Goal: Information Seeking & Learning: Learn about a topic

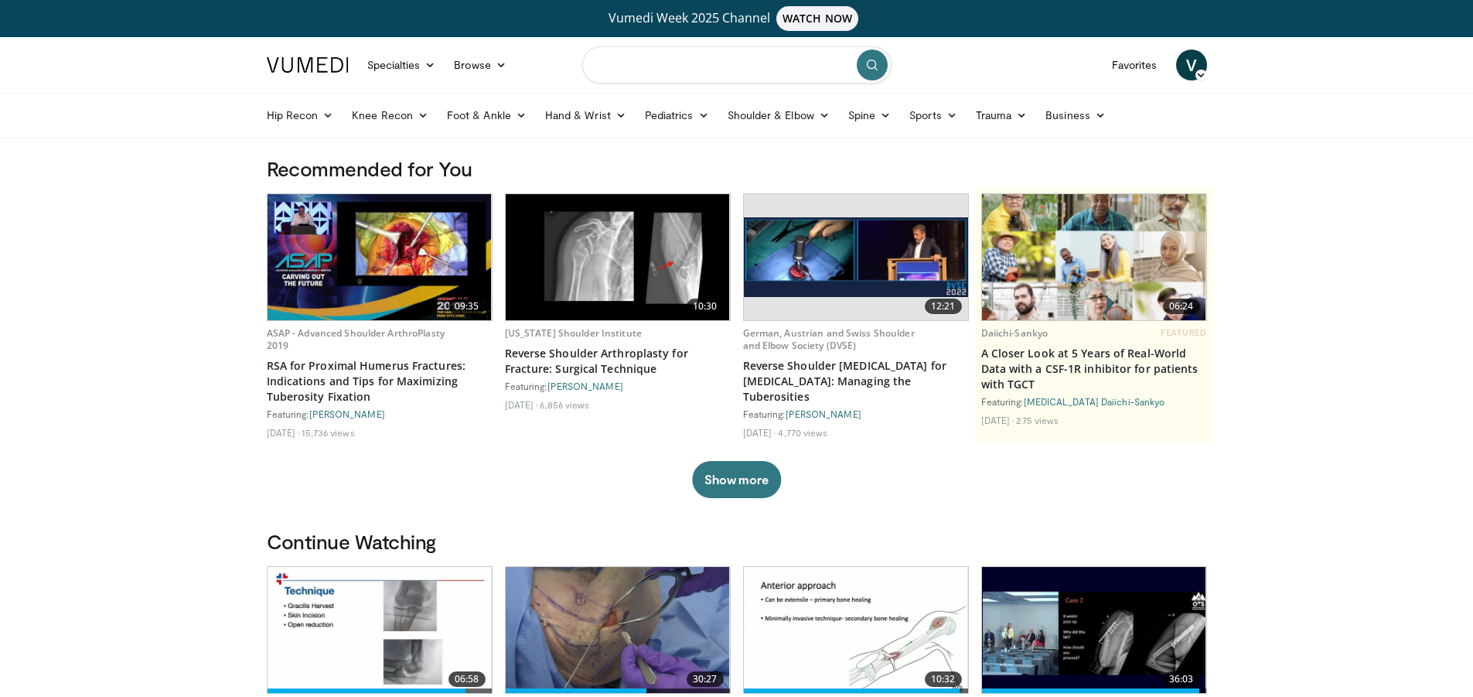
click at [654, 68] on input "Search topics, interventions" at bounding box center [736, 64] width 309 height 37
type input "**********"
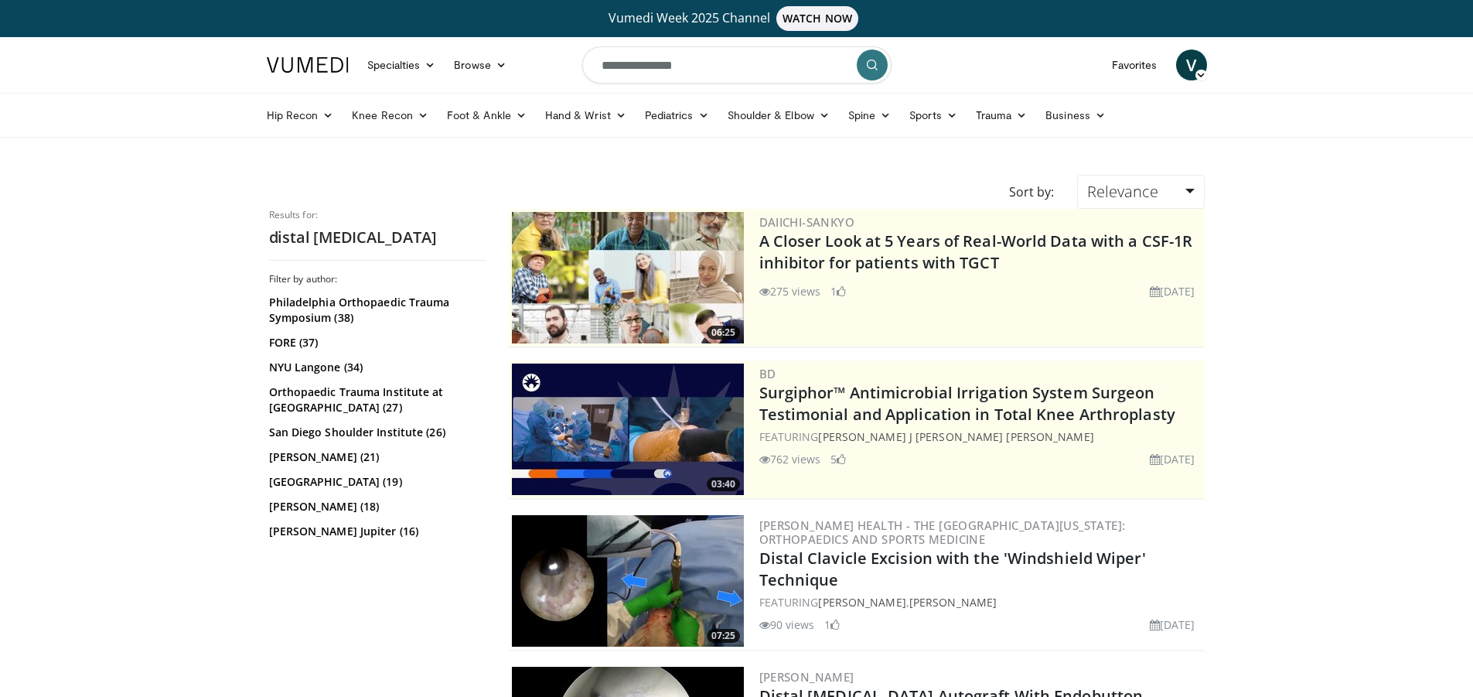
click at [752, 65] on input "**********" at bounding box center [736, 64] width 309 height 37
type input "**********"
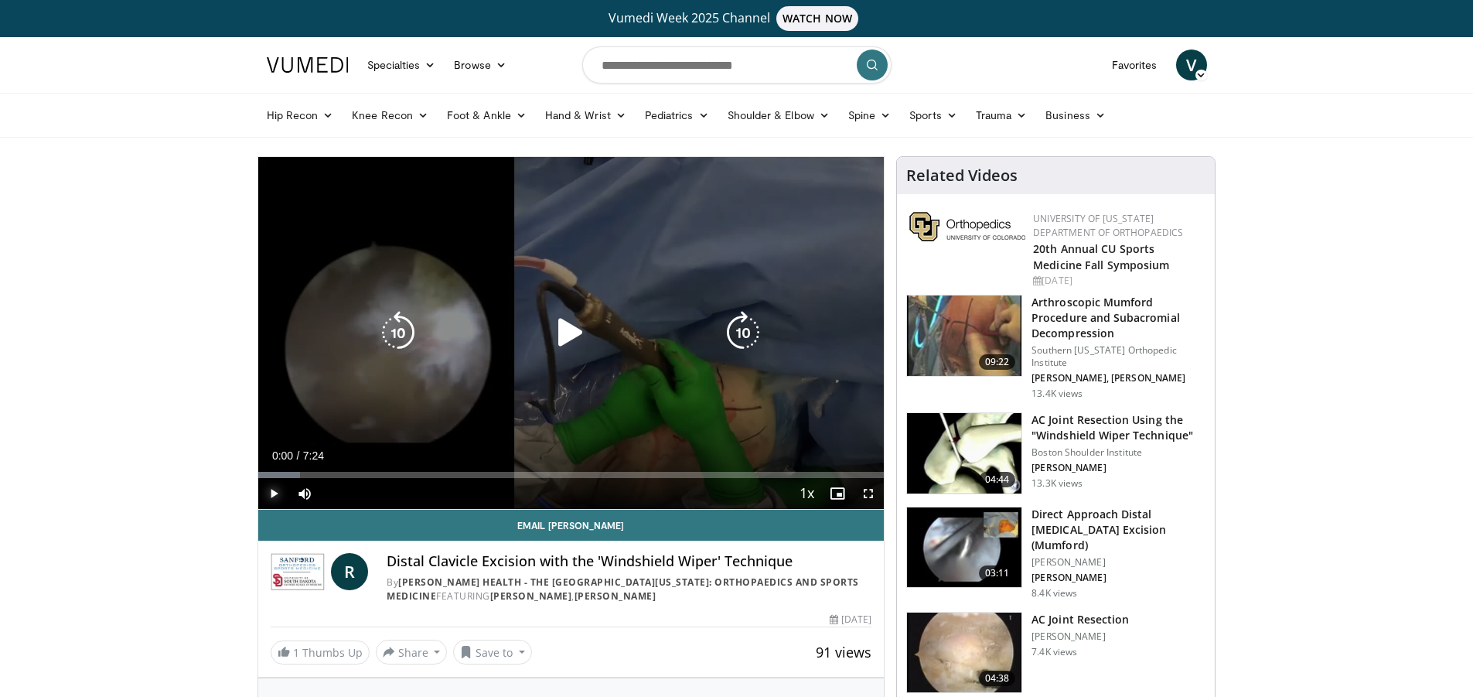
click at [276, 490] on span "Video Player" at bounding box center [273, 493] width 31 height 31
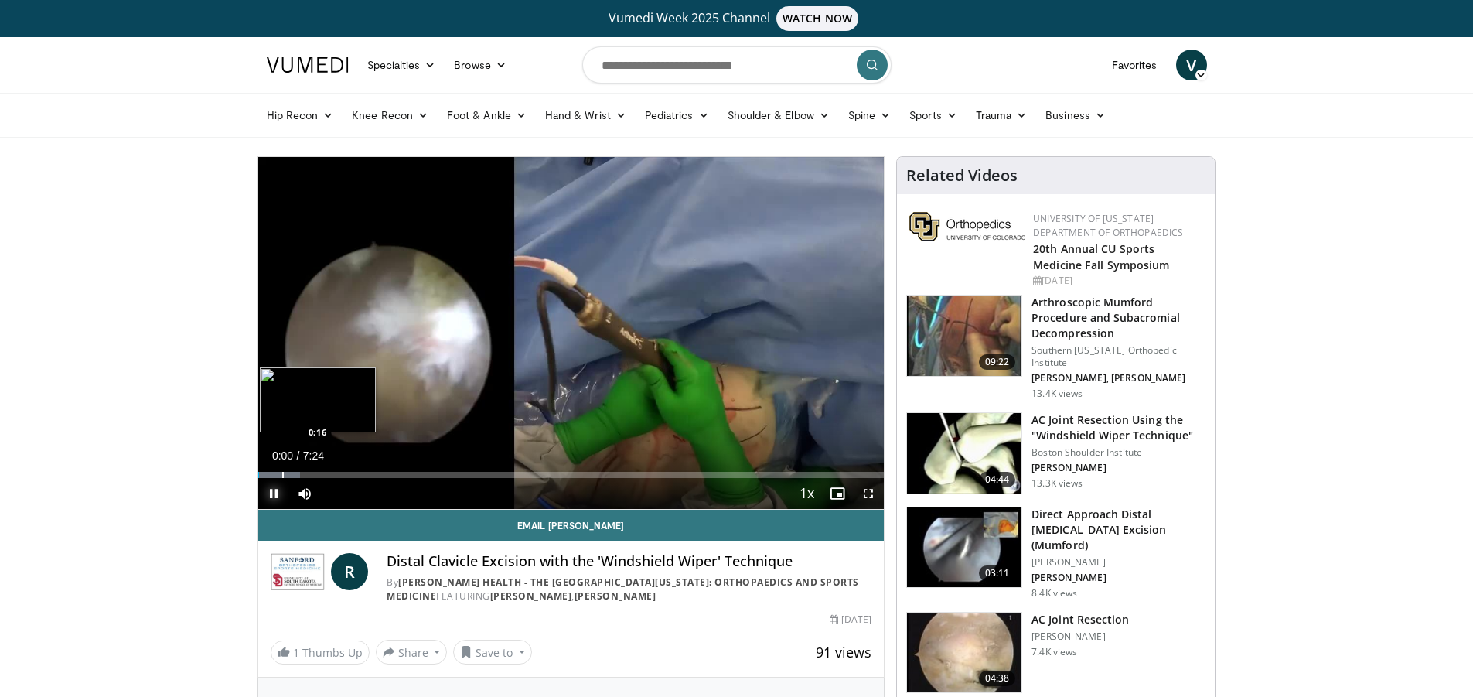
click at [282, 474] on div "Progress Bar" at bounding box center [283, 475] width 2 height 6
click at [314, 480] on span "Video Player" at bounding box center [304, 493] width 31 height 31
click at [268, 493] on span "Video Player" at bounding box center [273, 493] width 31 height 31
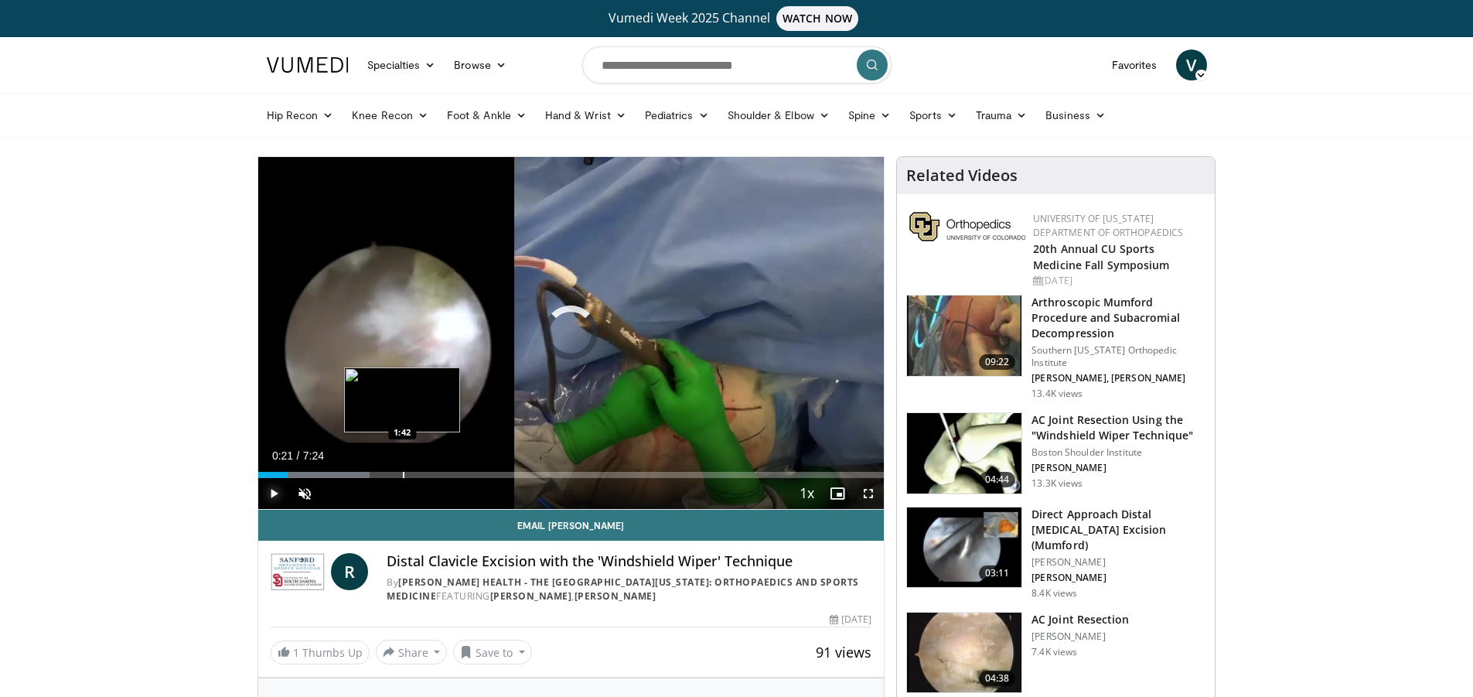
click at [402, 463] on div "Loaded : 17.85% 0:21 1:42" at bounding box center [571, 470] width 626 height 15
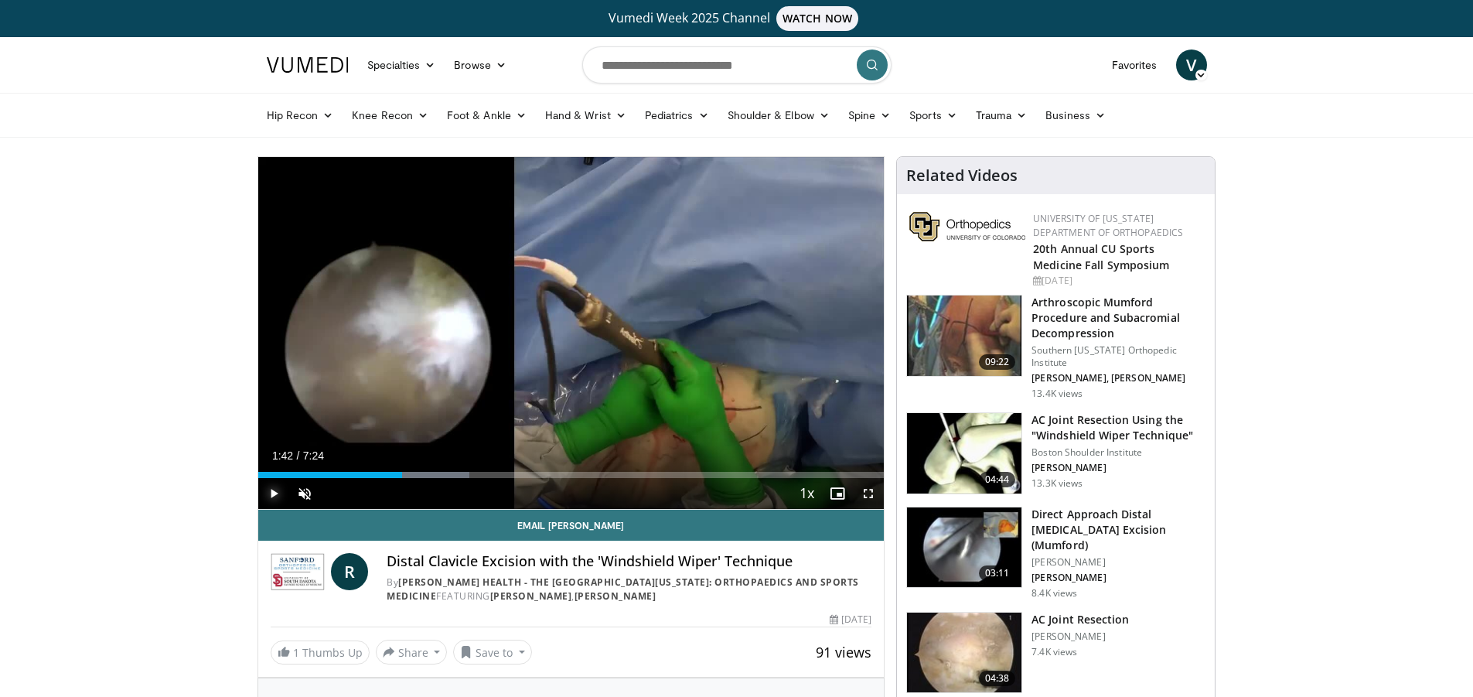
click at [272, 498] on span "Video Player" at bounding box center [273, 493] width 31 height 31
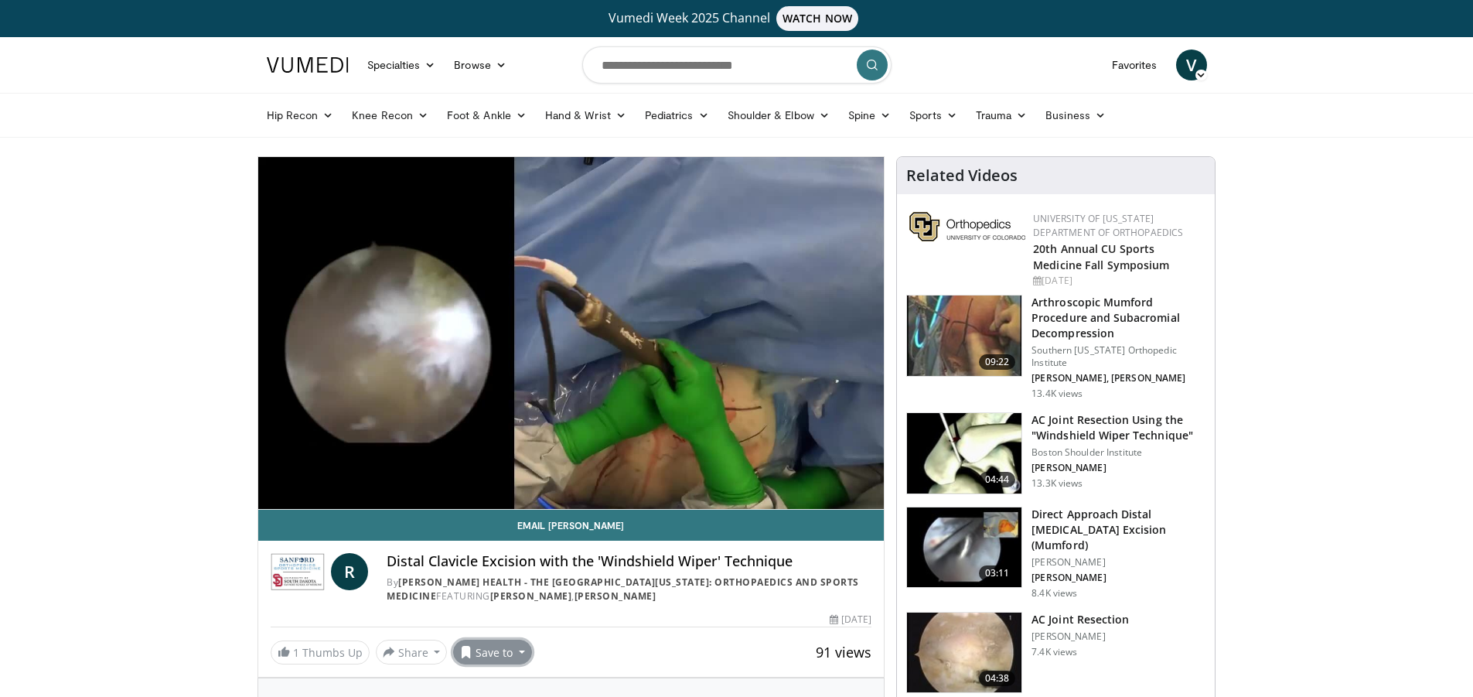
click at [488, 649] on button "Save to" at bounding box center [492, 652] width 79 height 25
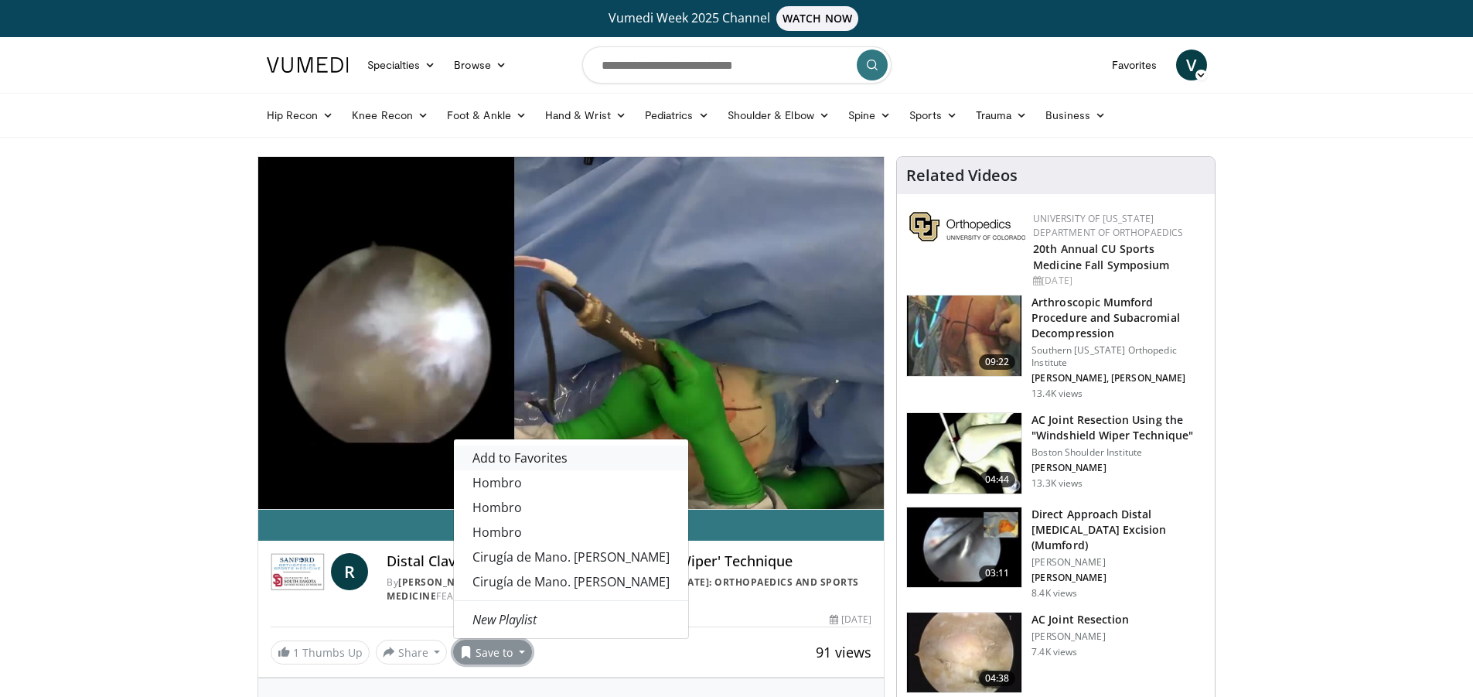
click at [519, 452] on span "Add to Favorites" at bounding box center [520, 457] width 95 height 17
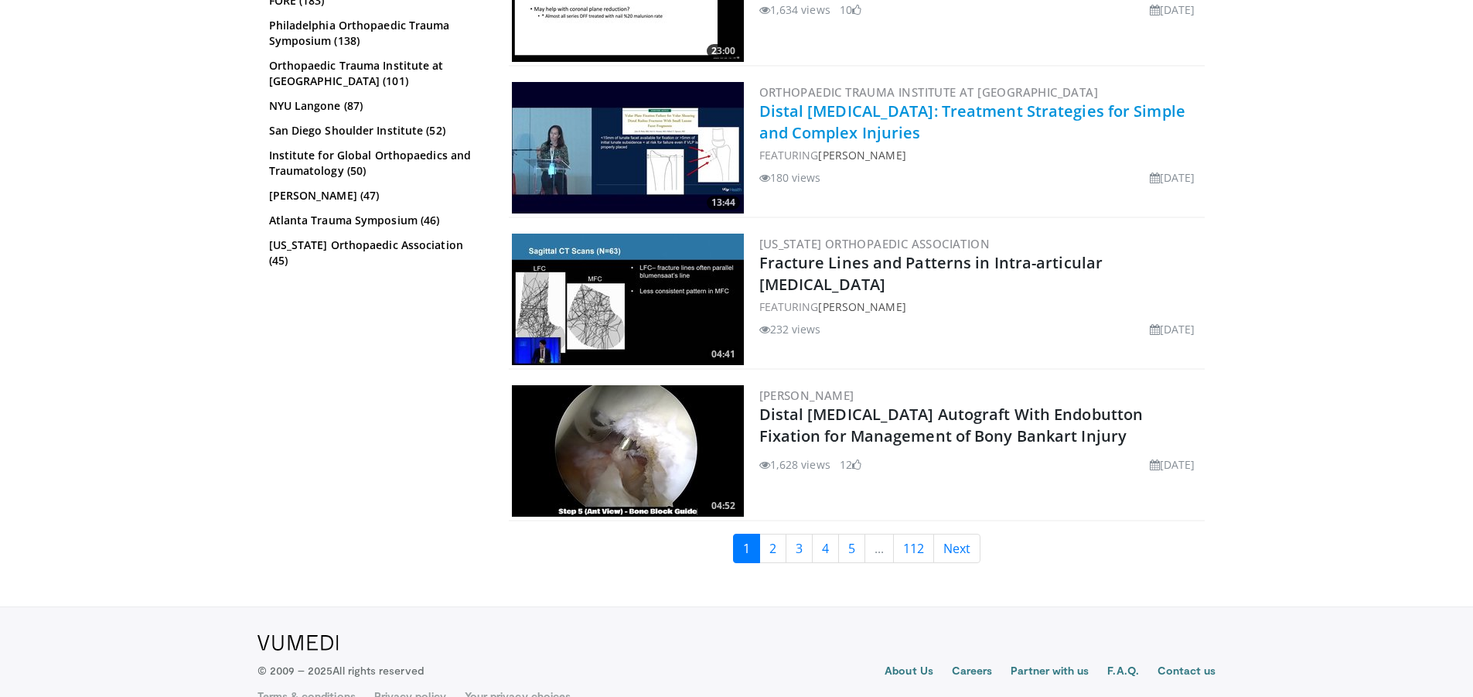
scroll to position [3635, 0]
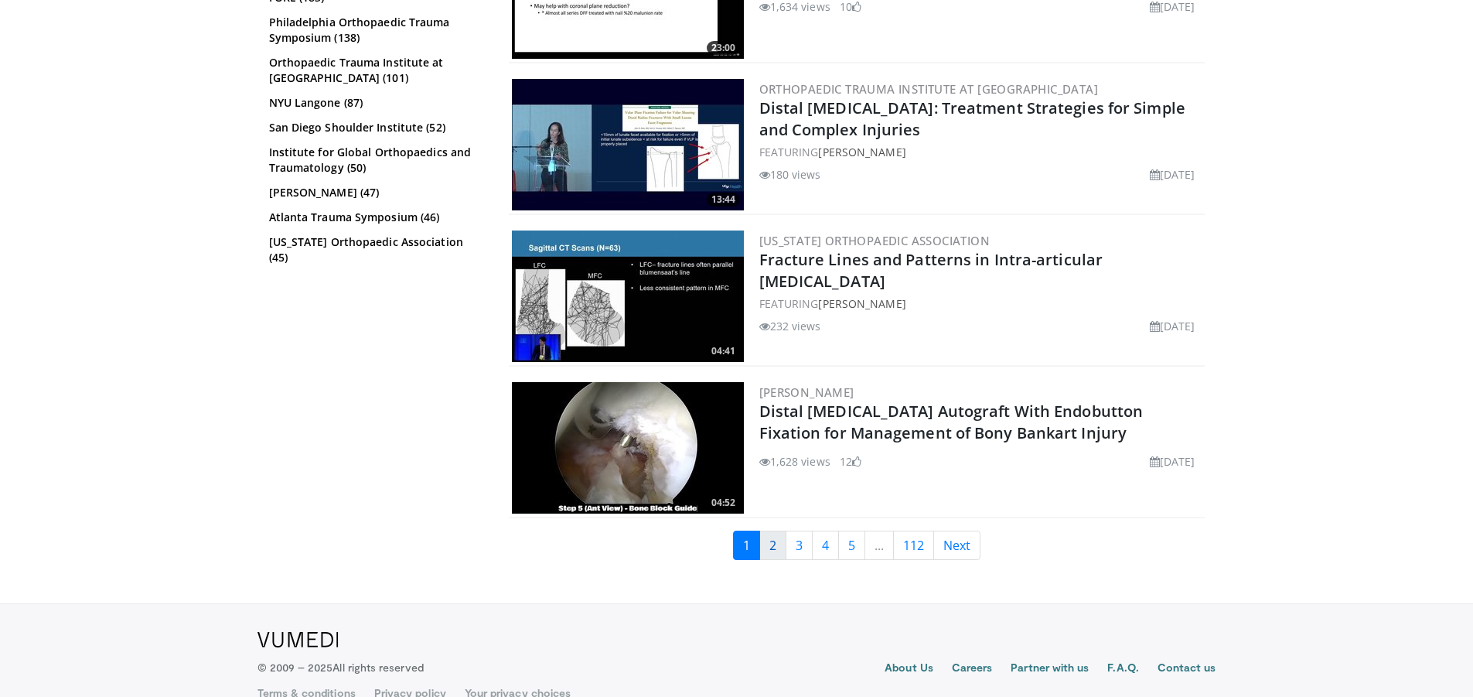
click at [783, 531] on link "2" at bounding box center [772, 545] width 27 height 29
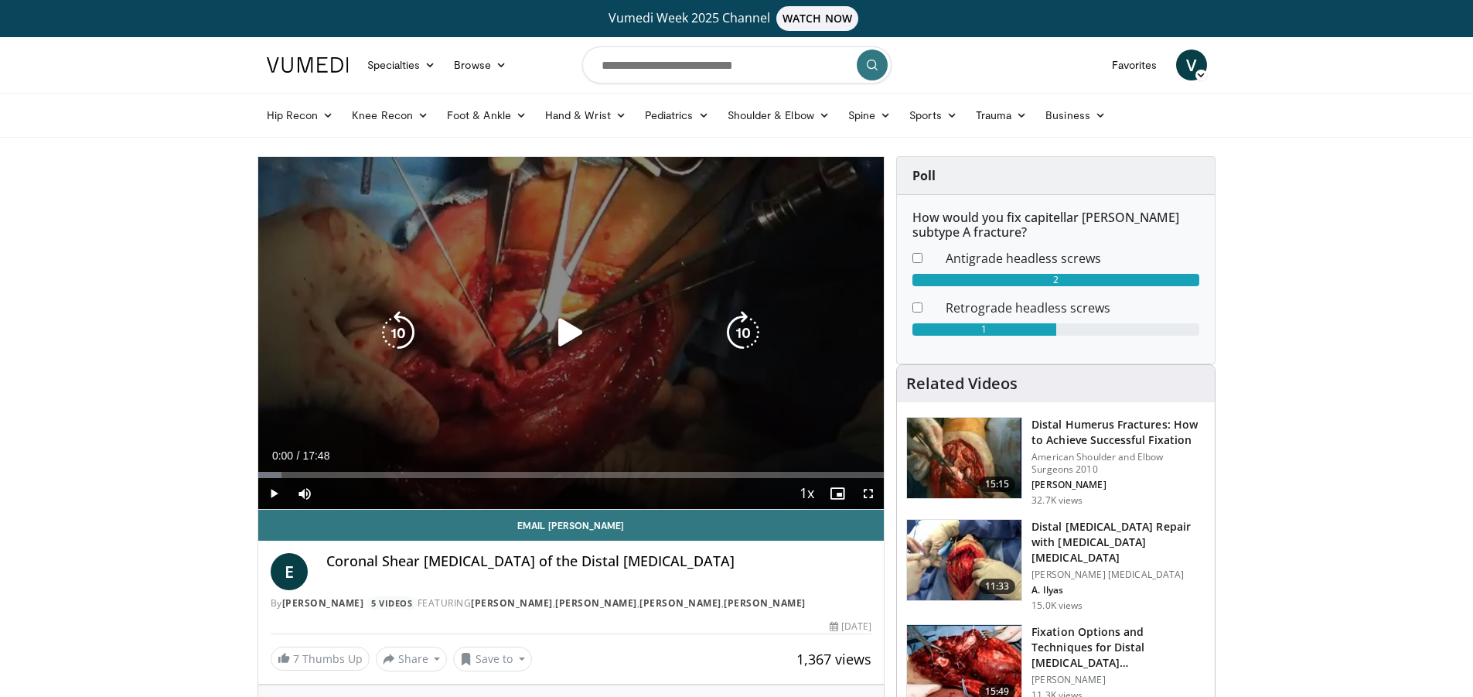
click at [570, 341] on icon "Video Player" at bounding box center [570, 332] width 43 height 43
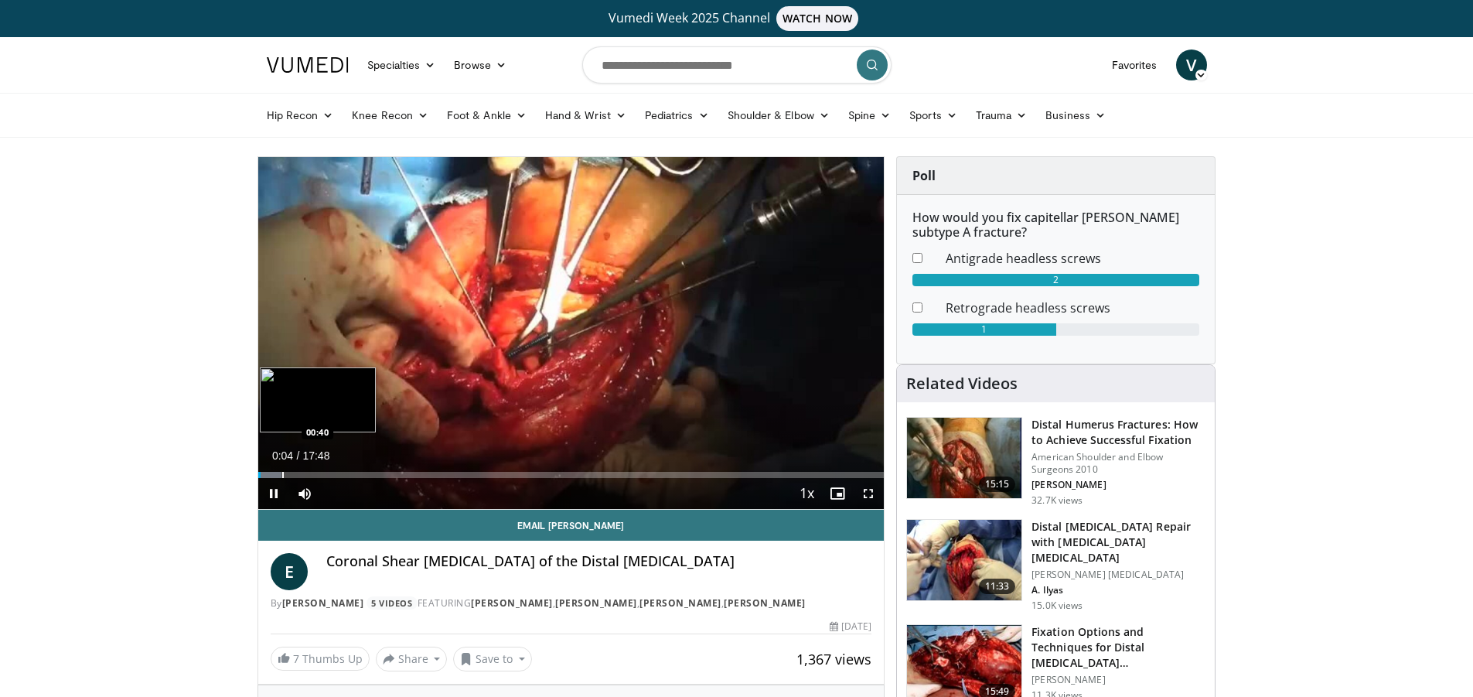
click at [283, 473] on div "Progress Bar" at bounding box center [283, 475] width 2 height 6
click at [318, 469] on div "Loaded : 10.27% 00:44 01:42" at bounding box center [571, 470] width 626 height 15
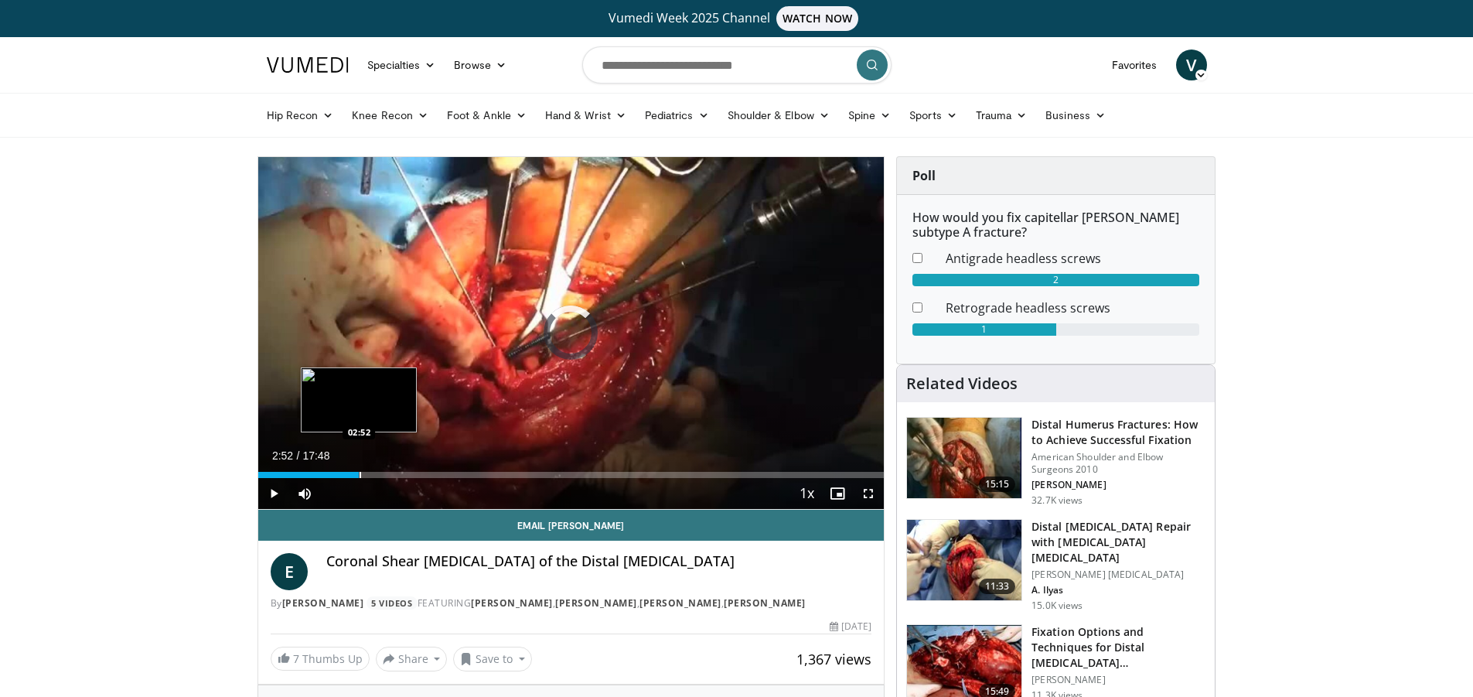
click at [359, 469] on div "Loaded : 15.87% 01:44 02:52" at bounding box center [571, 470] width 626 height 15
click at [390, 473] on div "Progress Bar" at bounding box center [391, 475] width 2 height 6
click at [316, 474] on div "Progress Bar" at bounding box center [317, 475] width 2 height 6
click at [356, 473] on div "Progress Bar" at bounding box center [357, 475] width 2 height 6
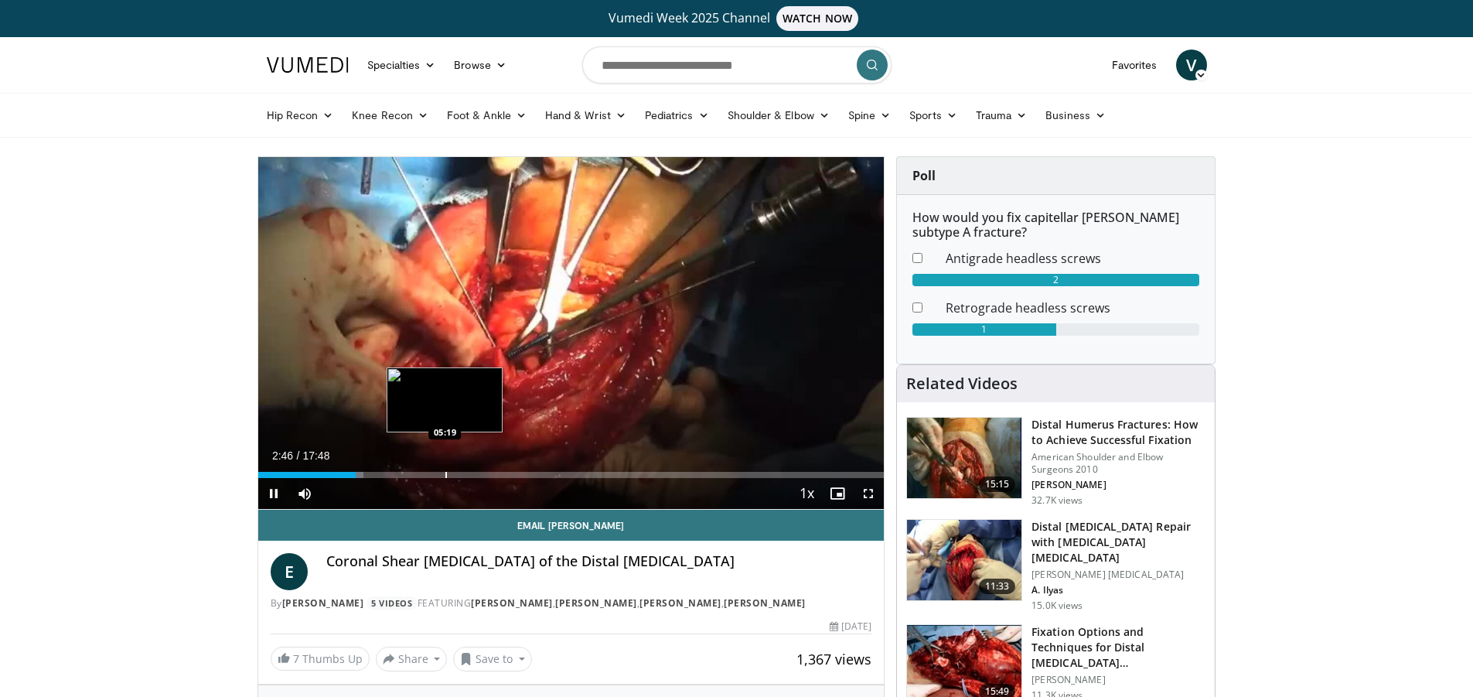
click at [447, 473] on div "Progress Bar" at bounding box center [446, 475] width 2 height 6
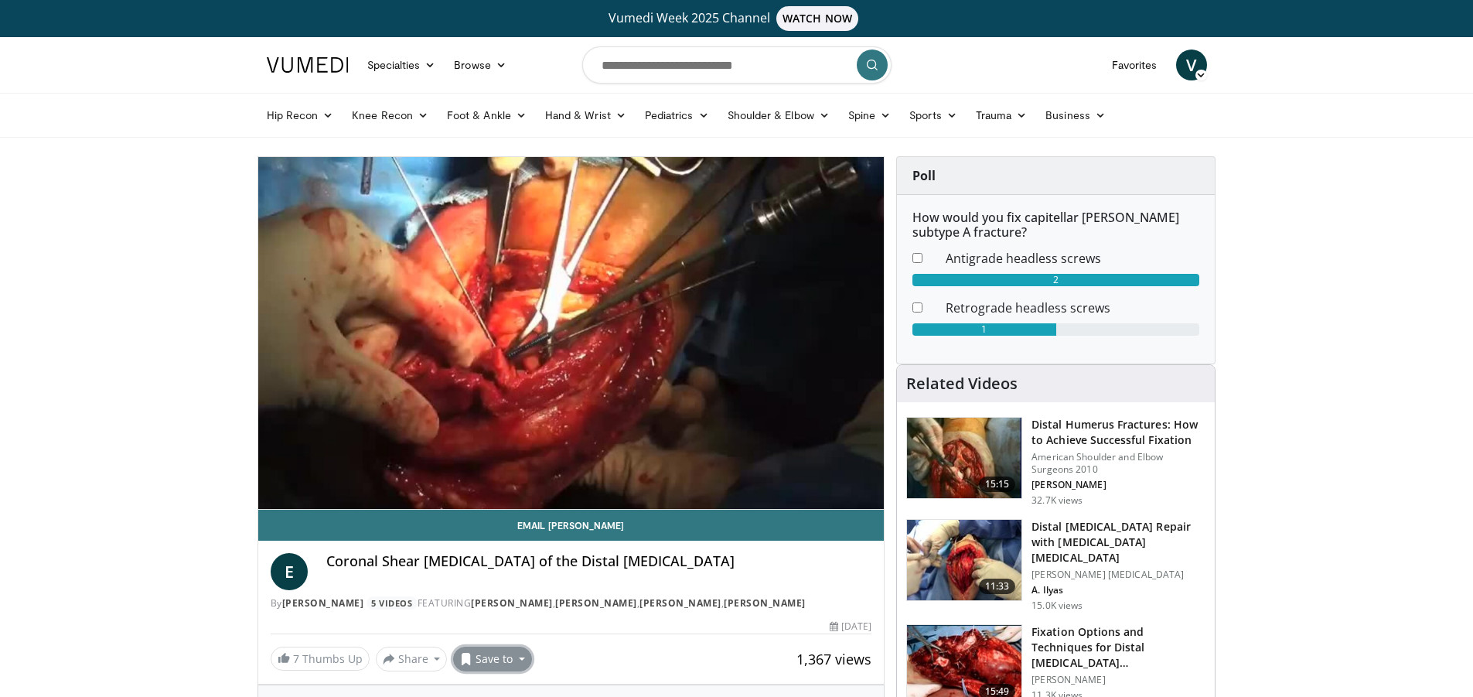
click at [507, 664] on button "Save to" at bounding box center [492, 659] width 79 height 25
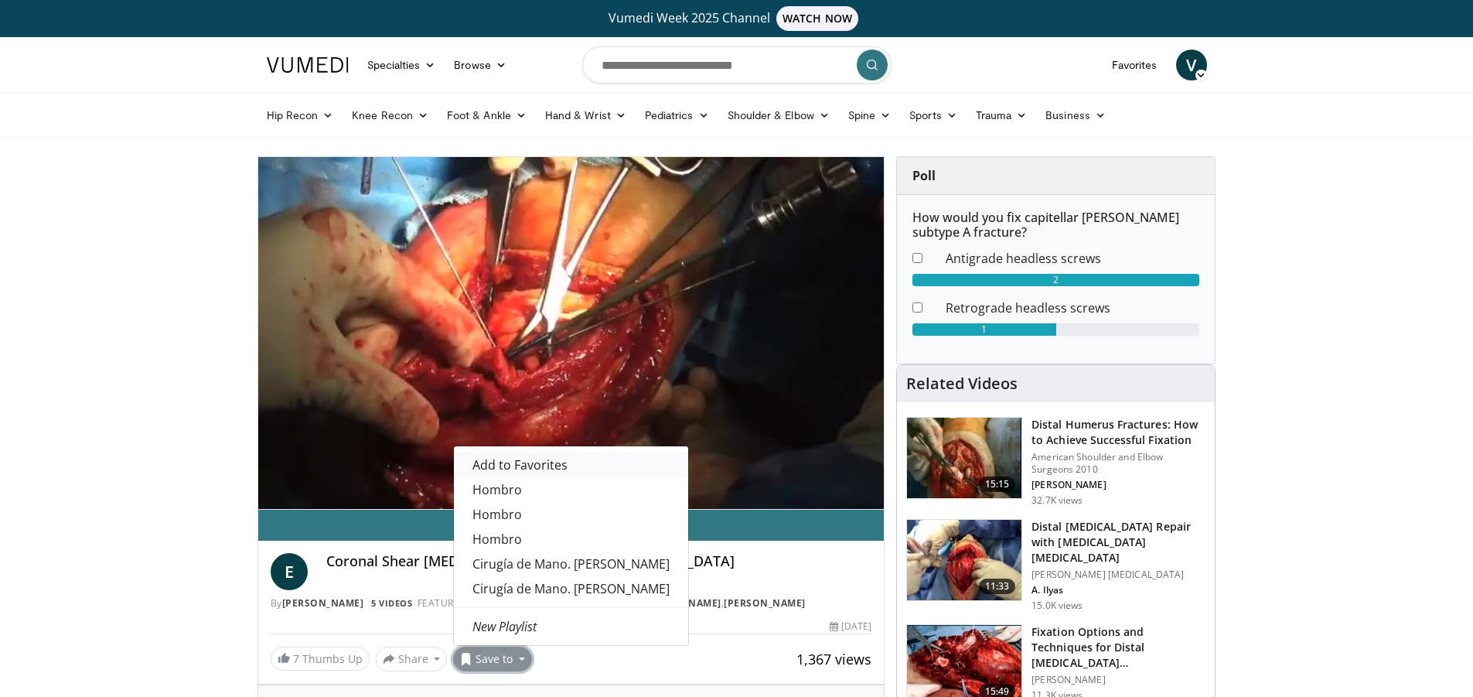
click at [521, 473] on span "Add to Favorites" at bounding box center [520, 464] width 95 height 17
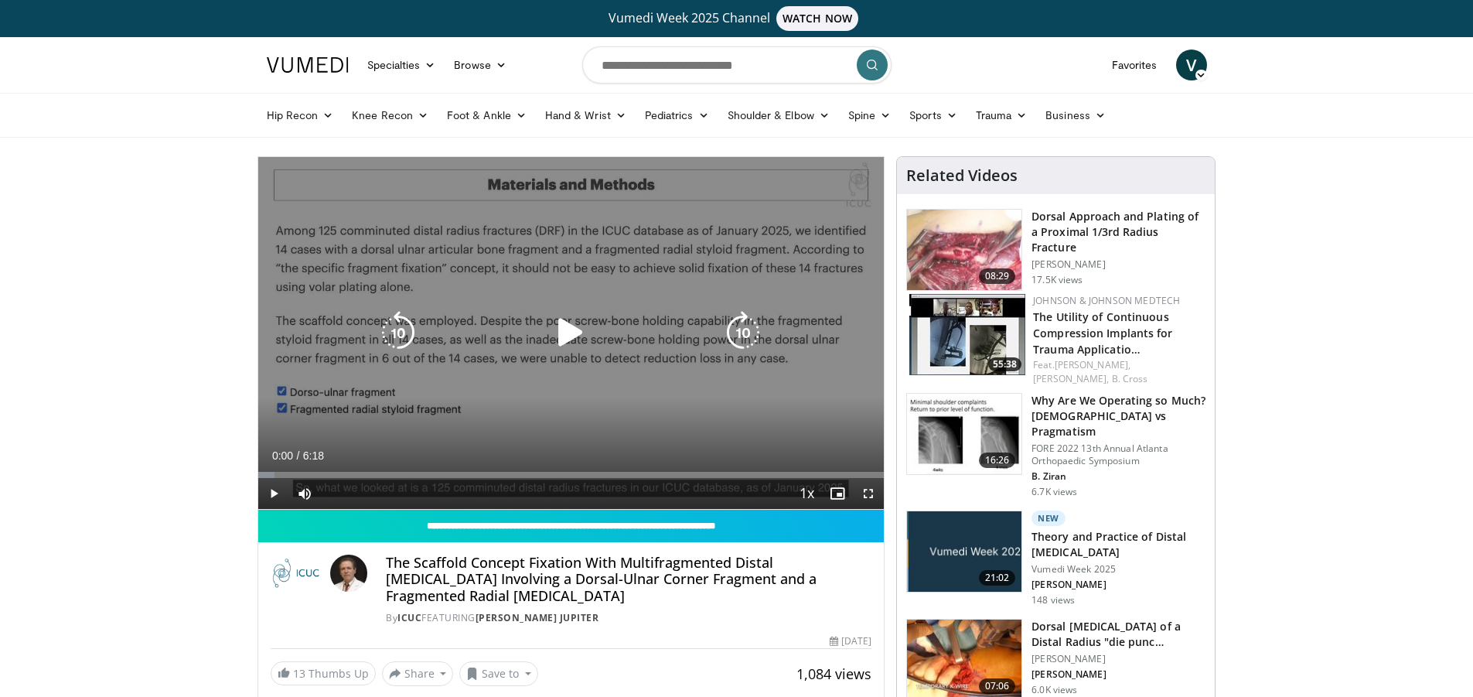
click at [572, 336] on icon "Video Player" at bounding box center [570, 332] width 43 height 43
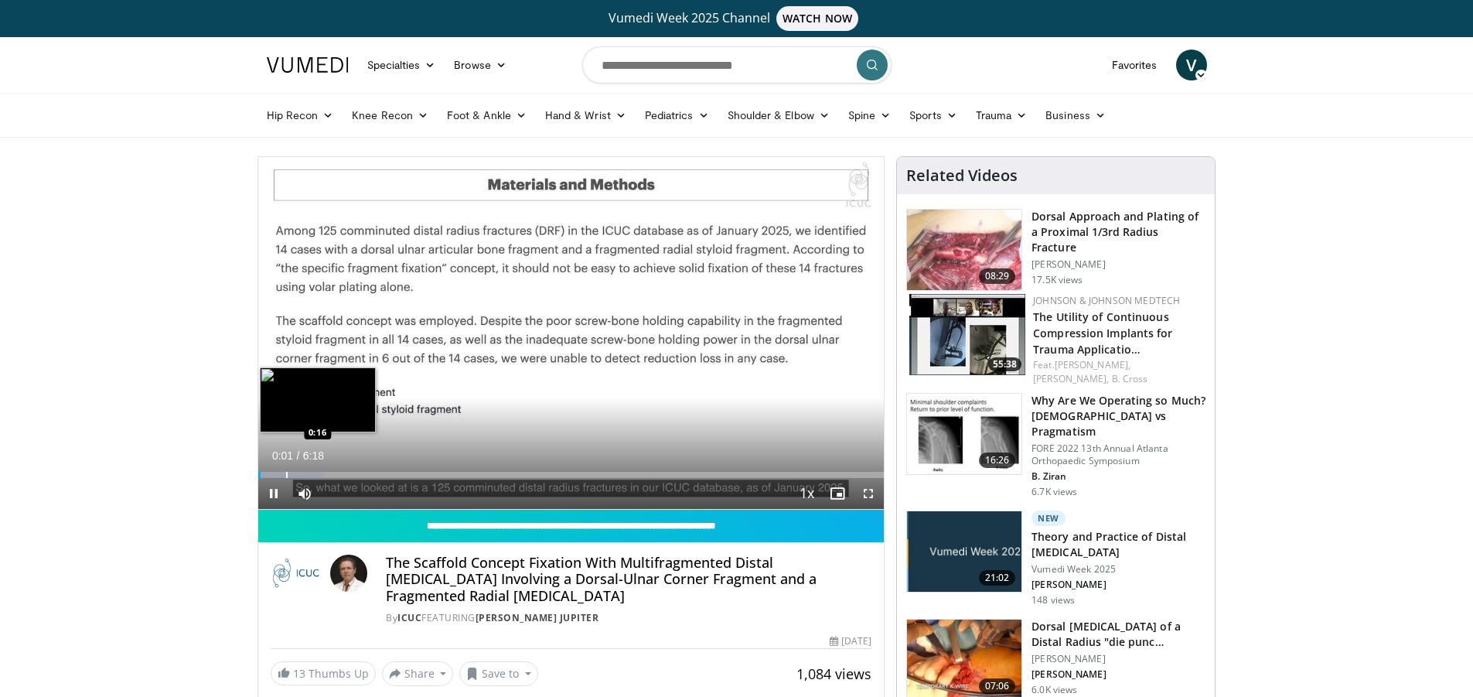
click at [286, 473] on div "Progress Bar" at bounding box center [287, 475] width 2 height 6
click at [295, 473] on div "Progress Bar" at bounding box center [296, 475] width 2 height 6
click at [316, 472] on div "Progress Bar" at bounding box center [317, 475] width 2 height 6
click at [340, 472] on video-js "**********" at bounding box center [571, 333] width 626 height 353
click at [346, 472] on div "Progress Bar" at bounding box center [347, 475] width 2 height 6
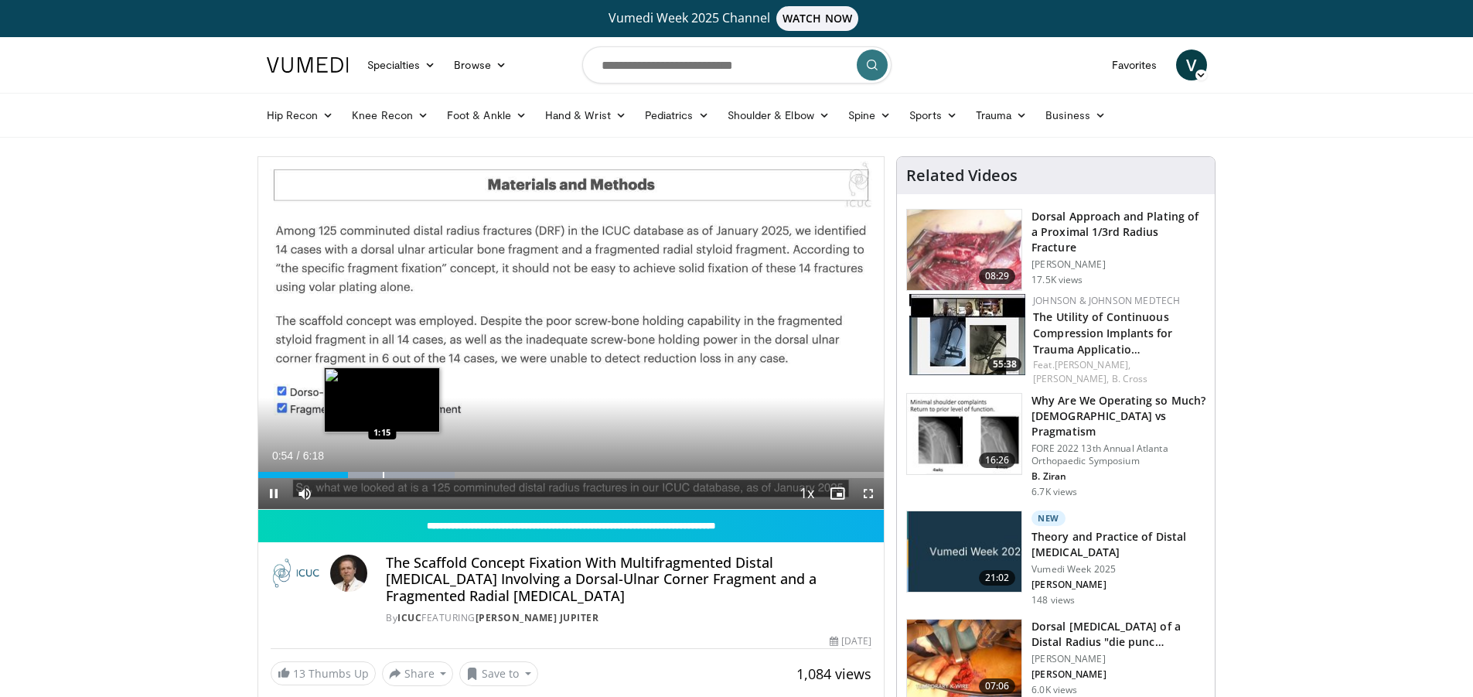
click at [384, 472] on div "Progress Bar" at bounding box center [384, 475] width 2 height 6
click at [422, 472] on div "Progress Bar" at bounding box center [423, 475] width 2 height 6
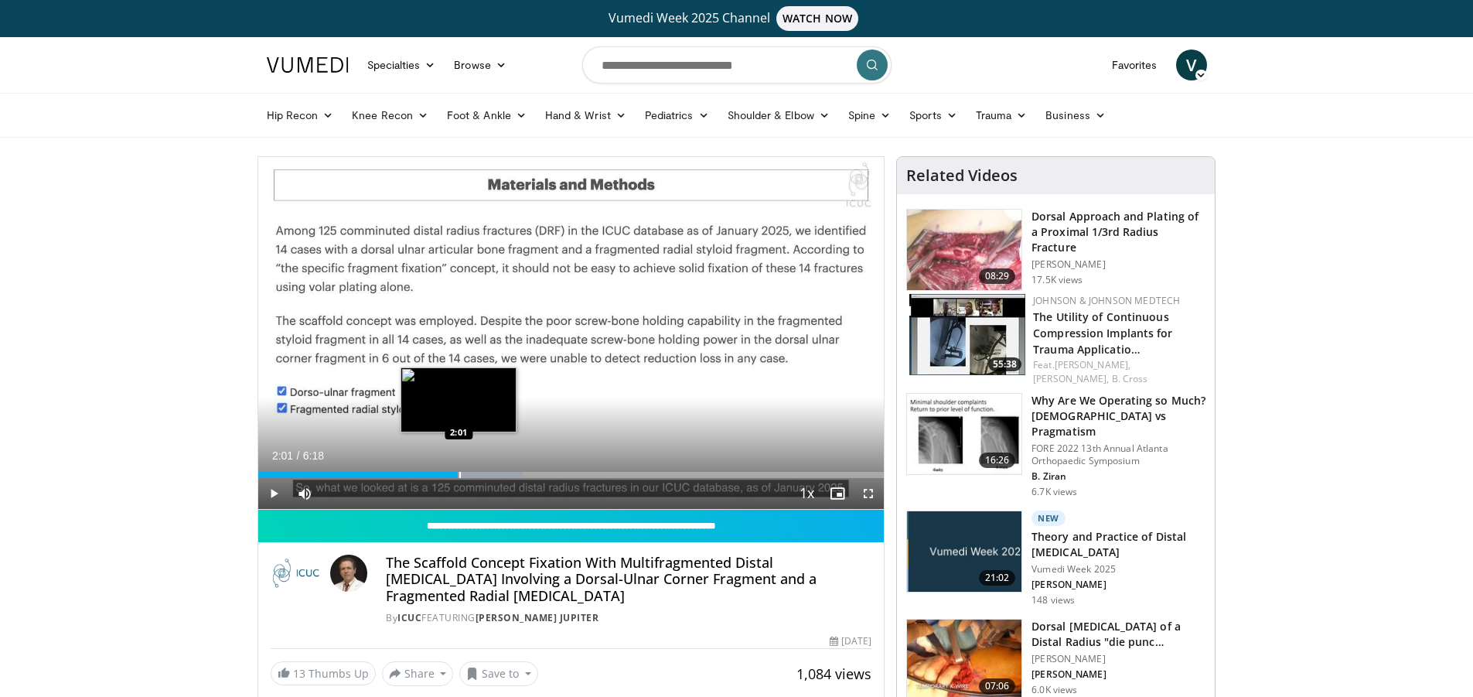
click at [459, 472] on div "Progress Bar" at bounding box center [460, 475] width 2 height 6
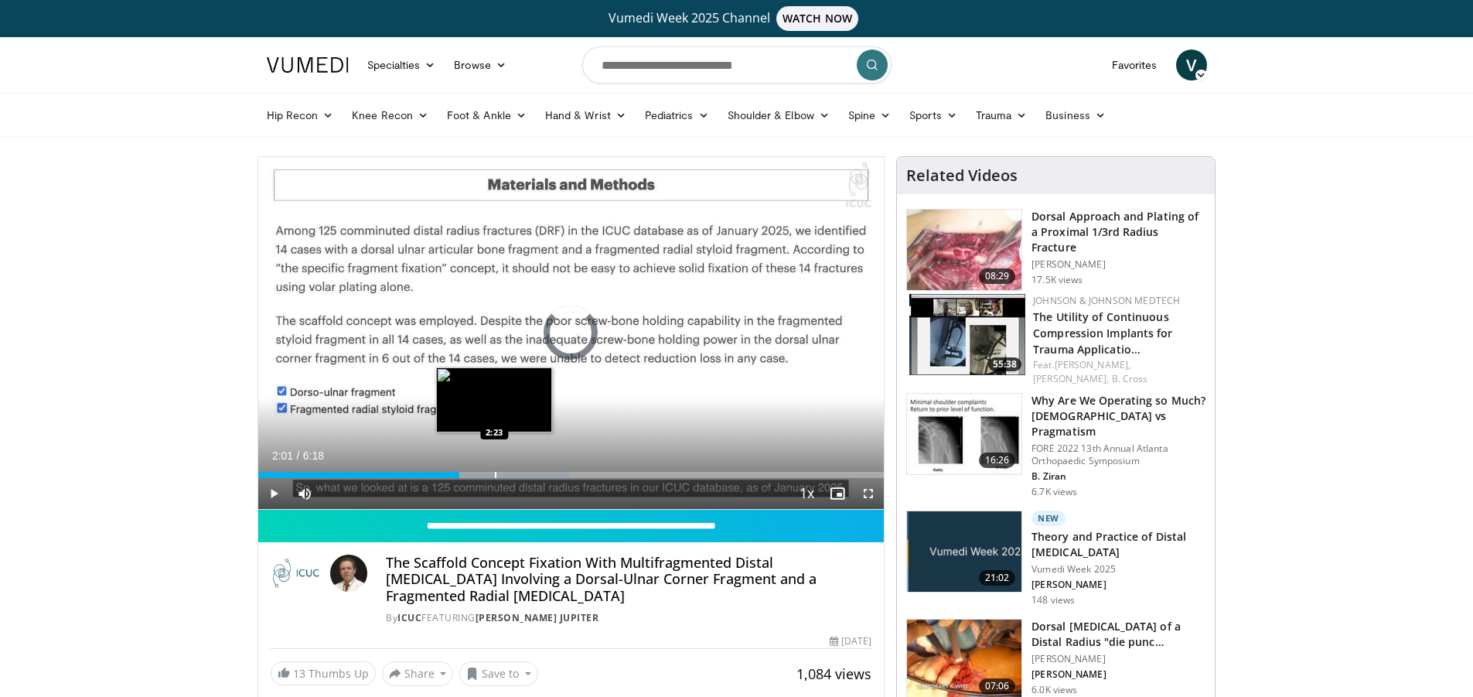
click at [495, 472] on div "Progress Bar" at bounding box center [496, 475] width 2 height 6
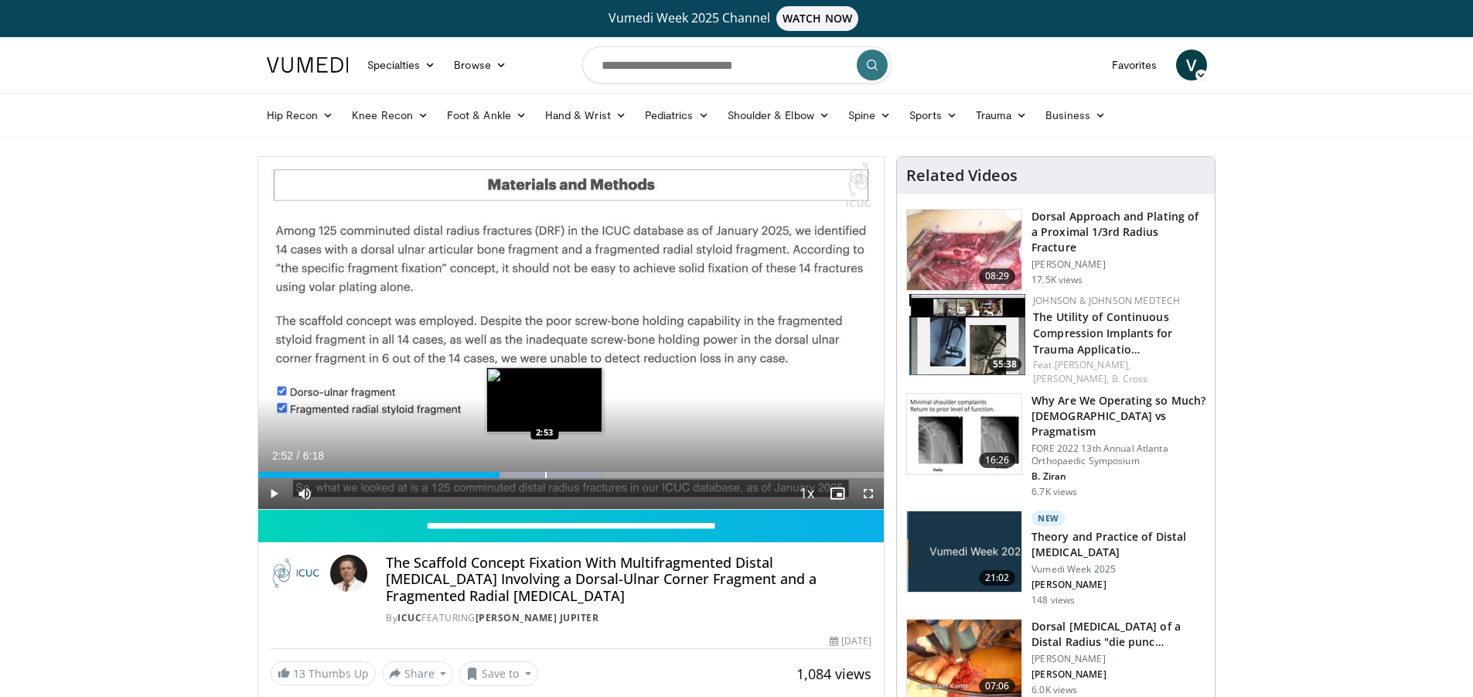
click at [545, 476] on div "Progress Bar" at bounding box center [546, 475] width 2 height 6
click at [579, 475] on div "Progress Bar" at bounding box center [580, 475] width 2 height 6
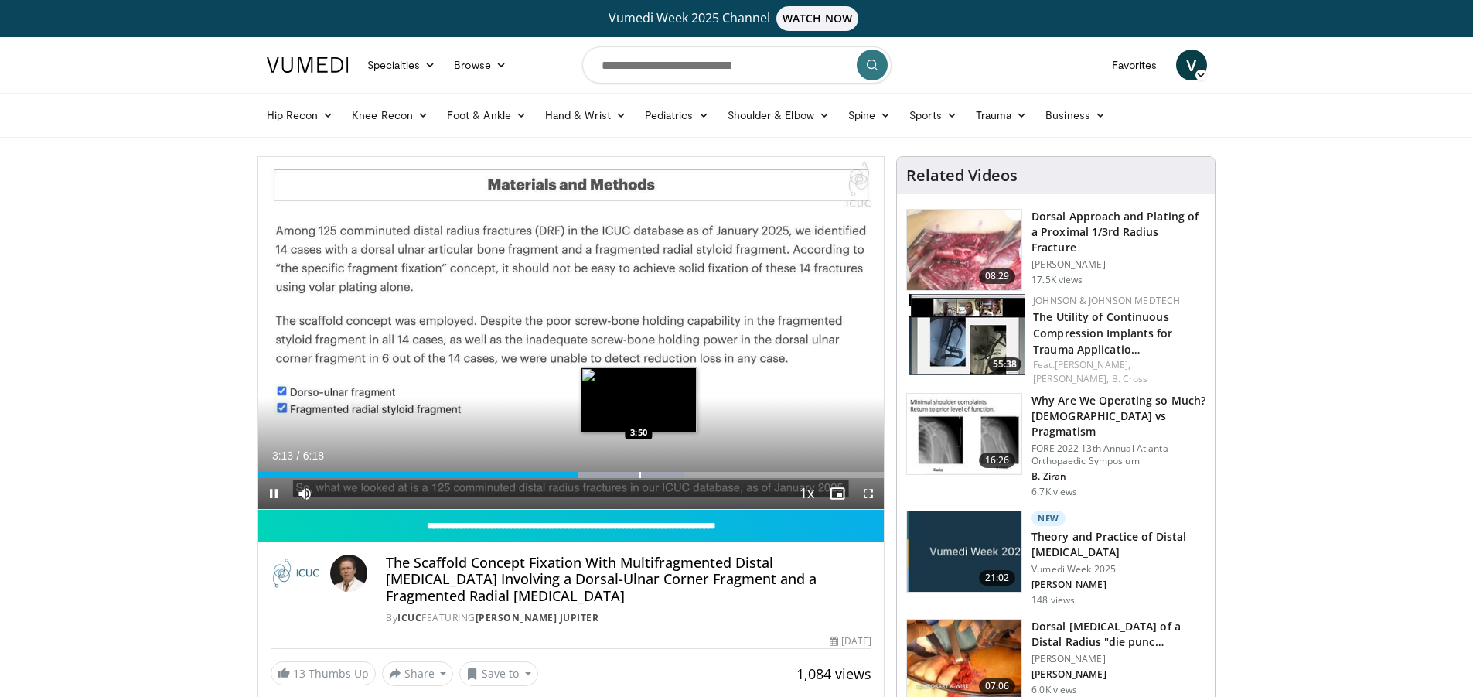
click at [640, 475] on div "Progress Bar" at bounding box center [641, 475] width 2 height 6
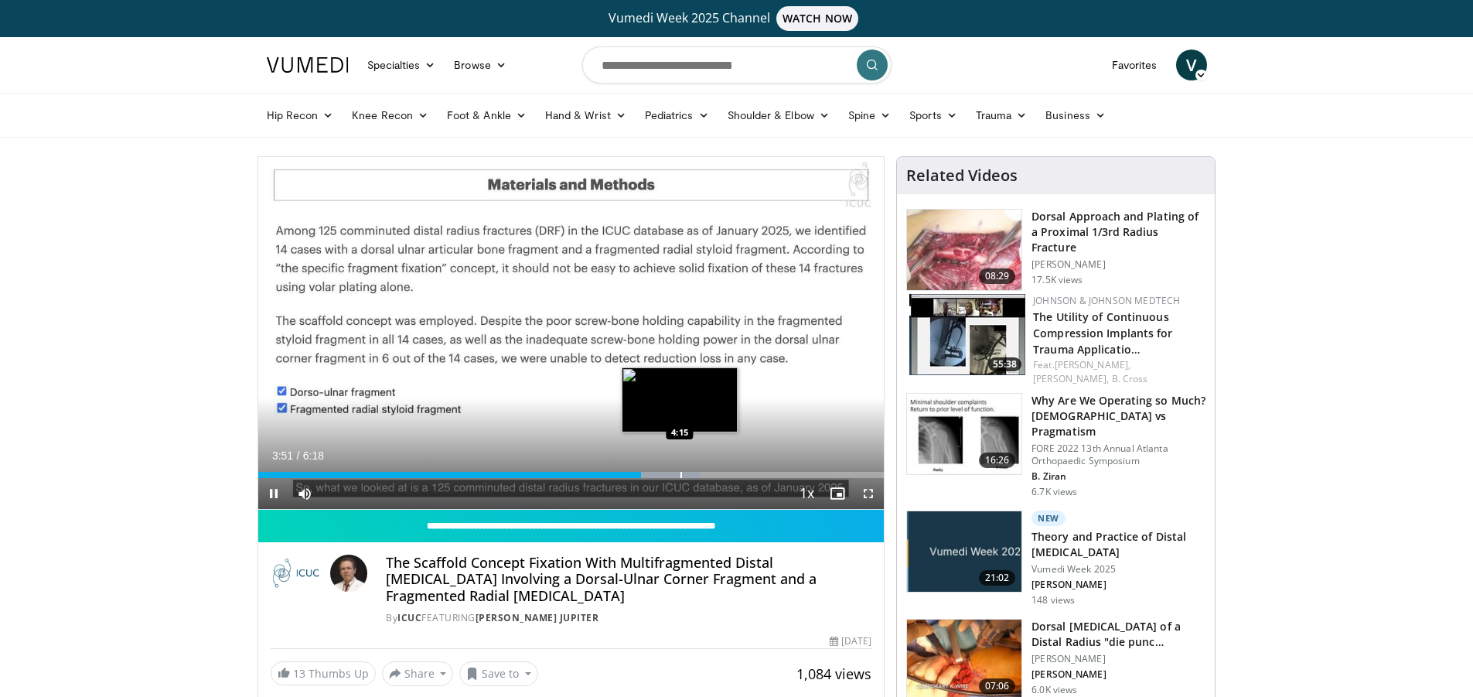
click at [681, 474] on div "Progress Bar" at bounding box center [682, 475] width 2 height 6
click at [714, 473] on div "Progress Bar" at bounding box center [714, 475] width 2 height 6
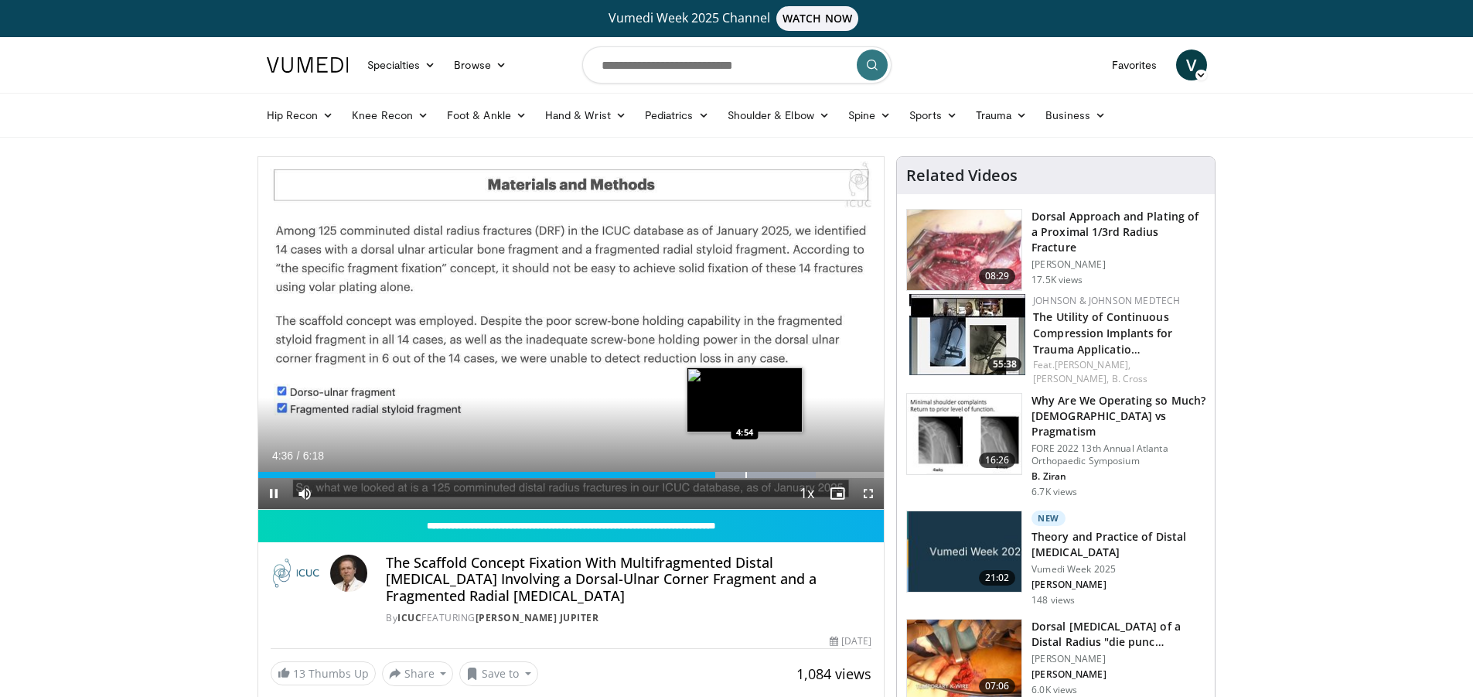
click at [746, 473] on div "Progress Bar" at bounding box center [747, 475] width 2 height 6
click at [780, 473] on div "Progress Bar" at bounding box center [781, 475] width 2 height 6
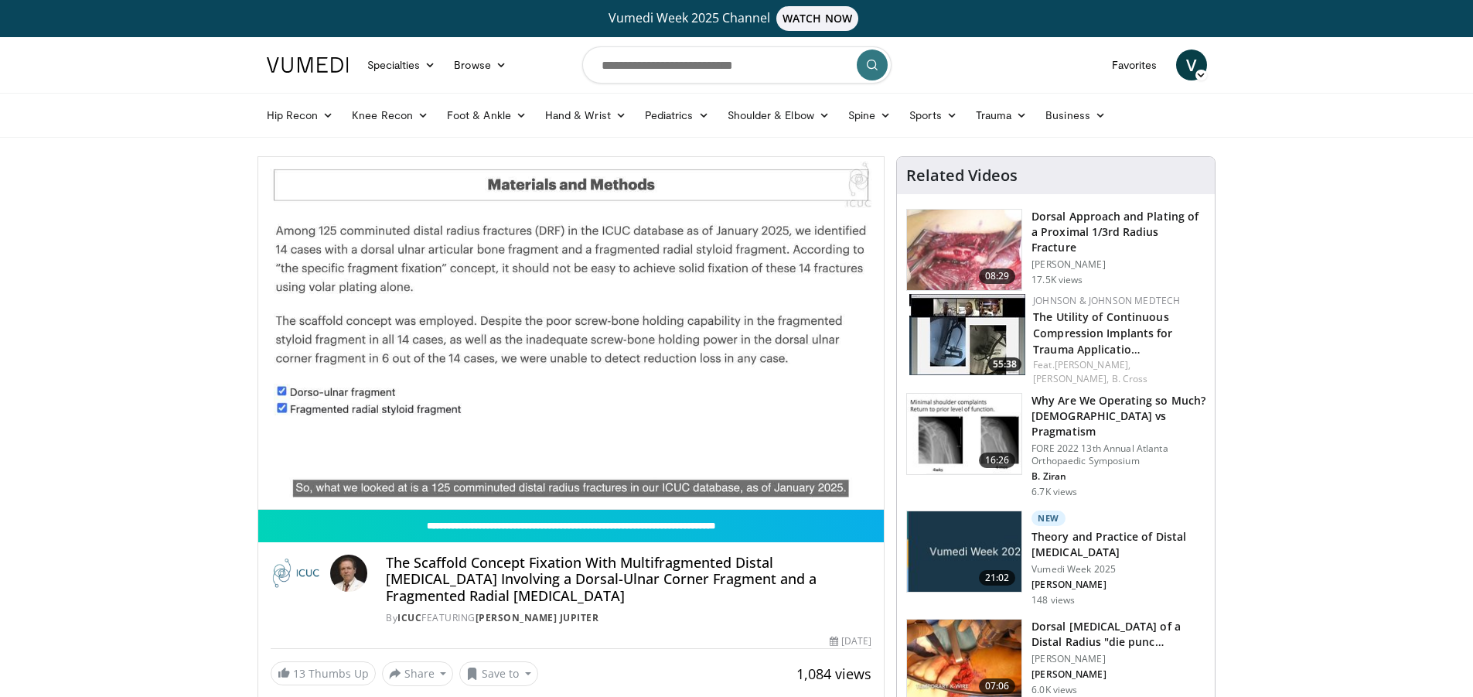
scroll to position [155, 0]
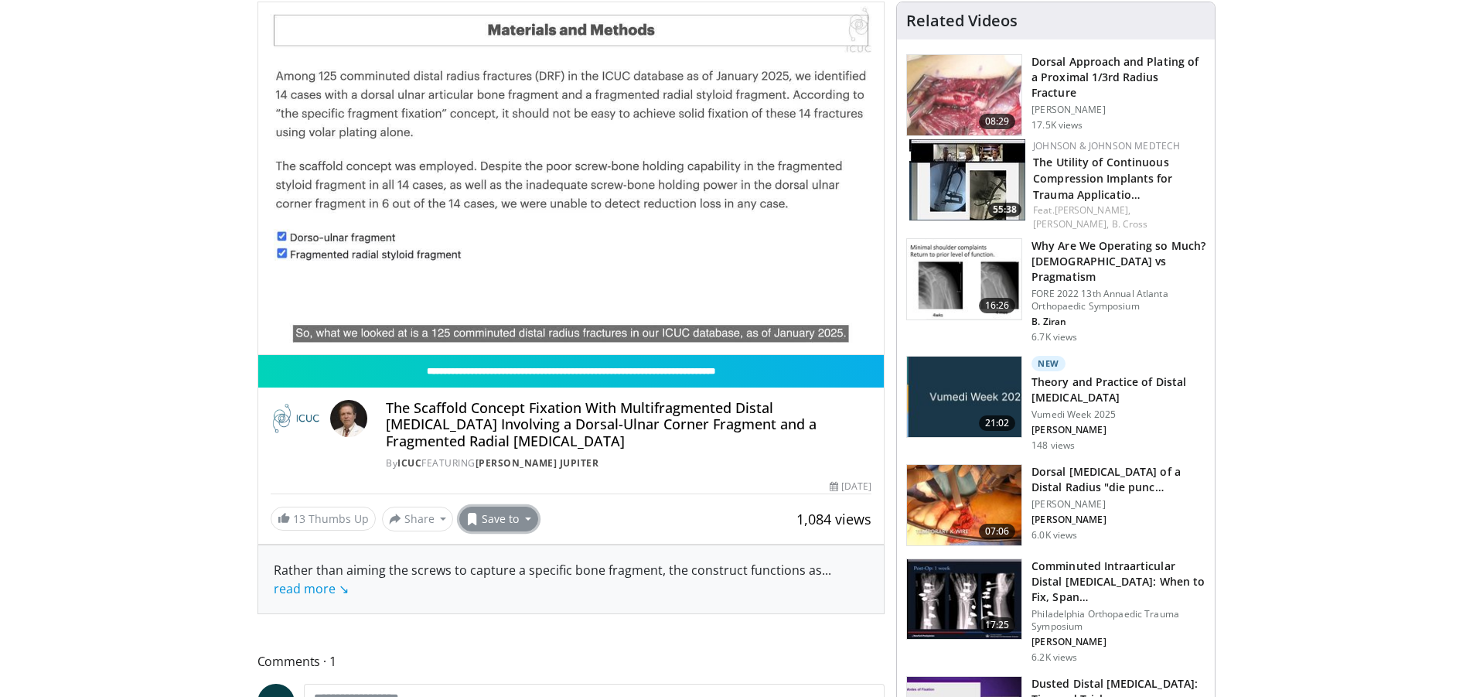
click at [497, 518] on button "Save to" at bounding box center [498, 519] width 79 height 25
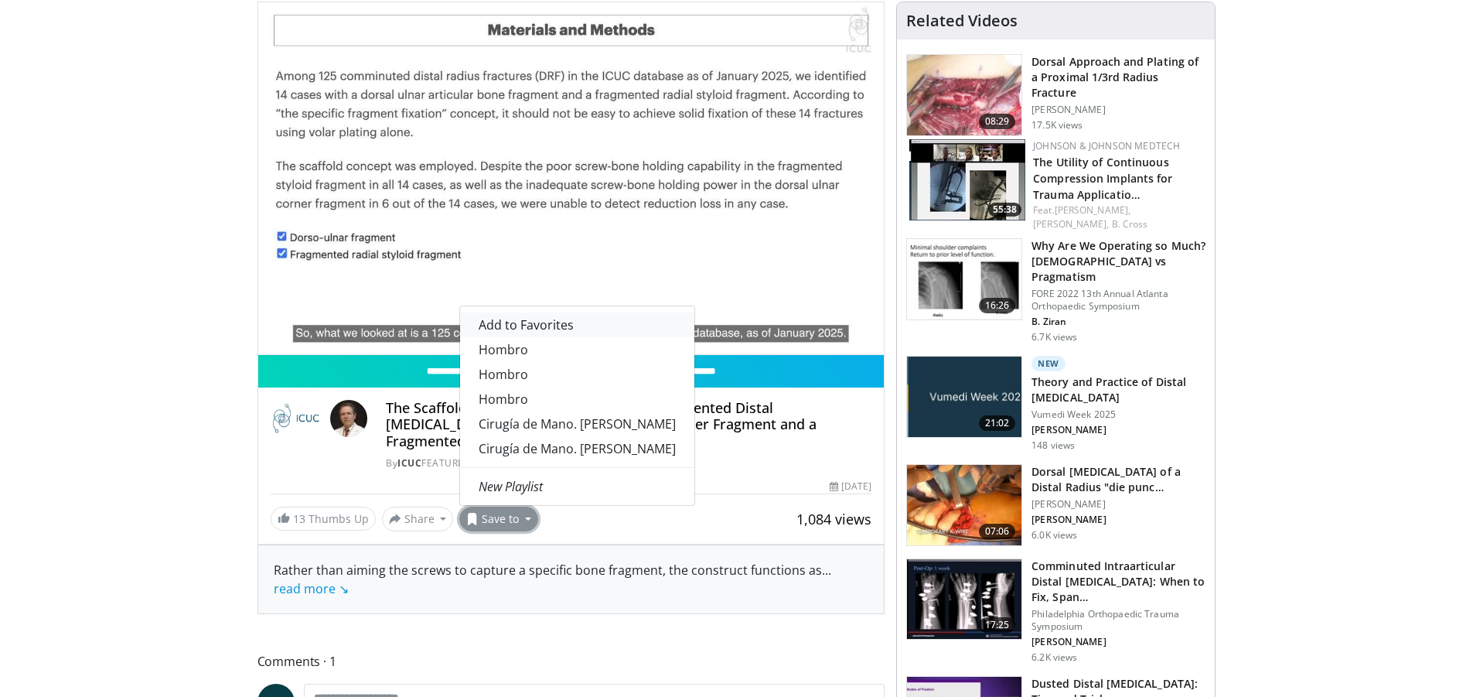
click at [519, 329] on span "Add to Favorites" at bounding box center [526, 324] width 95 height 17
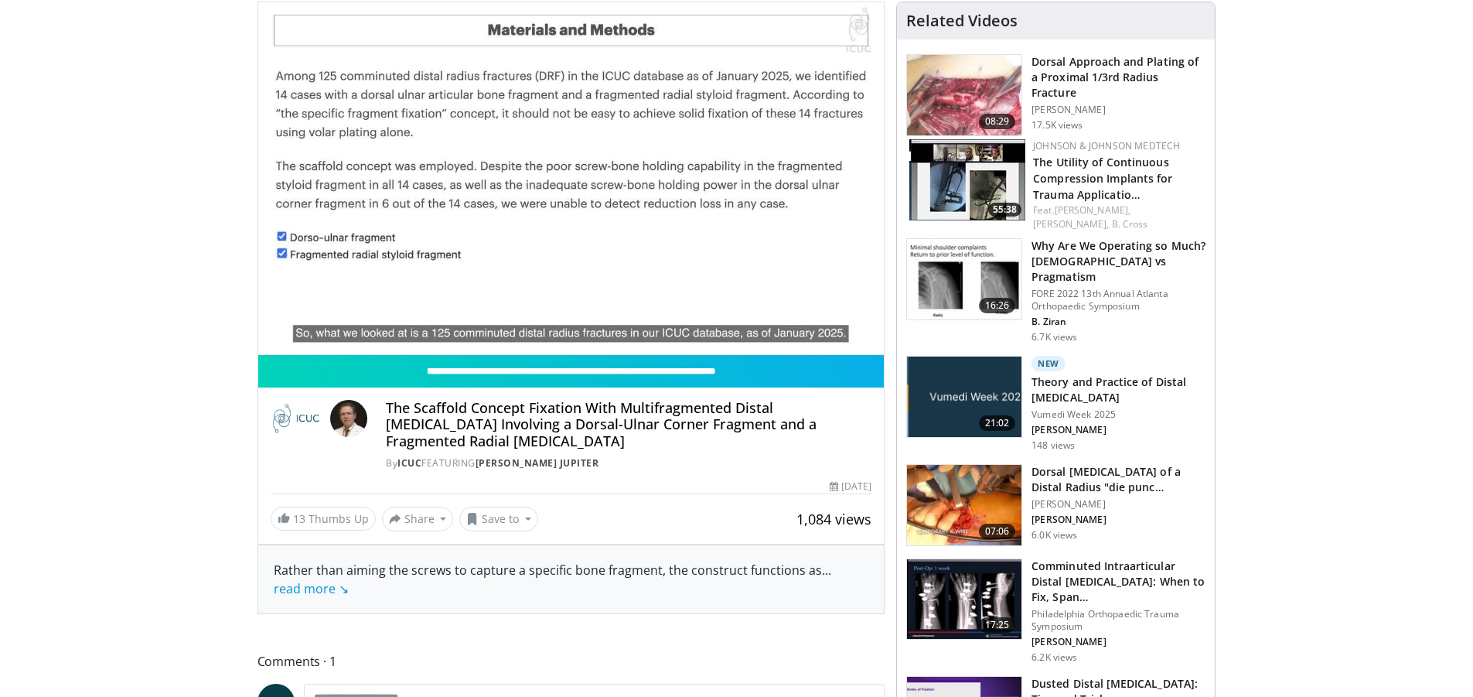
scroll to position [206, 0]
click at [317, 589] on link "read more ↘" at bounding box center [311, 588] width 75 height 17
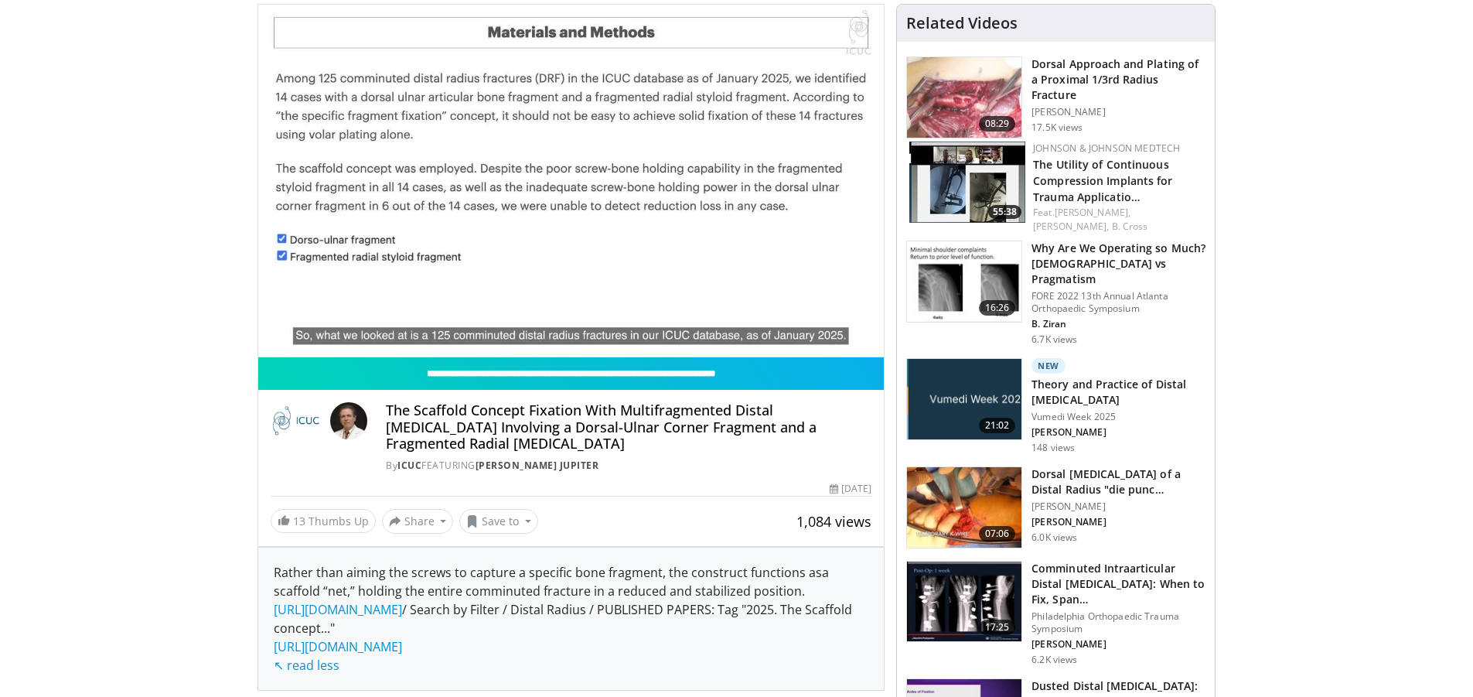
scroll to position [155, 0]
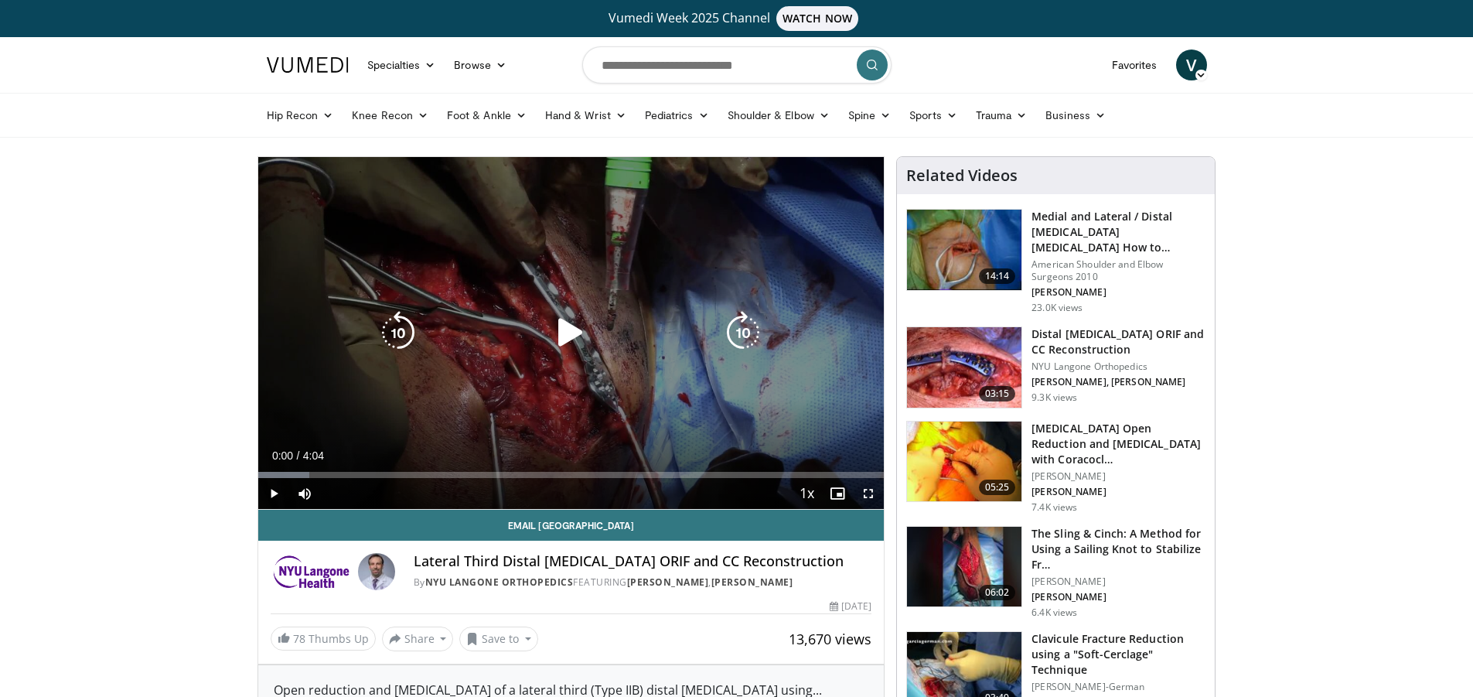
click at [570, 325] on icon "Video Player" at bounding box center [570, 332] width 43 height 43
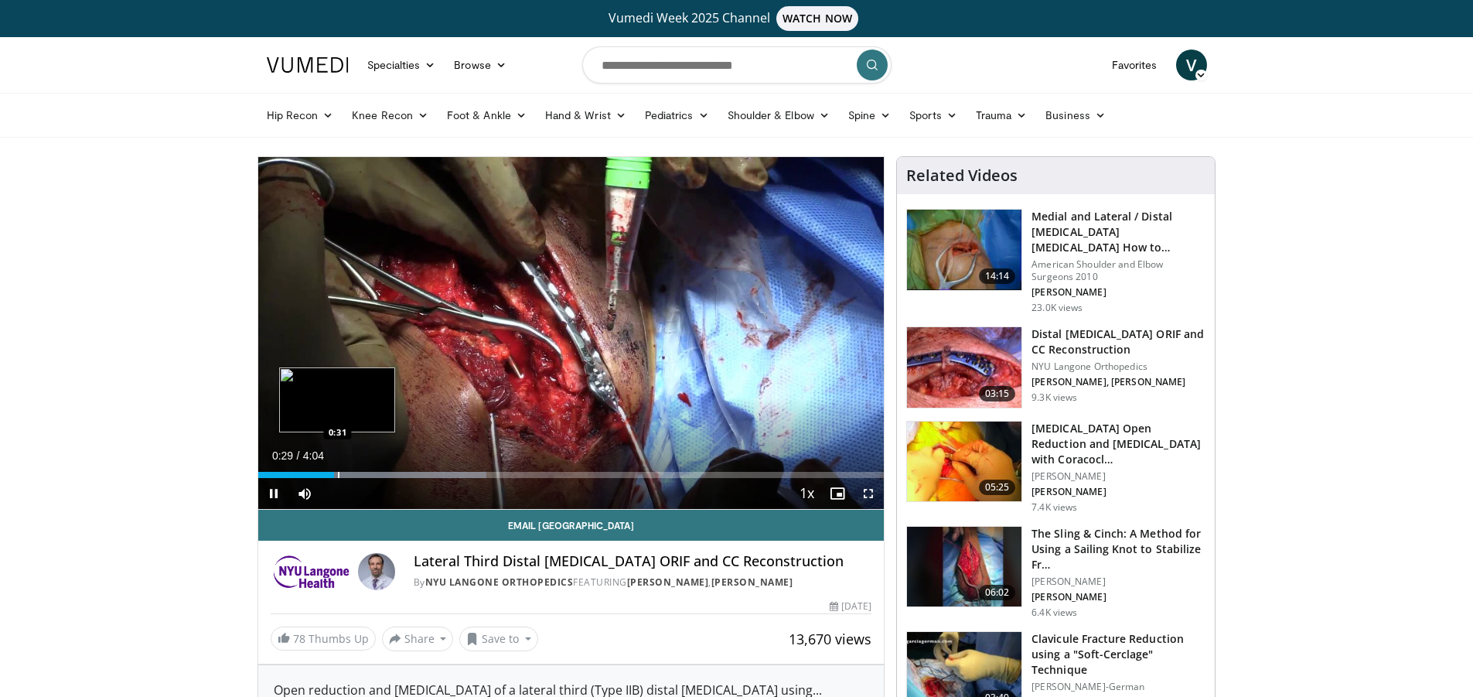
click at [337, 469] on div "Loaded : 36.53% 0:29 0:31" at bounding box center [571, 470] width 626 height 15
click at [347, 476] on div "Progress Bar" at bounding box center [348, 475] width 2 height 6
click at [360, 476] on div "Progress Bar" at bounding box center [361, 475] width 2 height 6
click at [371, 476] on div "Progress Bar" at bounding box center [372, 475] width 2 height 6
click at [357, 477] on div "Progress Bar" at bounding box center [358, 475] width 2 height 6
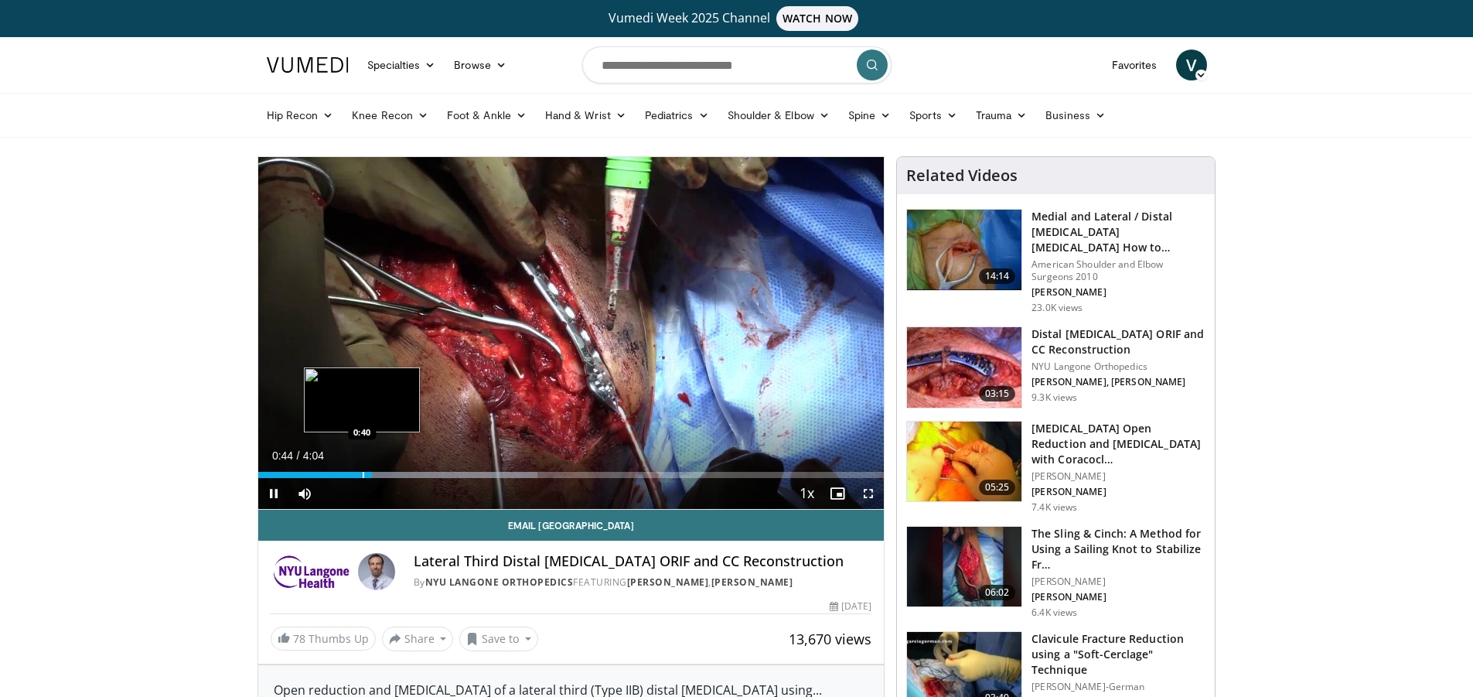
click at [363, 475] on div "Progress Bar" at bounding box center [364, 475] width 2 height 6
click at [352, 475] on div "Progress Bar" at bounding box center [353, 475] width 2 height 6
click at [327, 476] on div "0:36" at bounding box center [305, 475] width 94 height 6
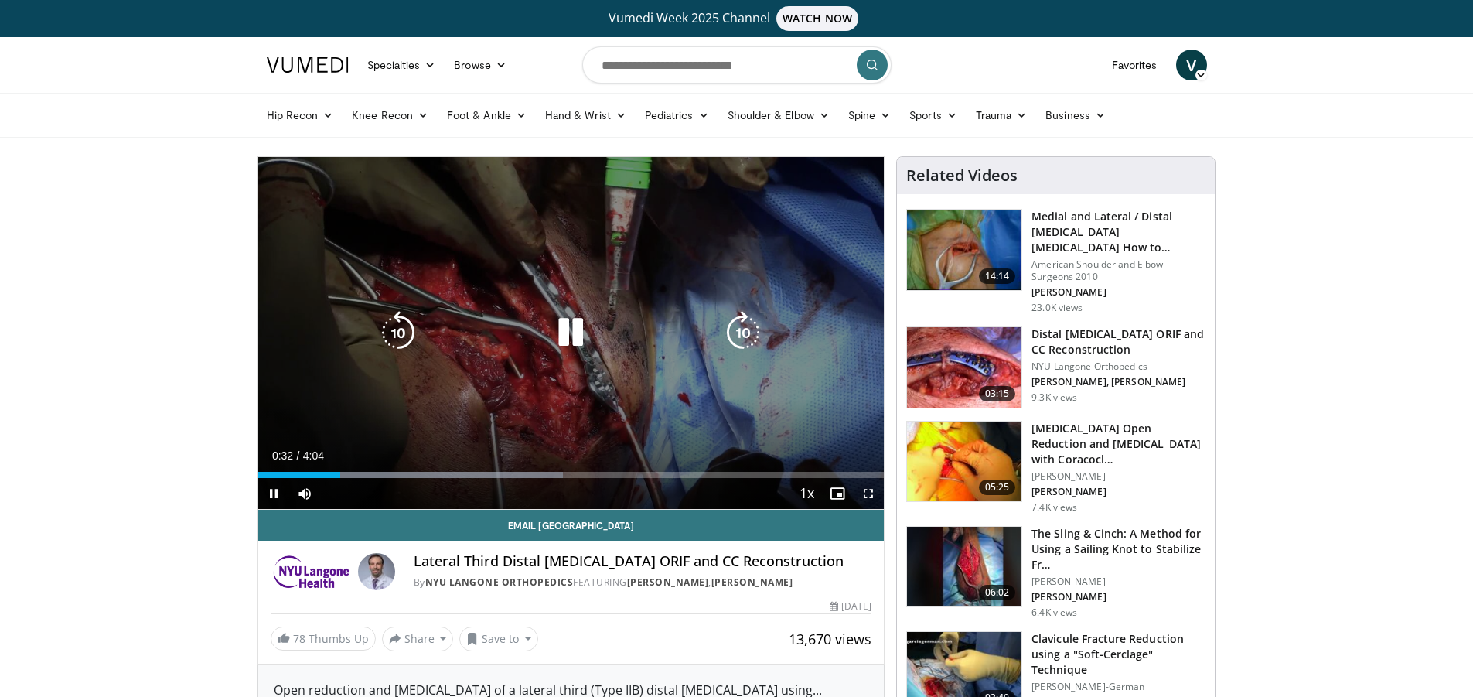
click at [560, 337] on icon "Video Player" at bounding box center [570, 332] width 43 height 43
click at [572, 330] on icon "Video Player" at bounding box center [570, 332] width 43 height 43
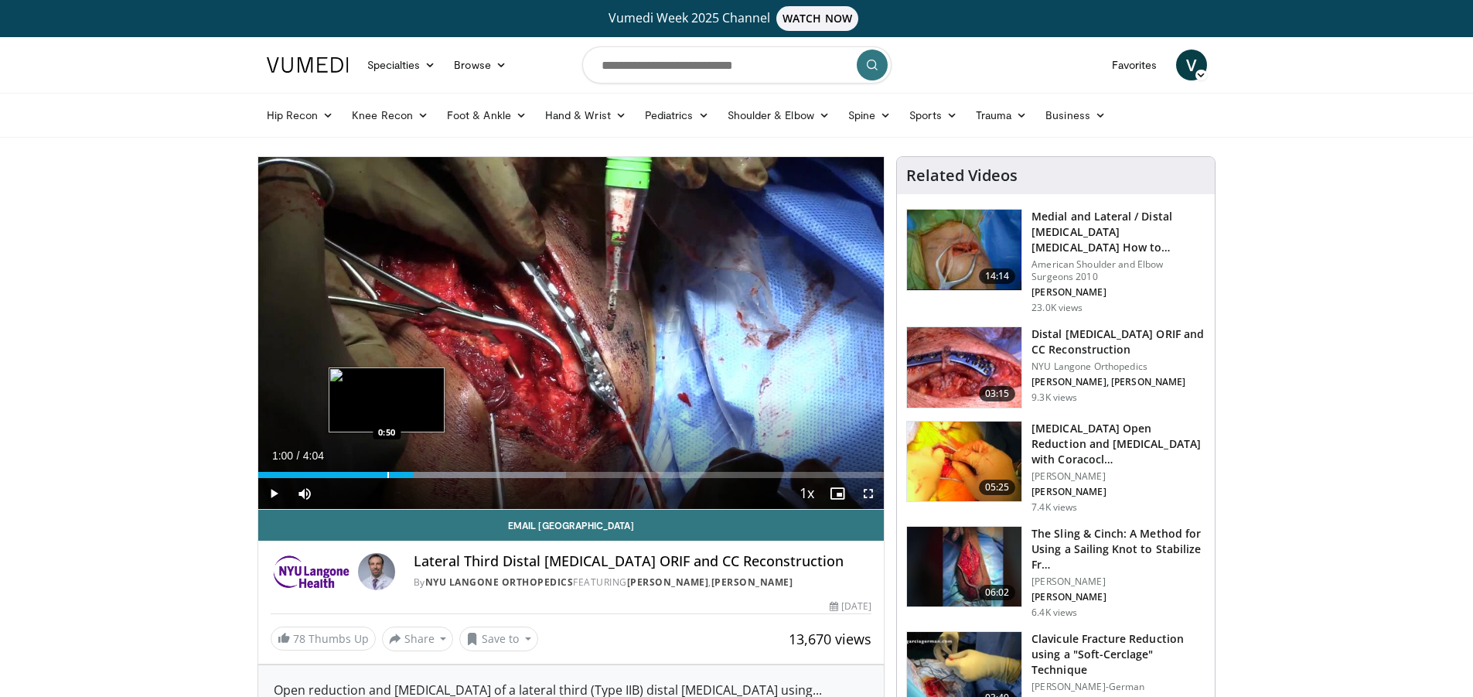
click at [387, 473] on div "Progress Bar" at bounding box center [388, 475] width 2 height 6
click at [353, 473] on div "Progress Bar" at bounding box center [354, 475] width 2 height 6
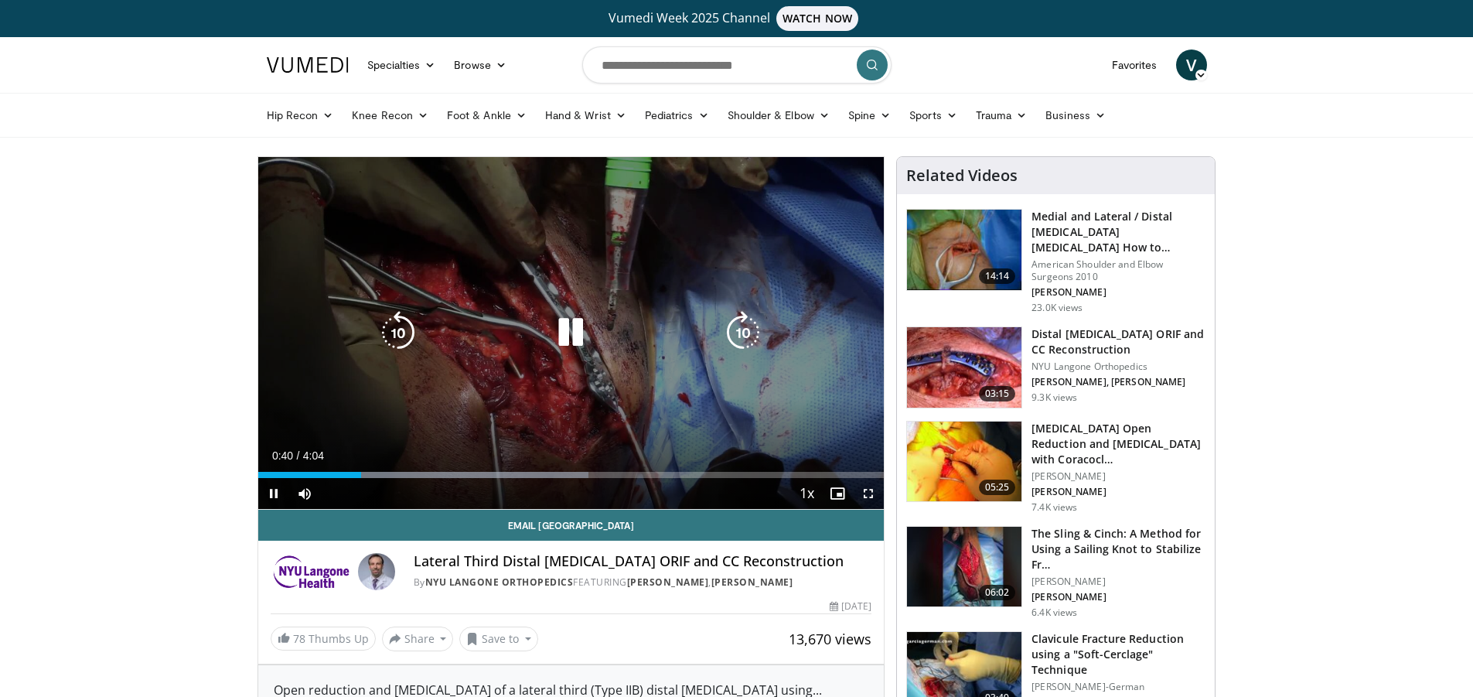
click at [725, 333] on icon "Video Player" at bounding box center [743, 332] width 43 height 43
click at [391, 329] on icon "Video Player" at bounding box center [398, 332] width 43 height 43
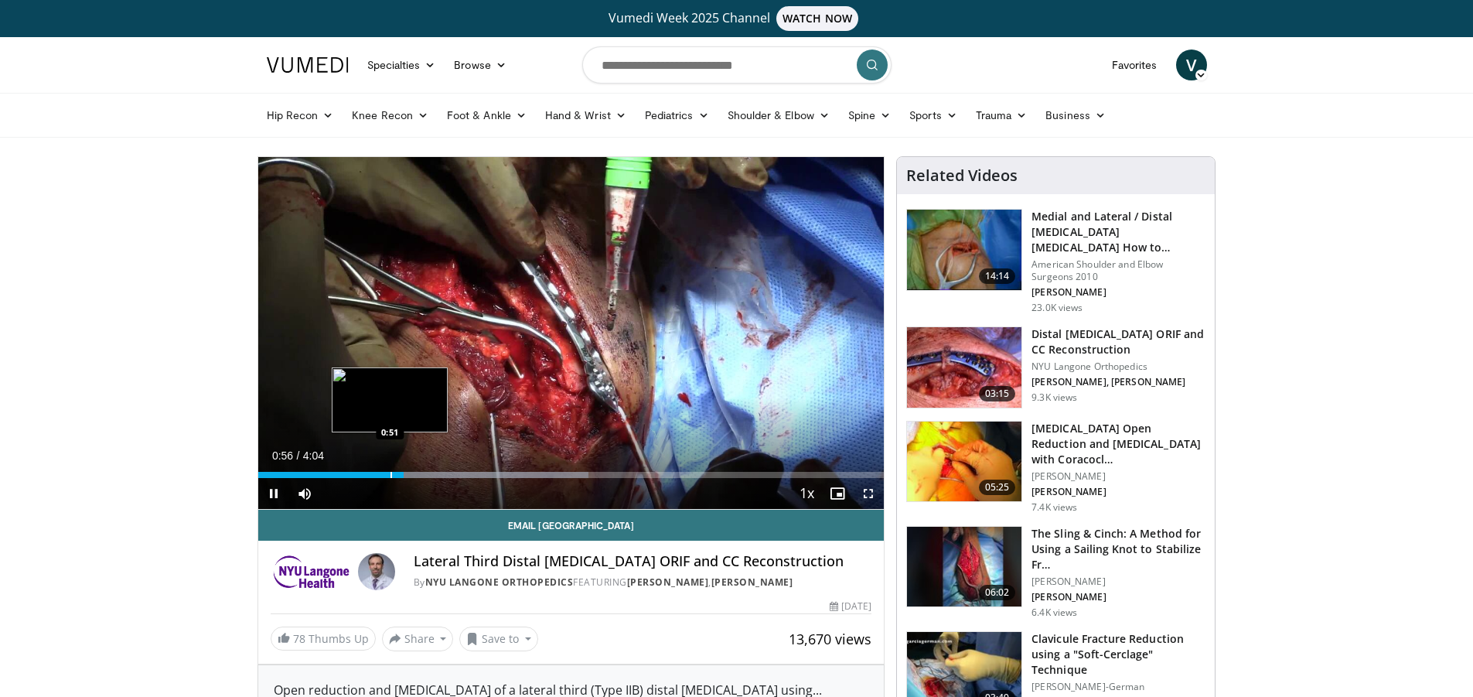
click at [391, 472] on div "Progress Bar" at bounding box center [392, 475] width 2 height 6
click at [369, 466] on div "Loaded : 52.77% 0:50 0:43" at bounding box center [571, 470] width 626 height 15
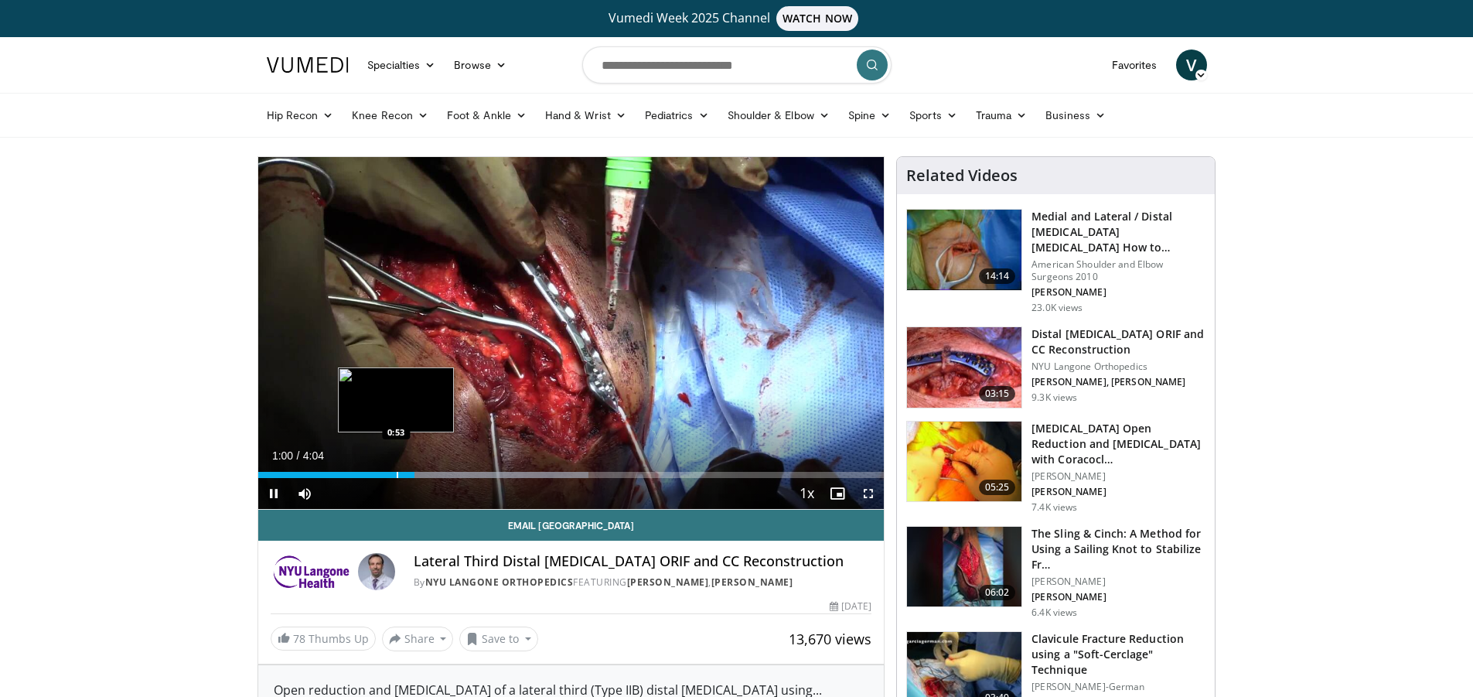
click at [397, 472] on div "Progress Bar" at bounding box center [398, 475] width 2 height 6
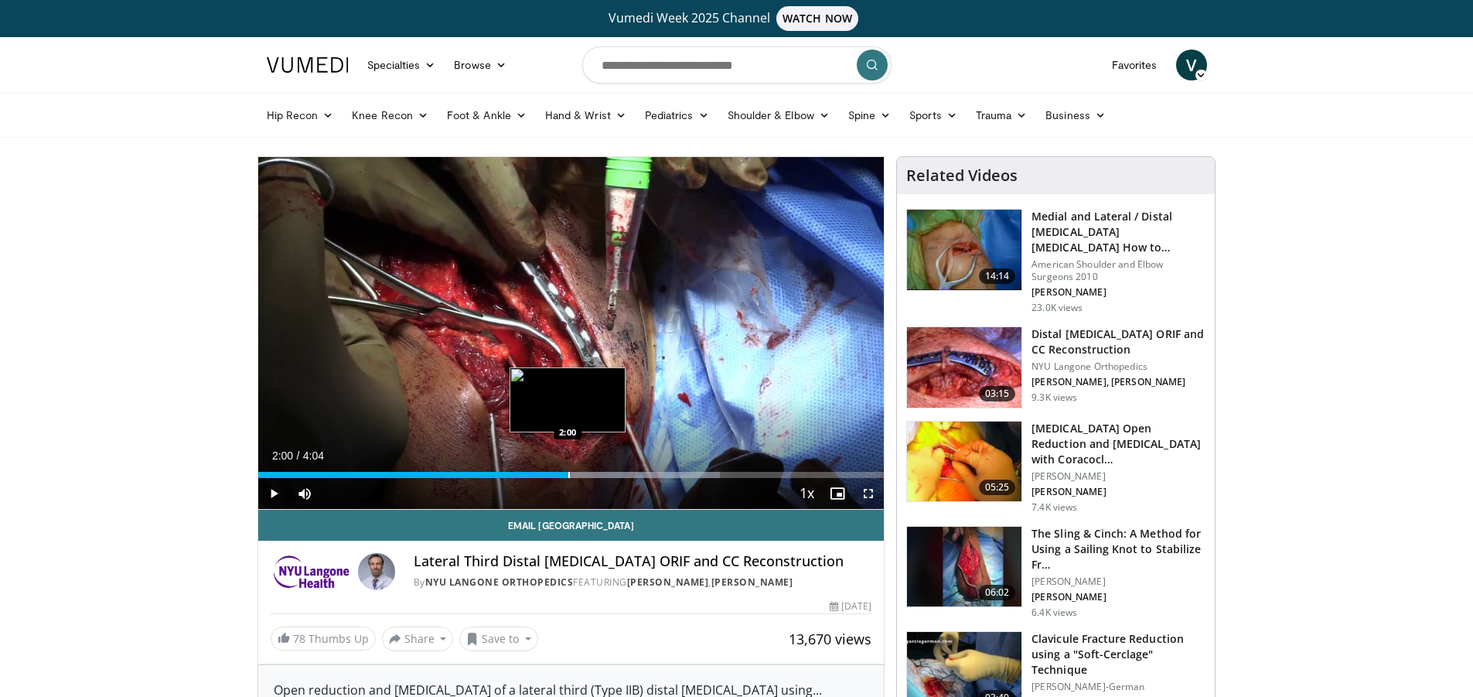
click at [568, 473] on div "Loaded : 73.77% 2:00 2:00" at bounding box center [571, 475] width 626 height 6
click at [578, 473] on div "Progress Bar" at bounding box center [579, 475] width 2 height 6
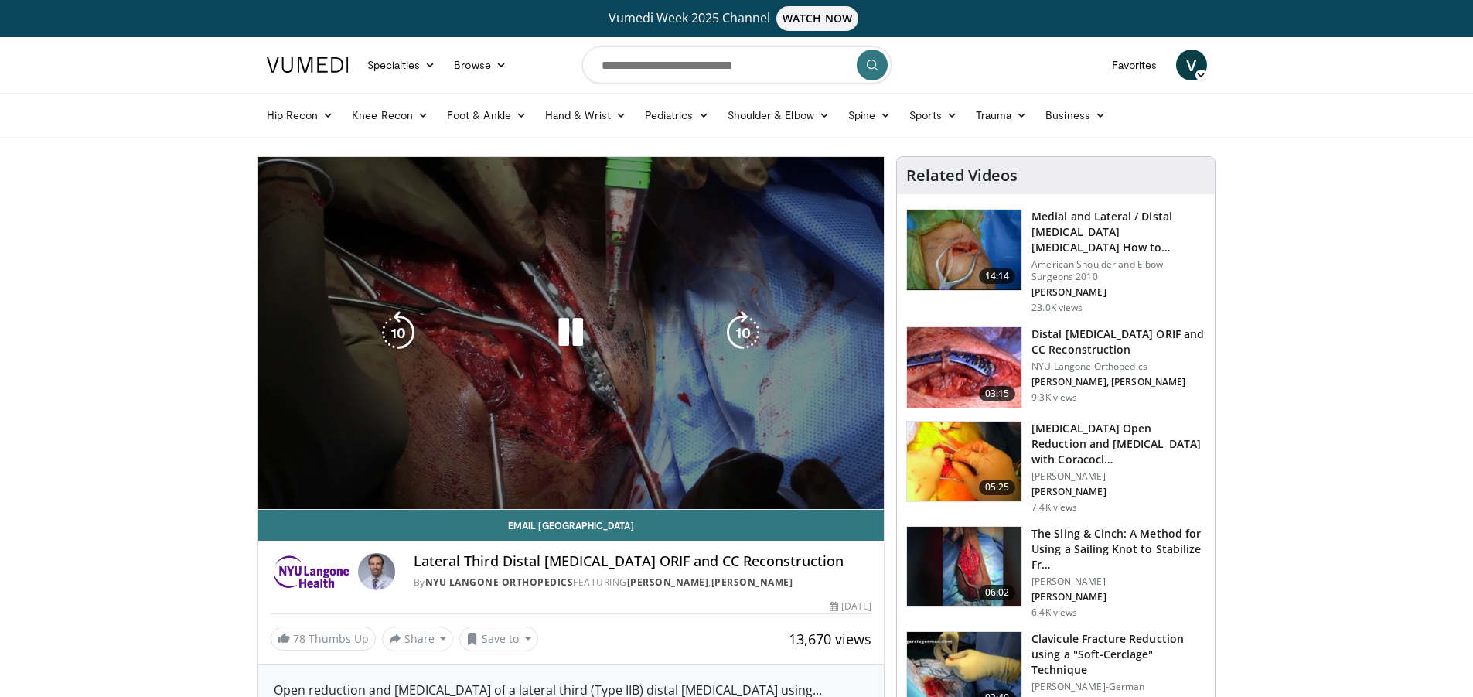
click at [588, 472] on video-js "**********" at bounding box center [571, 333] width 626 height 353
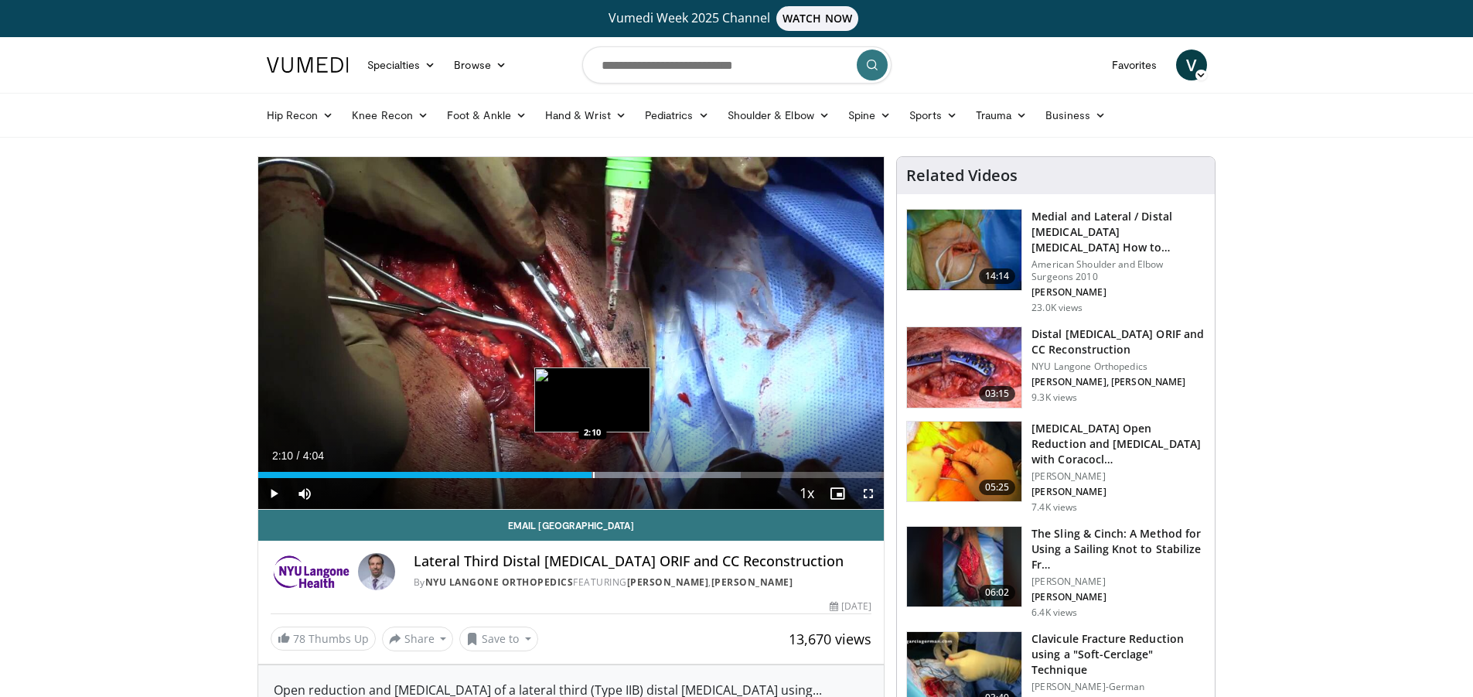
click at [593, 473] on div "Progress Bar" at bounding box center [594, 475] width 2 height 6
click at [605, 472] on div "Progress Bar" at bounding box center [606, 475] width 2 height 6
click at [620, 470] on div "Loaded : 81.20% 2:16 2:21" at bounding box center [571, 470] width 626 height 15
click at [640, 473] on div "Progress Bar" at bounding box center [641, 475] width 2 height 6
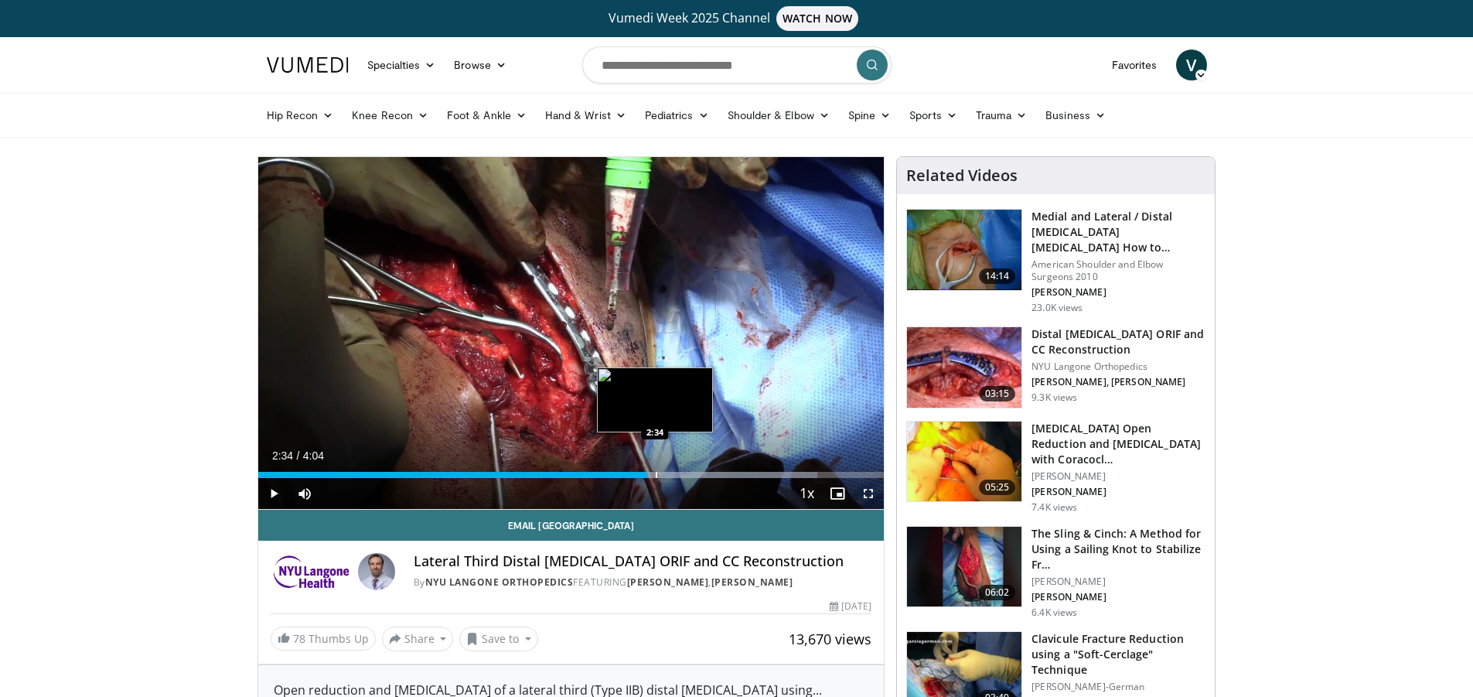
click at [656, 473] on div "Progress Bar" at bounding box center [657, 475] width 2 height 6
click at [672, 474] on div "Progress Bar" at bounding box center [673, 475] width 2 height 6
click at [688, 477] on div "Progress Bar" at bounding box center [689, 475] width 2 height 6
click at [696, 478] on div "Current Time 2:47 / Duration 4:04 Pause Skip Backward Skip Forward Mute Loaded …" at bounding box center [571, 493] width 626 height 31
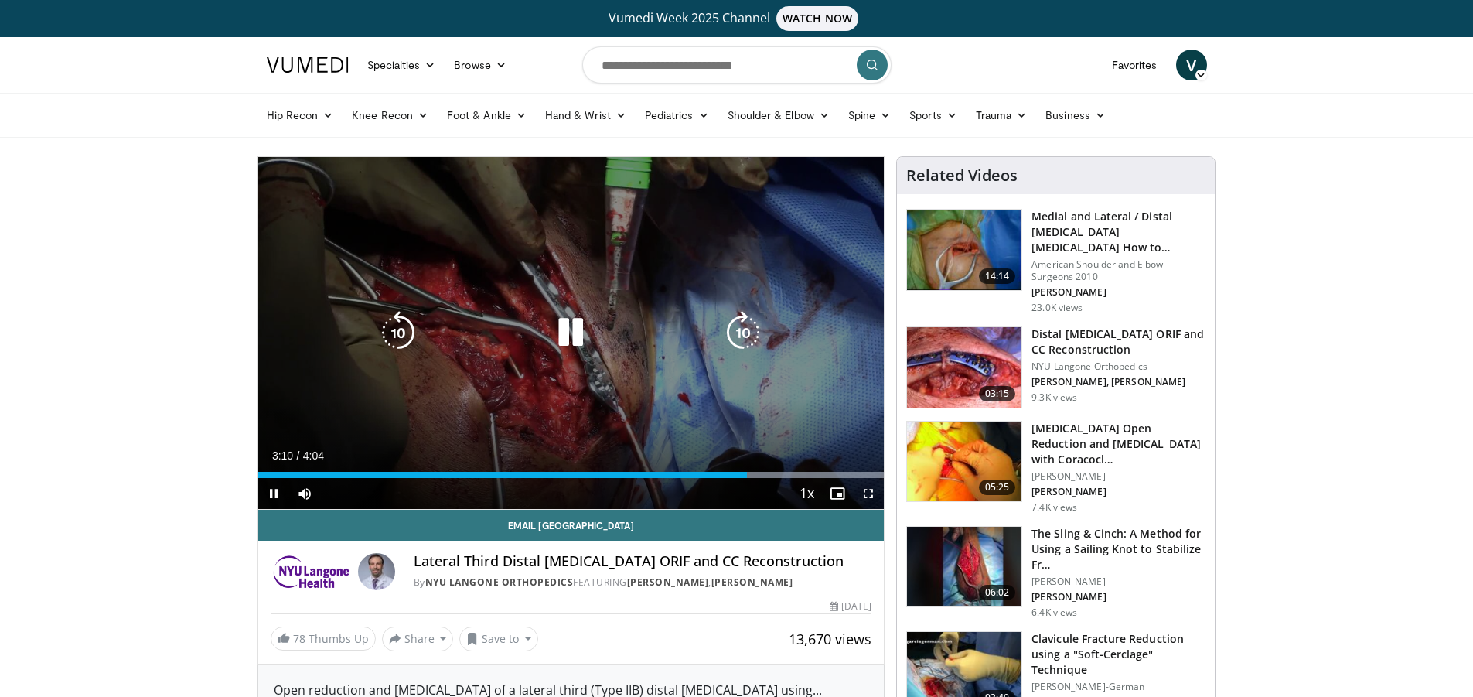
click at [575, 332] on icon "Video Player" at bounding box center [570, 332] width 43 height 43
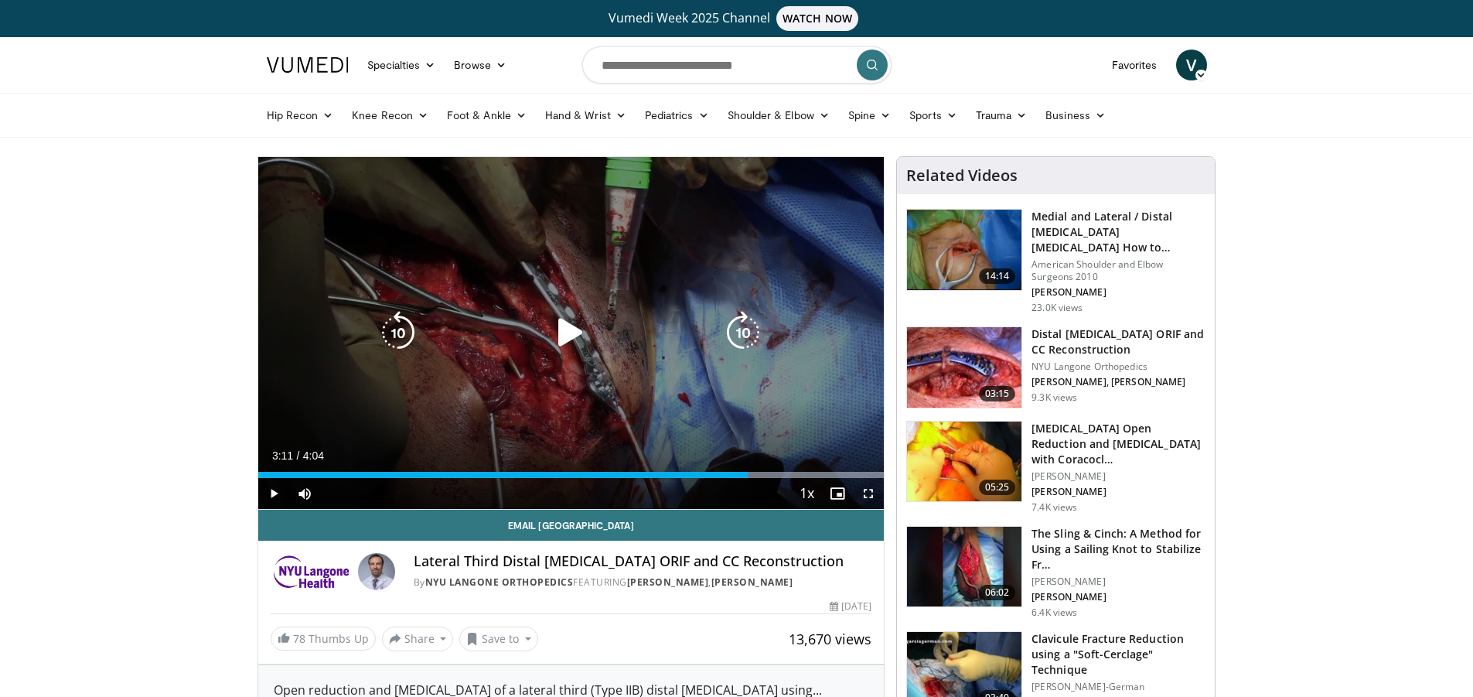
click at [565, 331] on icon "Video Player" at bounding box center [570, 332] width 43 height 43
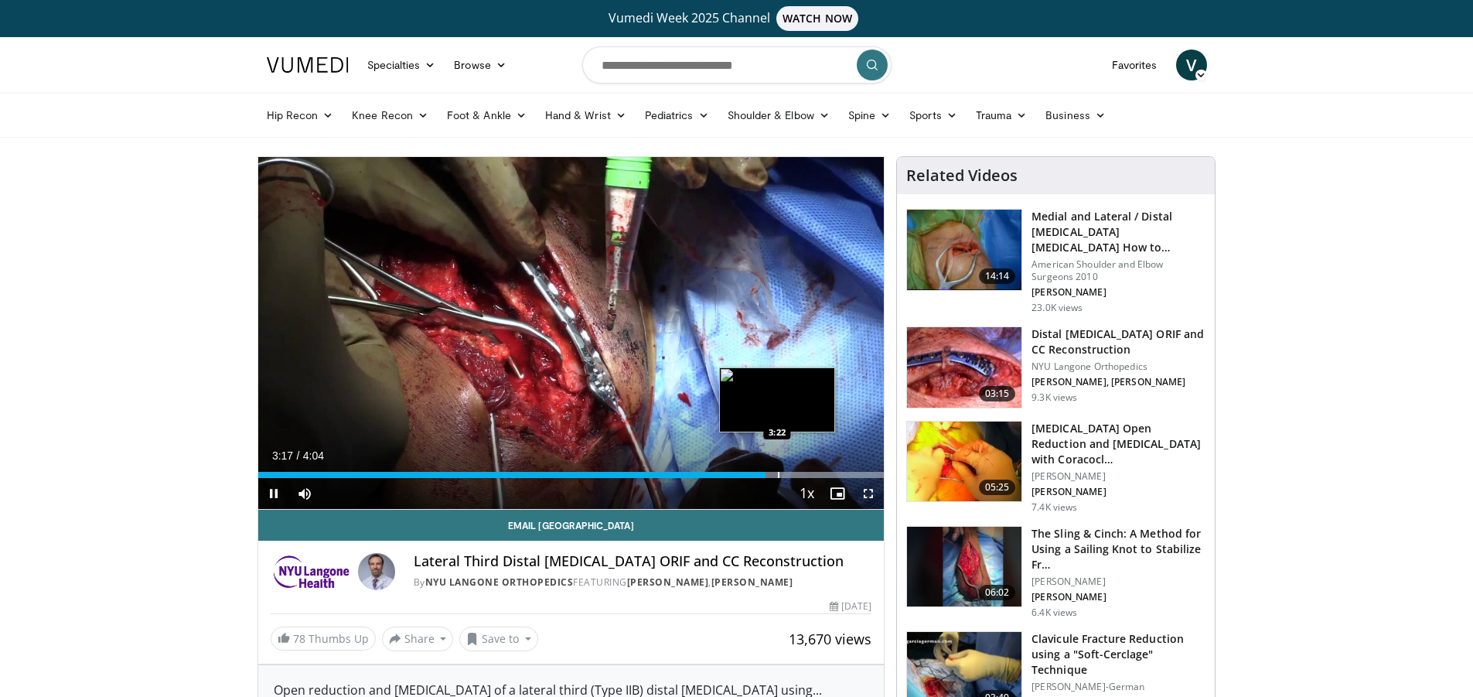
click at [778, 469] on div "Loaded : 100.00% 3:17 3:22" at bounding box center [571, 470] width 626 height 15
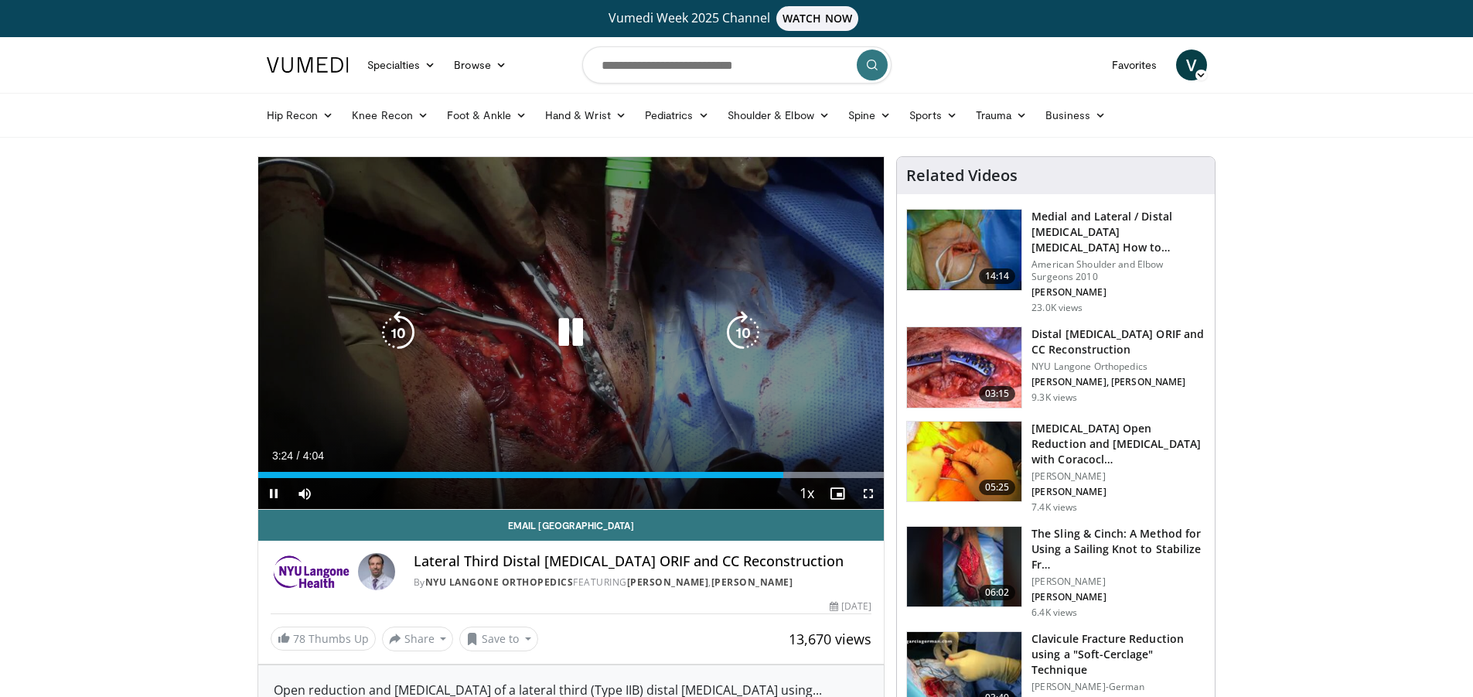
click at [553, 329] on icon "Video Player" at bounding box center [570, 332] width 43 height 43
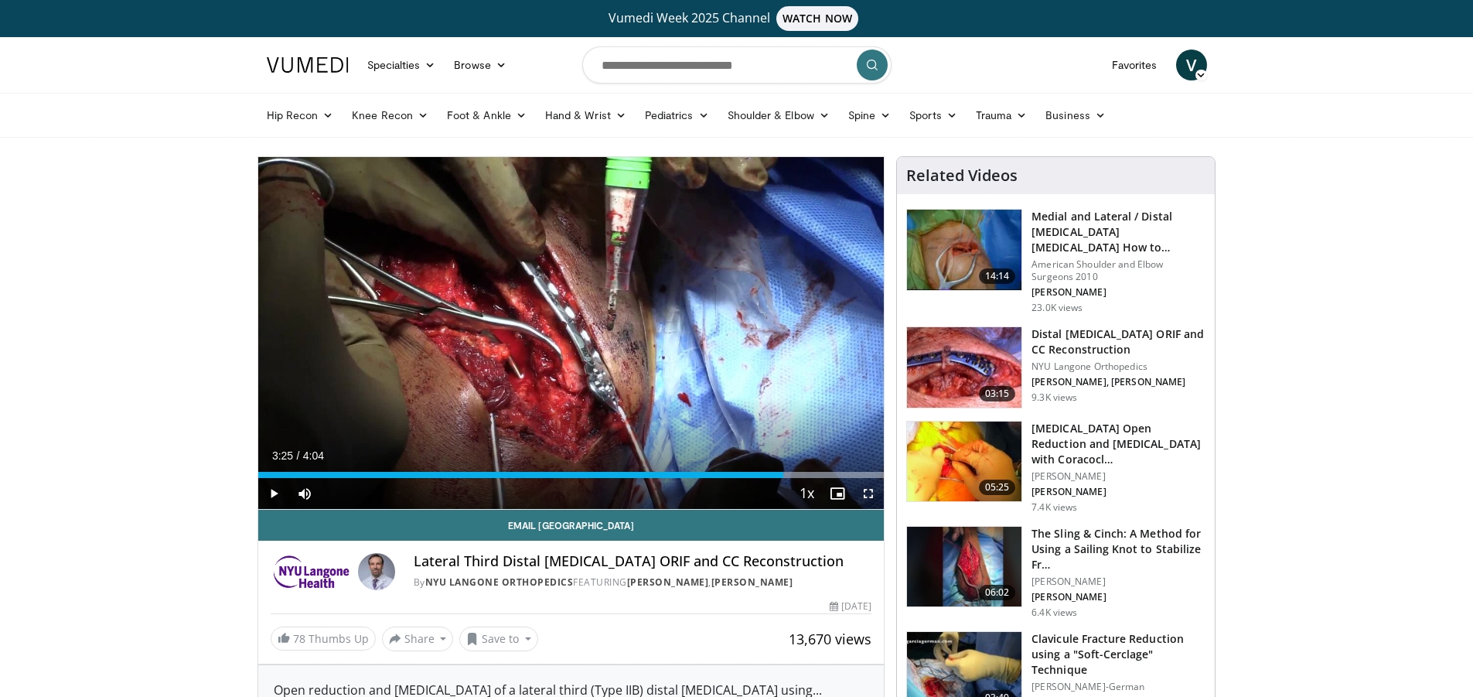
click at [273, 489] on span "Video Player" at bounding box center [273, 493] width 31 height 31
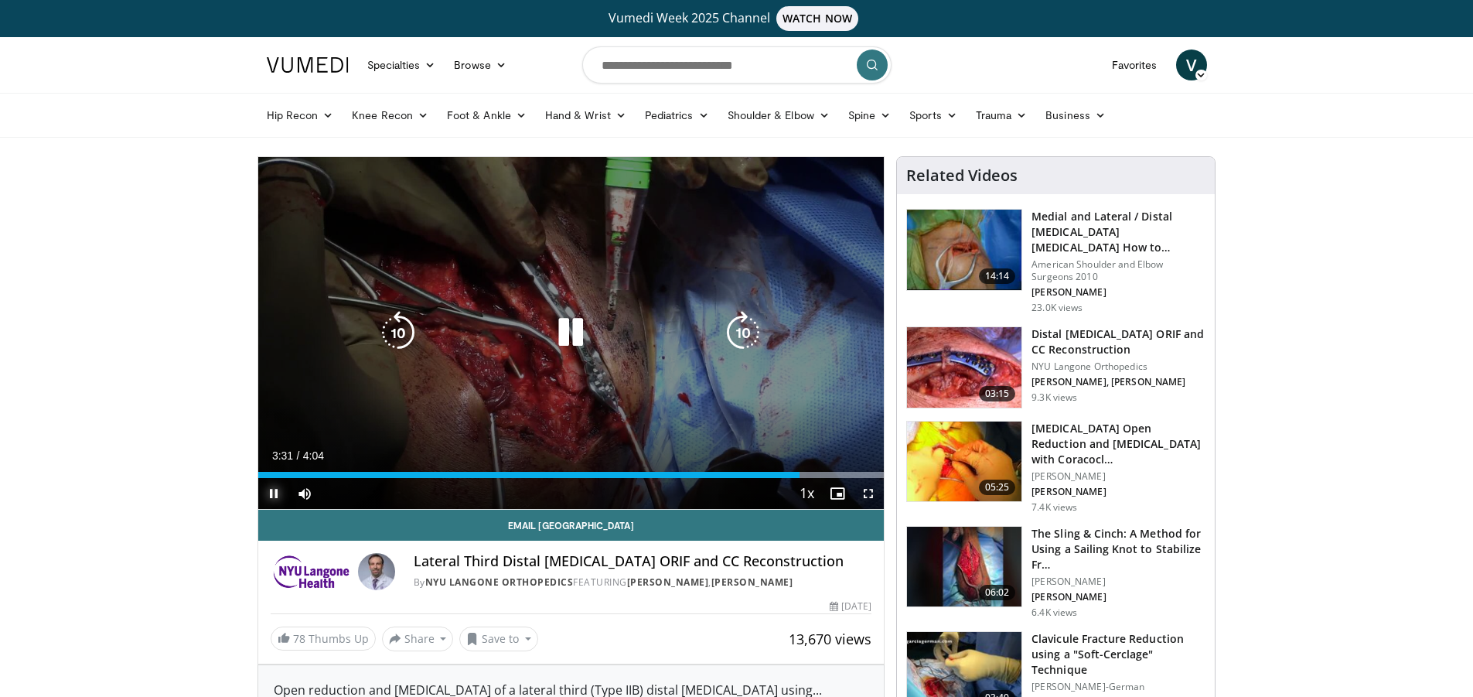
click at [809, 471] on div "Loaded : 100.00% 3:31 3:34" at bounding box center [571, 470] width 626 height 15
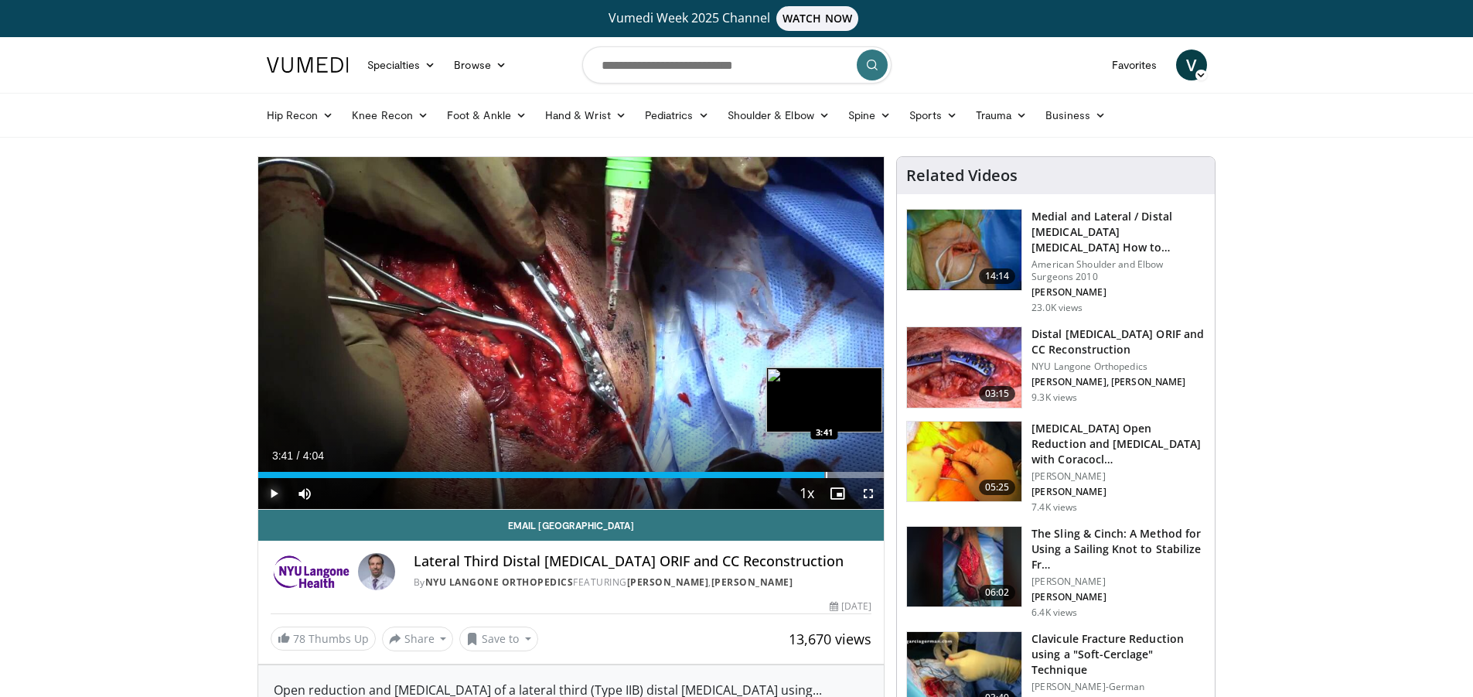
click at [826, 472] on div "Progress Bar" at bounding box center [827, 475] width 2 height 6
click at [846, 472] on div "Progress Bar" at bounding box center [846, 475] width 2 height 6
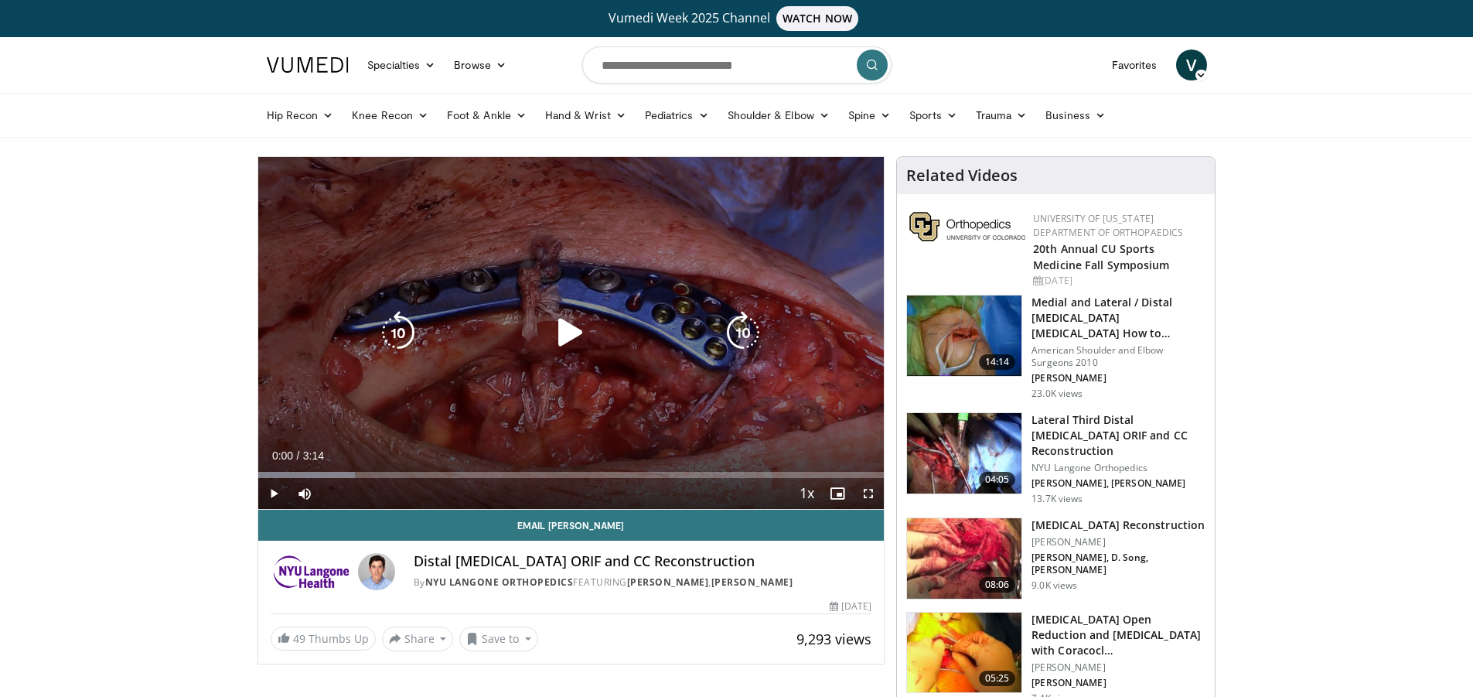
click at [563, 337] on icon "Video Player" at bounding box center [570, 332] width 43 height 43
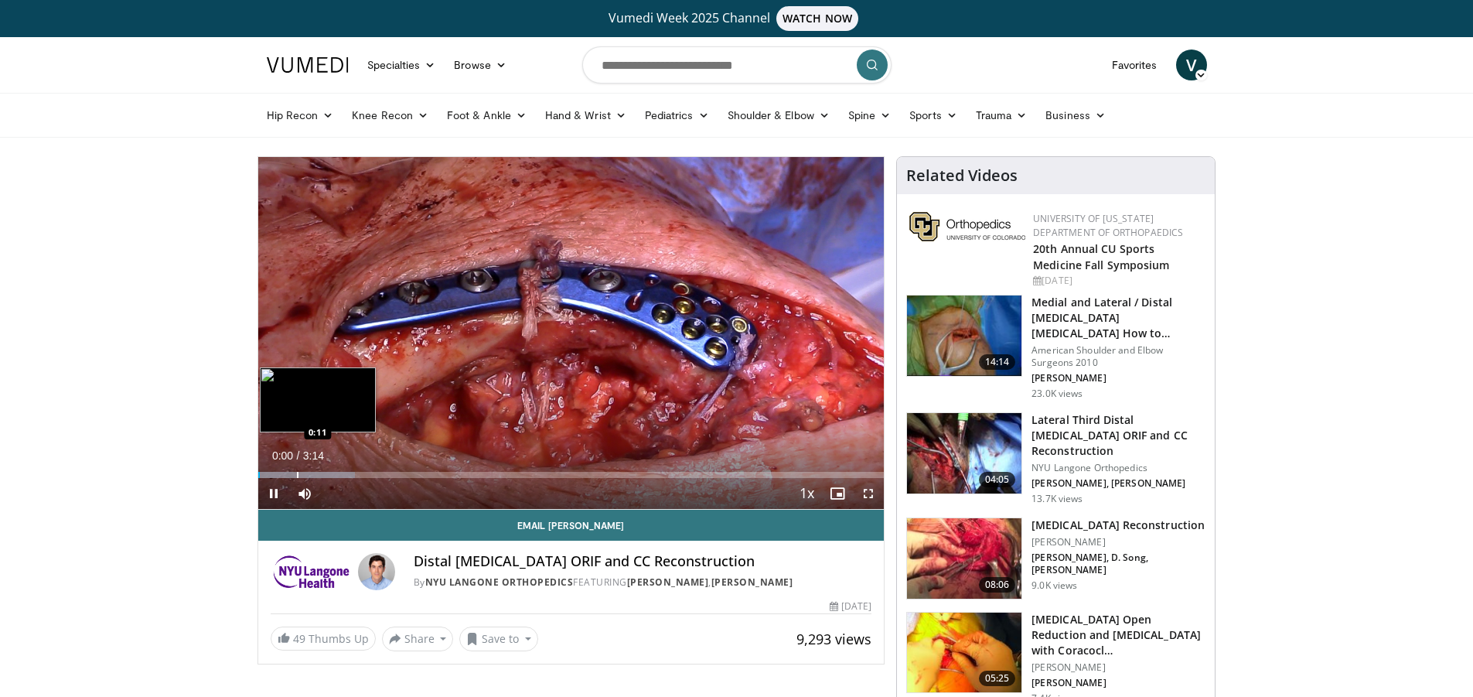
click at [297, 472] on div "Progress Bar" at bounding box center [298, 475] width 2 height 6
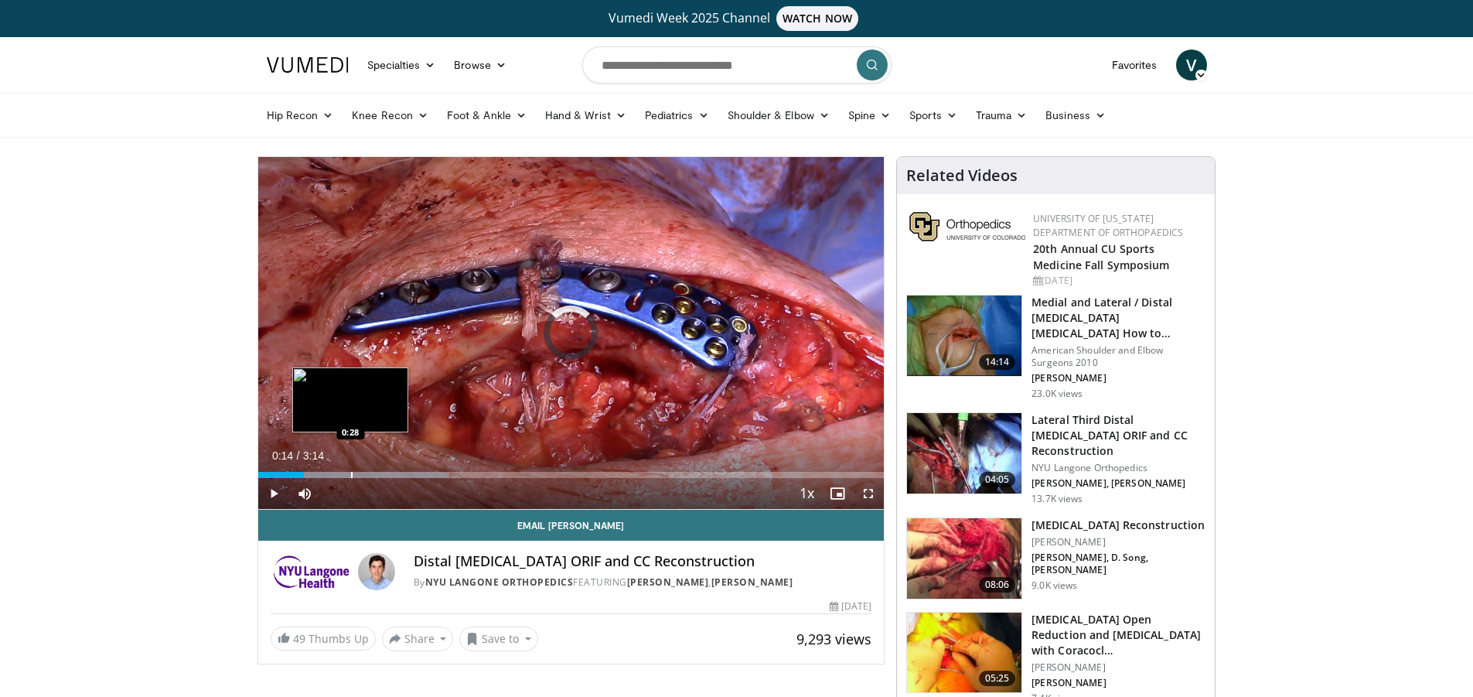
click at [351, 472] on div "Progress Bar" at bounding box center [352, 475] width 2 height 6
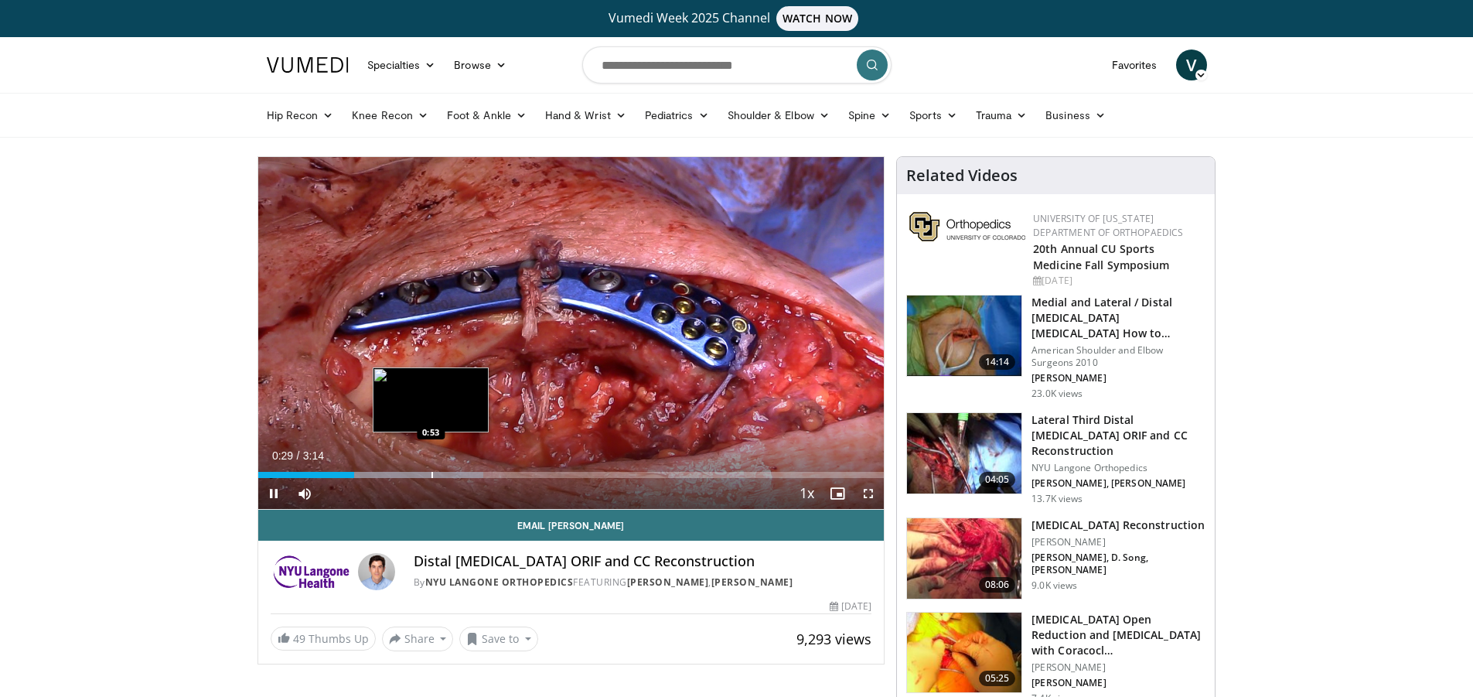
click at [432, 475] on div "Progress Bar" at bounding box center [433, 475] width 2 height 6
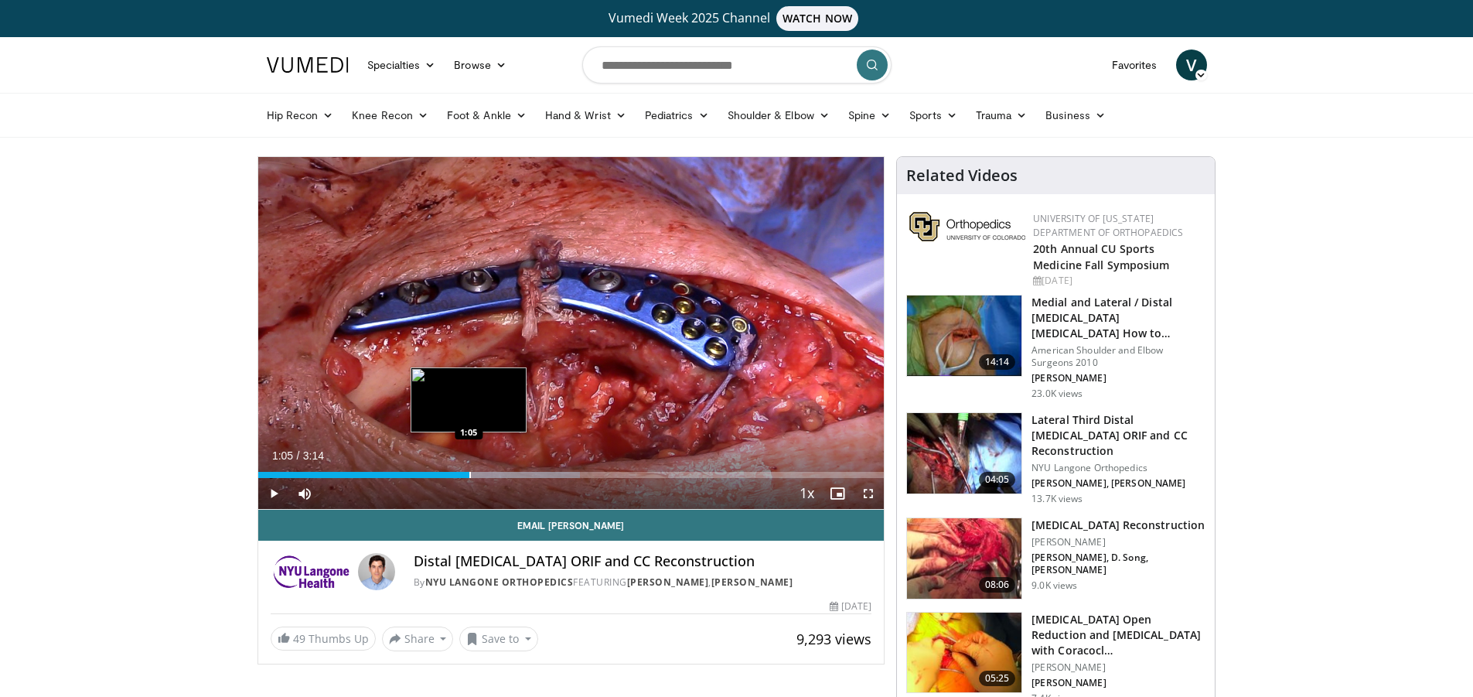
click at [469, 472] on div "Progress Bar" at bounding box center [470, 475] width 2 height 6
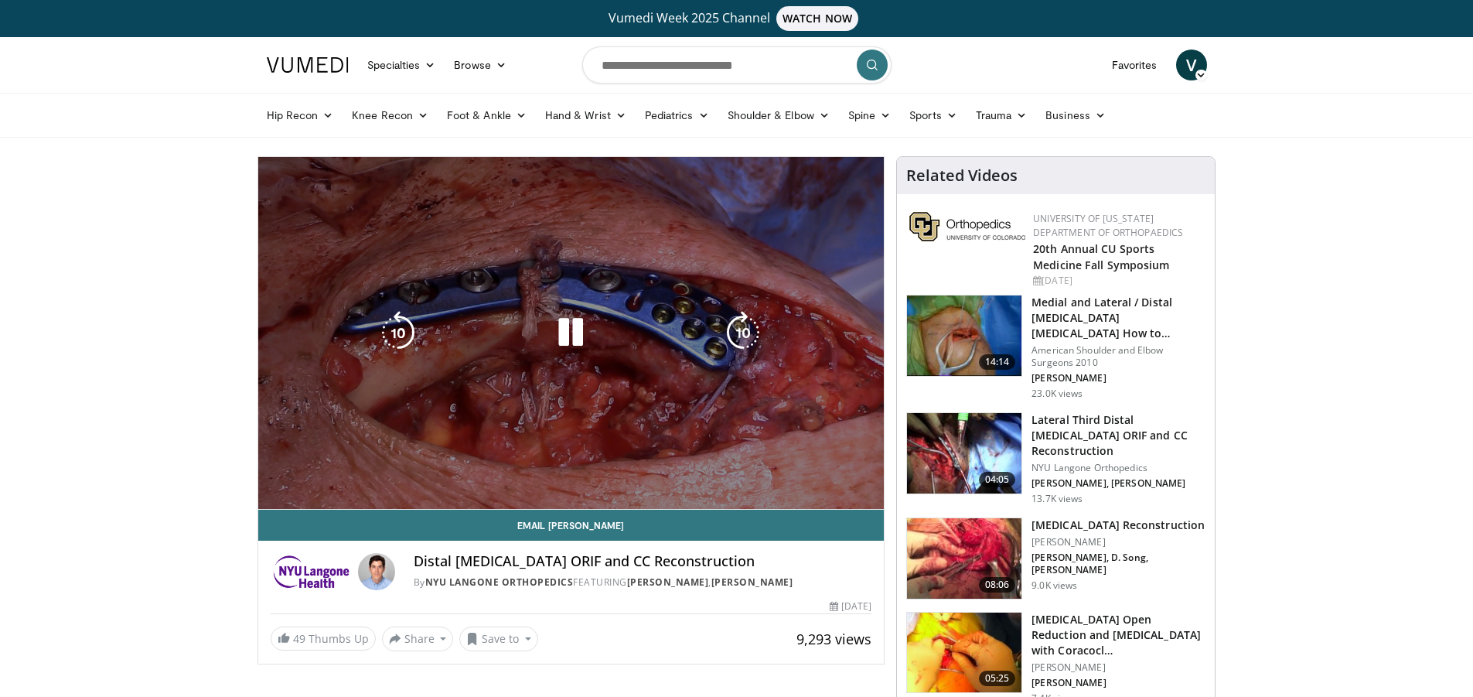
click at [520, 472] on video-js "**********" at bounding box center [571, 333] width 626 height 353
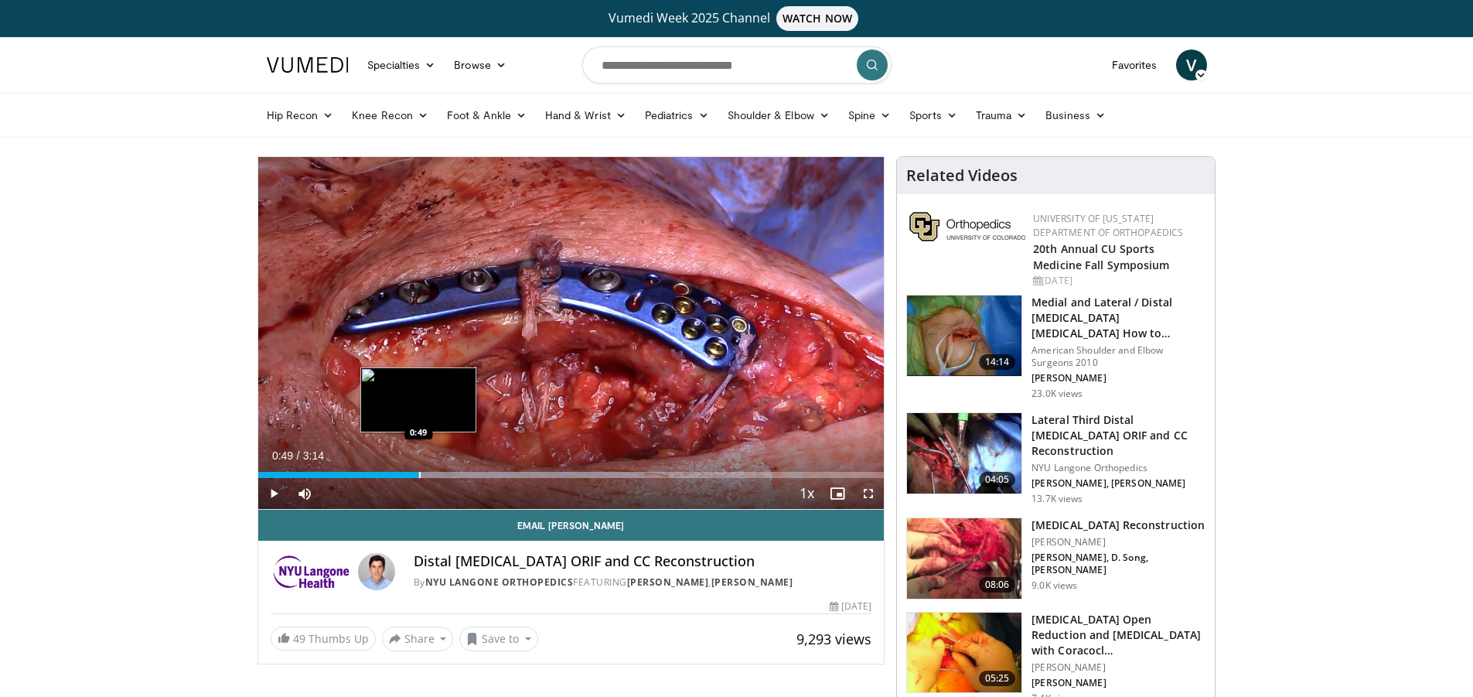
click at [418, 468] on div "Loaded : 61.80% 0:49 0:49" at bounding box center [571, 470] width 626 height 15
click at [449, 470] on div "Loaded : 66.32% 0:50 0:59" at bounding box center [571, 470] width 626 height 15
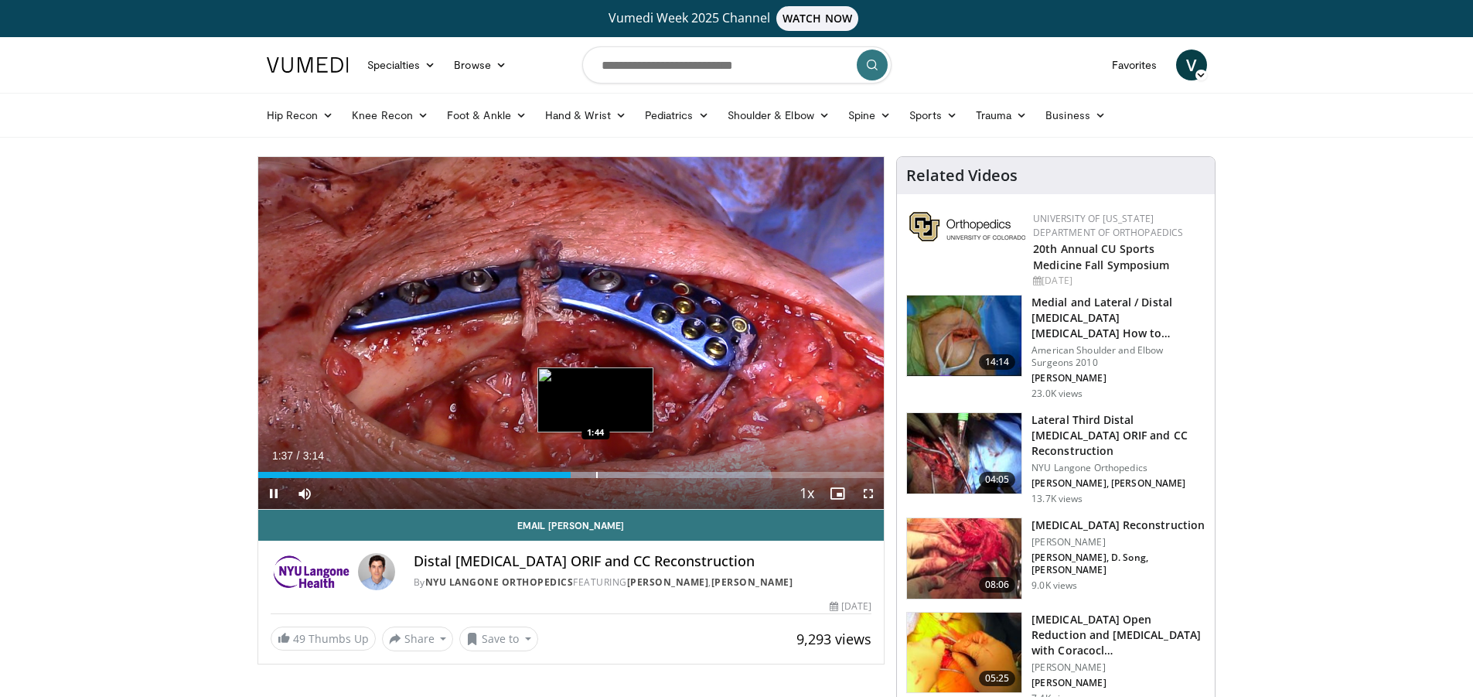
click at [594, 469] on div "Loaded : 81.63% 1:37 1:44" at bounding box center [571, 470] width 626 height 15
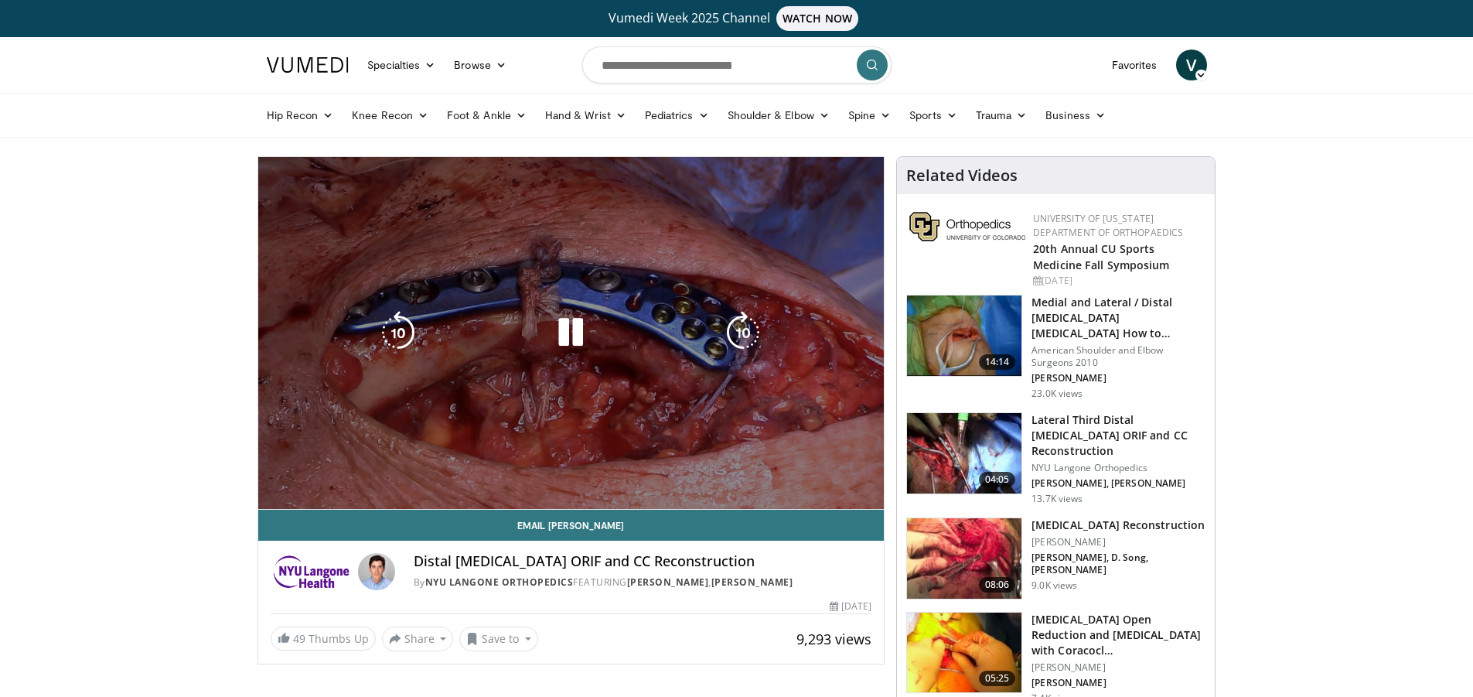
click at [648, 503] on div "Loaded : 81.63% 1:44 1:44" at bounding box center [571, 506] width 626 height 6
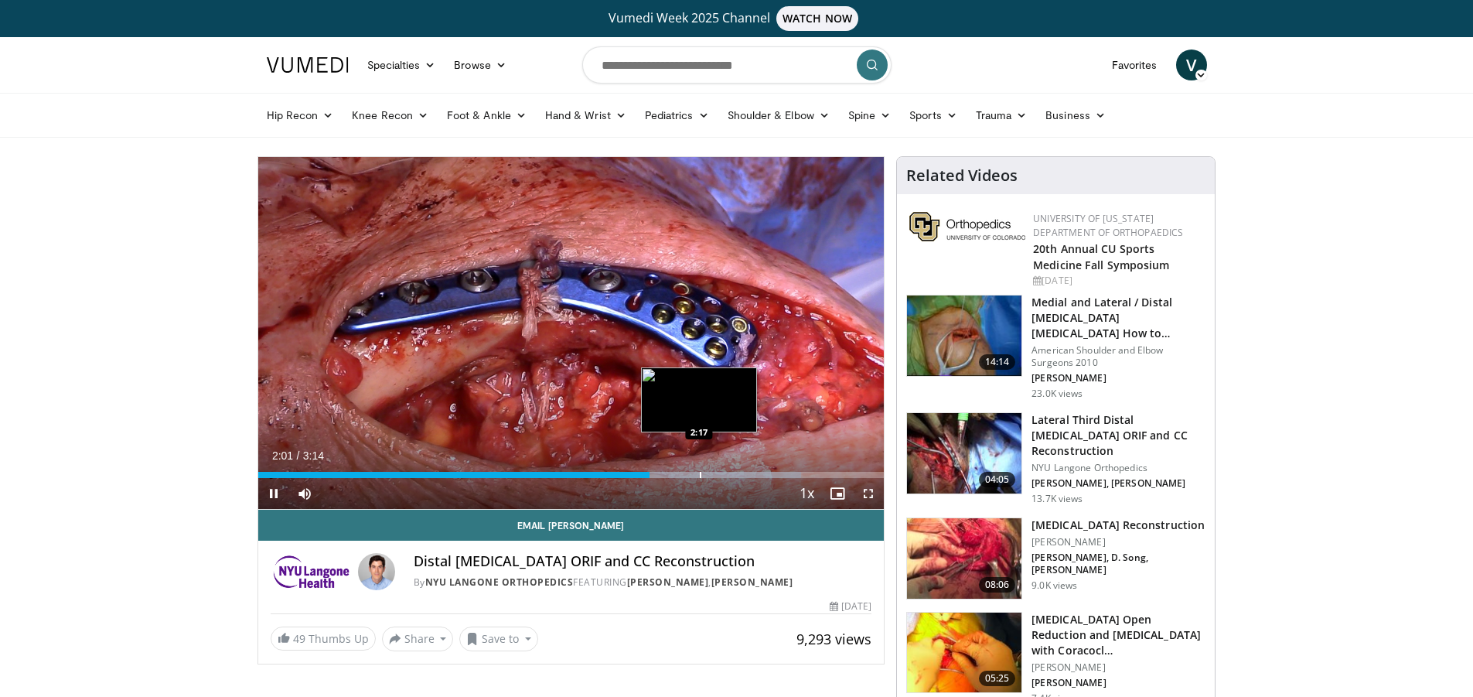
click at [700, 470] on div "Loaded : 86.73% 2:01 2:17" at bounding box center [571, 470] width 626 height 15
click at [733, 473] on div "Progress Bar" at bounding box center [734, 475] width 2 height 6
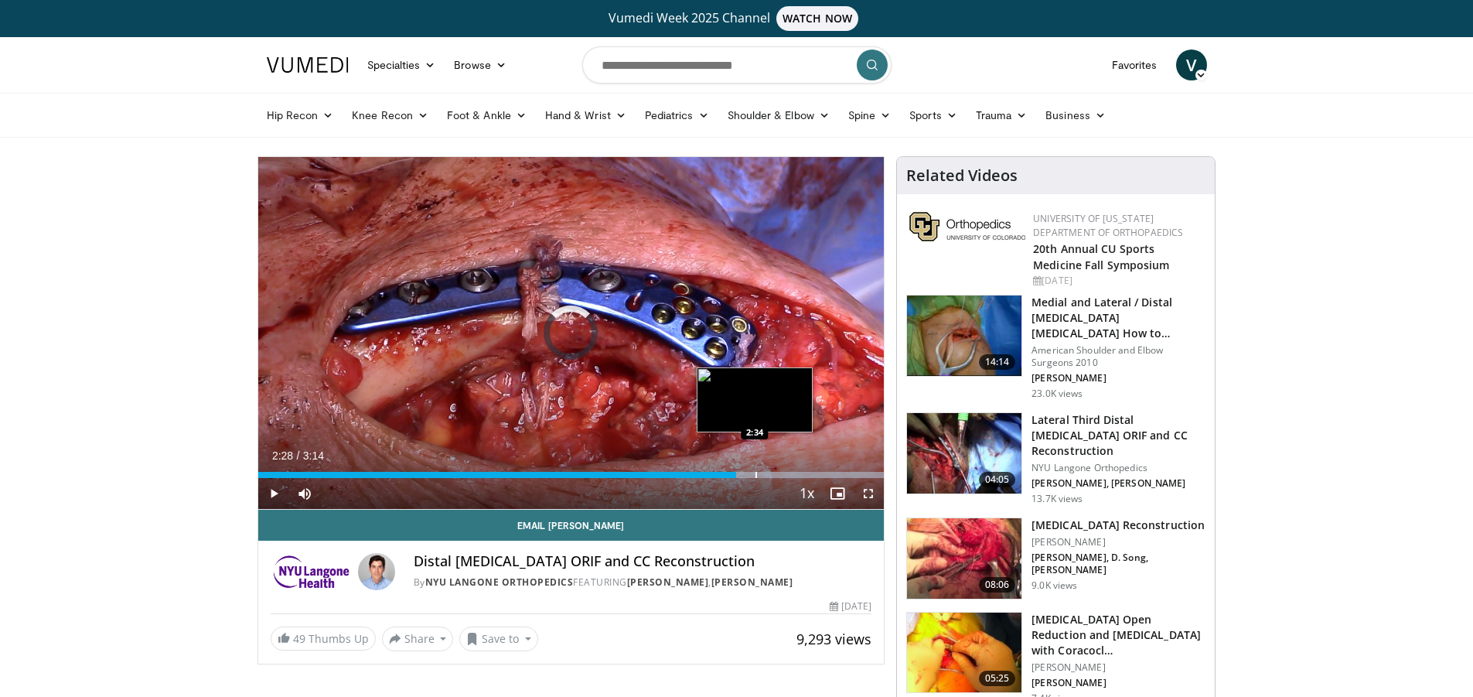
click at [756, 472] on div "Progress Bar" at bounding box center [757, 475] width 2 height 6
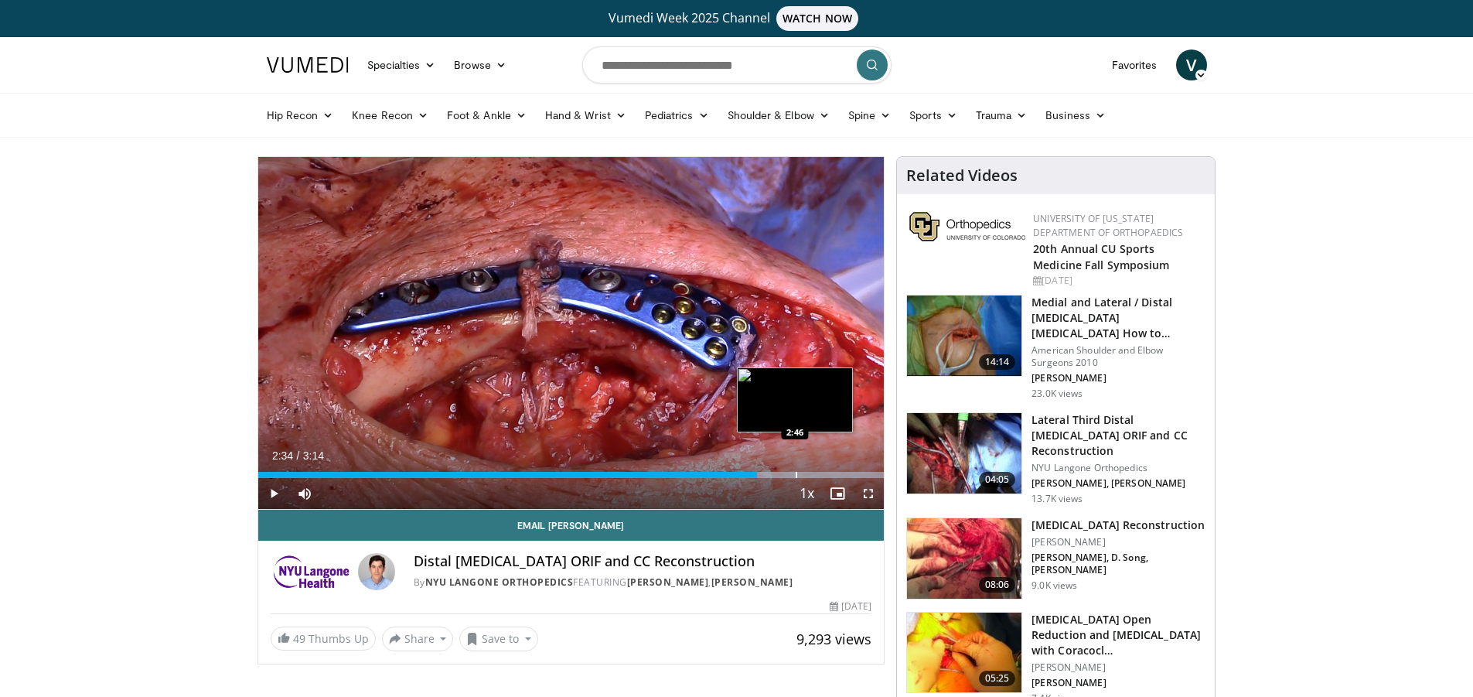
click at [798, 473] on div "Loaded : 100.00% 2:34 2:46" at bounding box center [571, 475] width 626 height 6
click at [831, 476] on div "Progress Bar" at bounding box center [830, 475] width 2 height 6
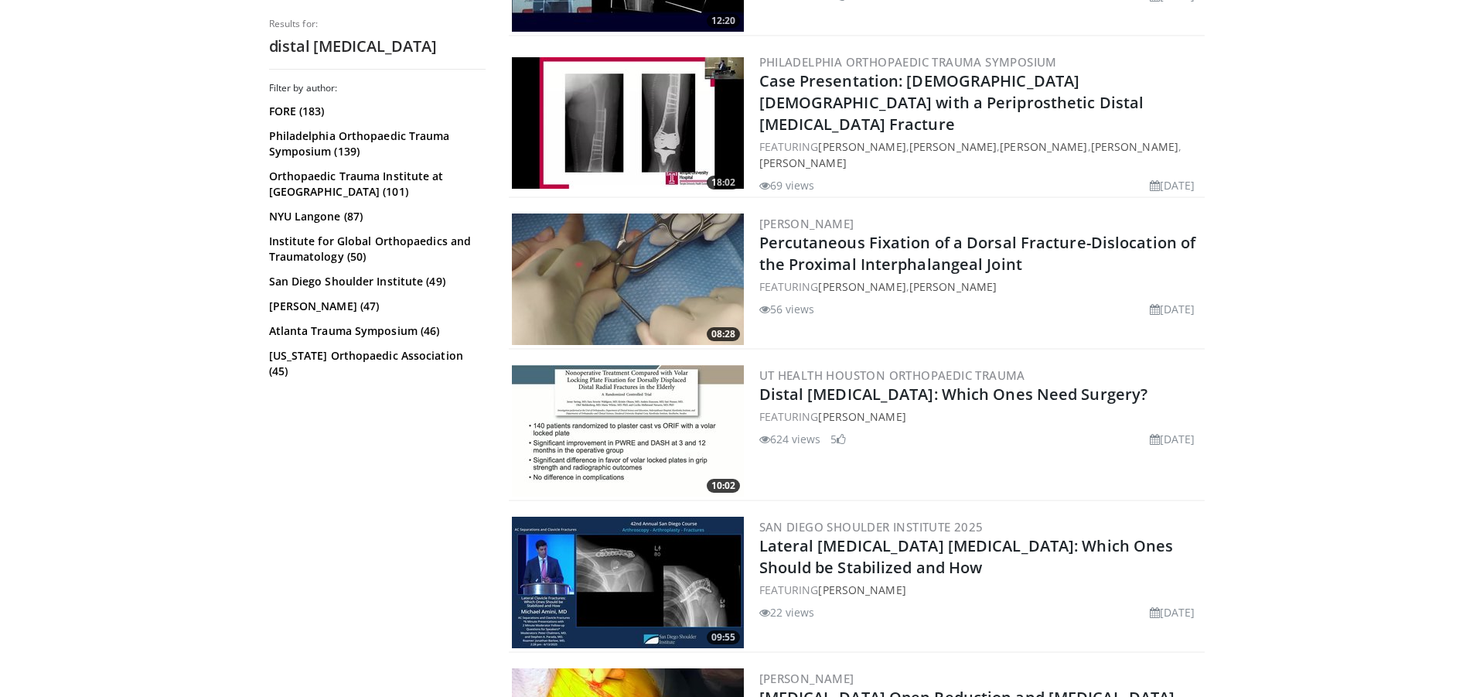
scroll to position [2320, 0]
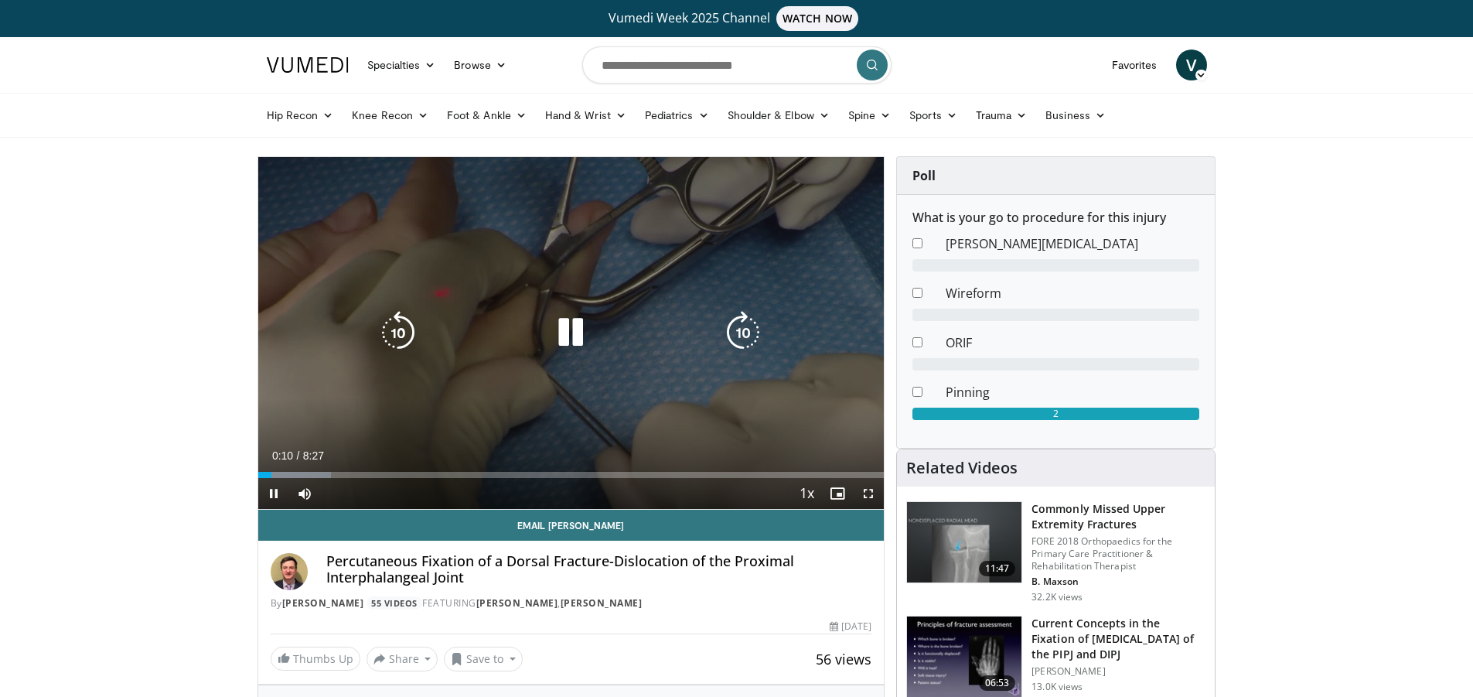
click at [574, 324] on icon "Video Player" at bounding box center [570, 332] width 43 height 43
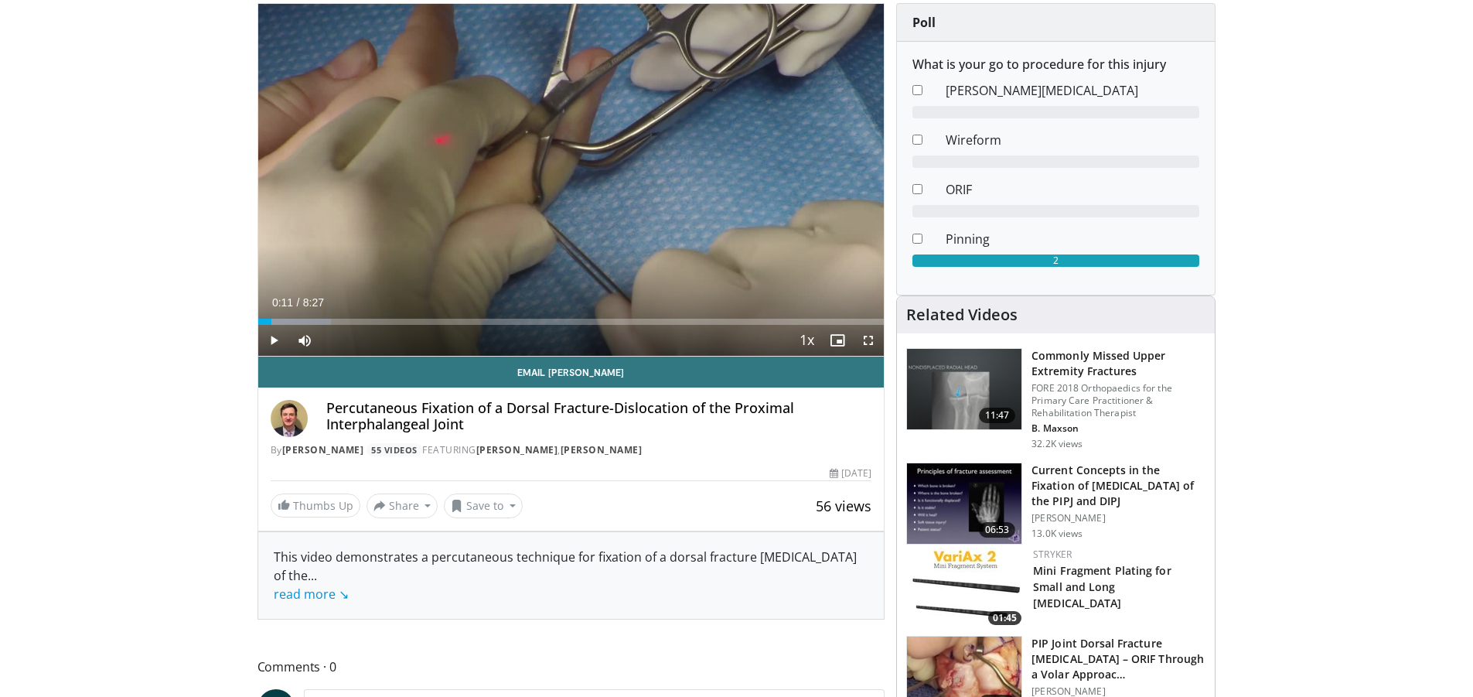
scroll to position [155, 0]
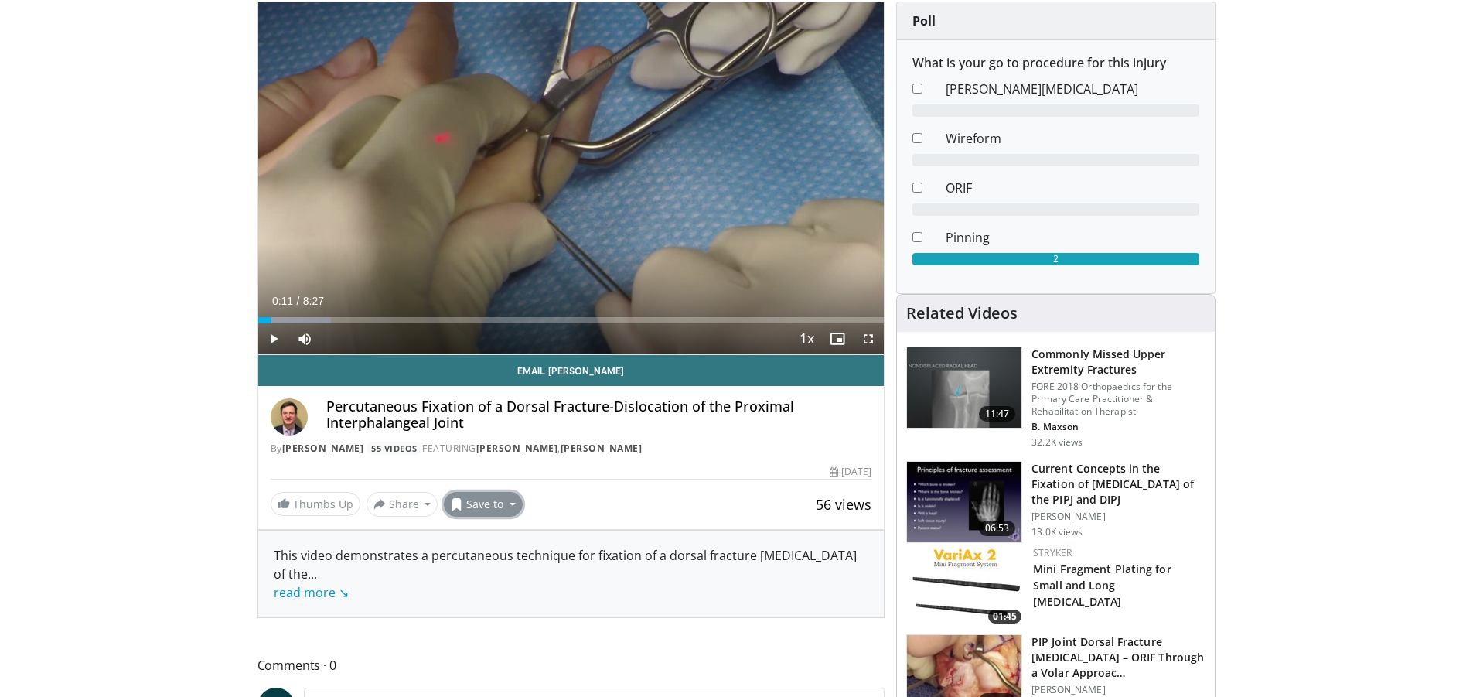
click at [500, 511] on button "Save to" at bounding box center [483, 504] width 79 height 25
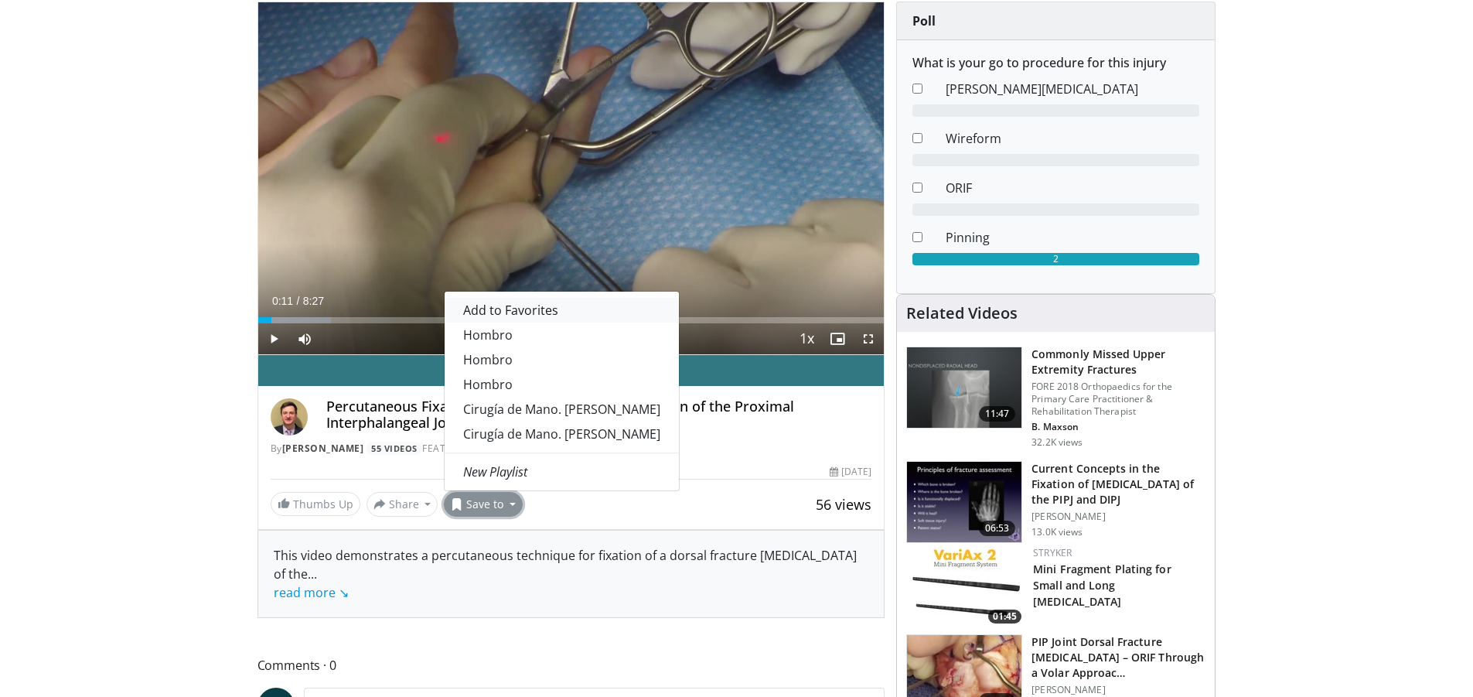
click at [513, 316] on span "Add to Favorites" at bounding box center [510, 310] width 95 height 17
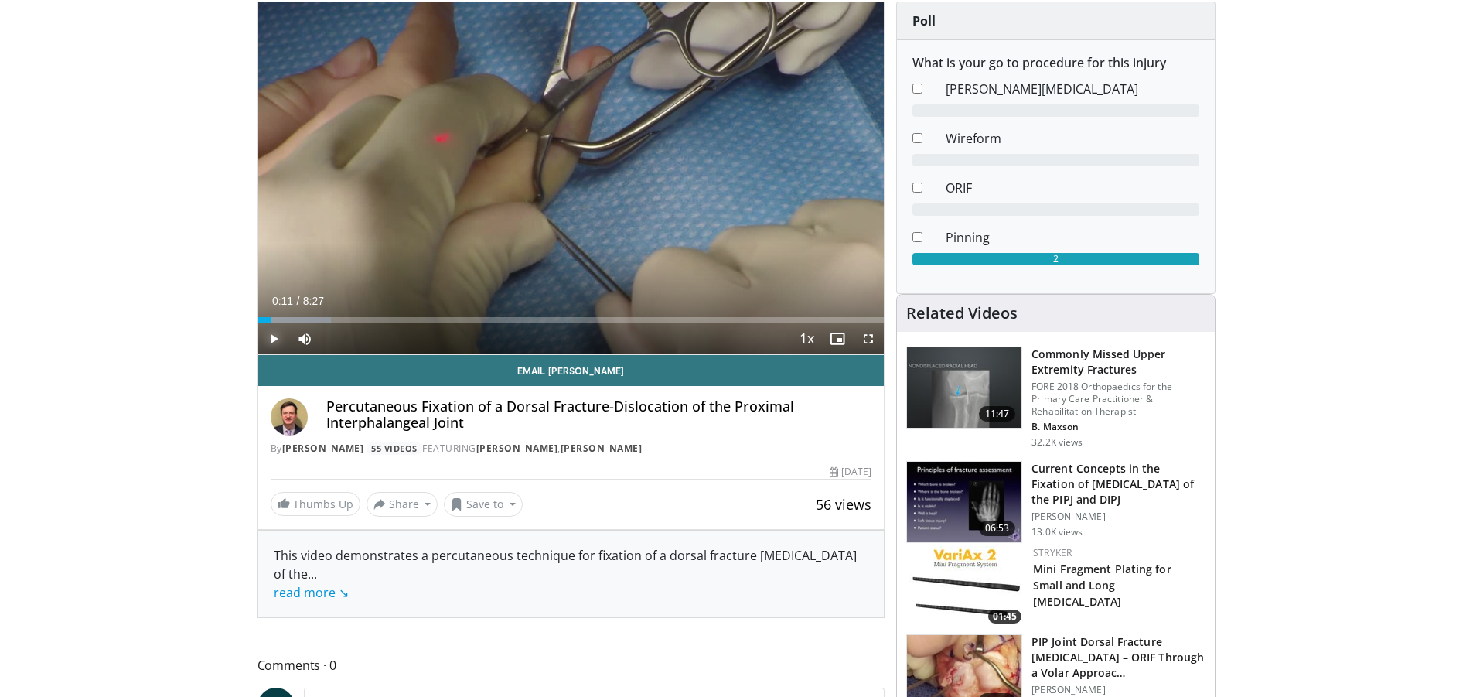
click at [277, 340] on span "Video Player" at bounding box center [273, 338] width 31 height 31
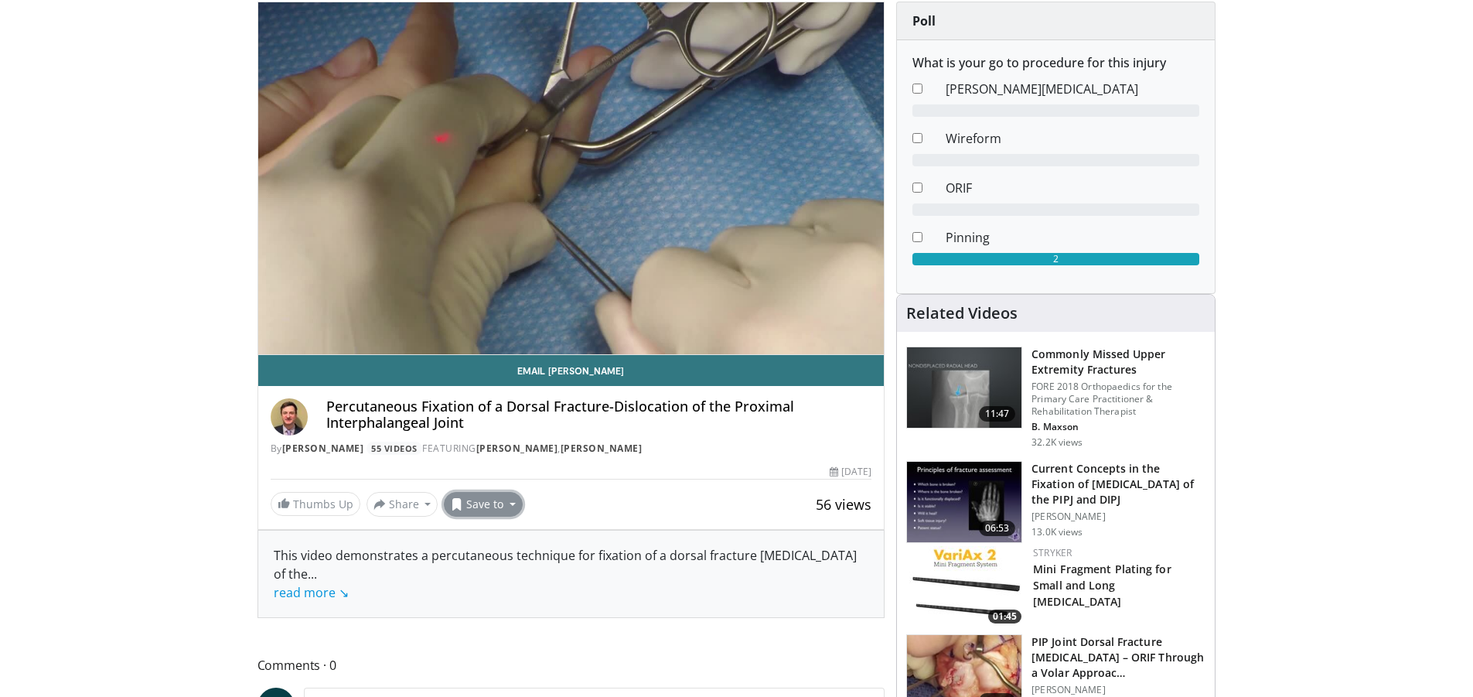
click at [496, 511] on button "Save to" at bounding box center [483, 504] width 79 height 25
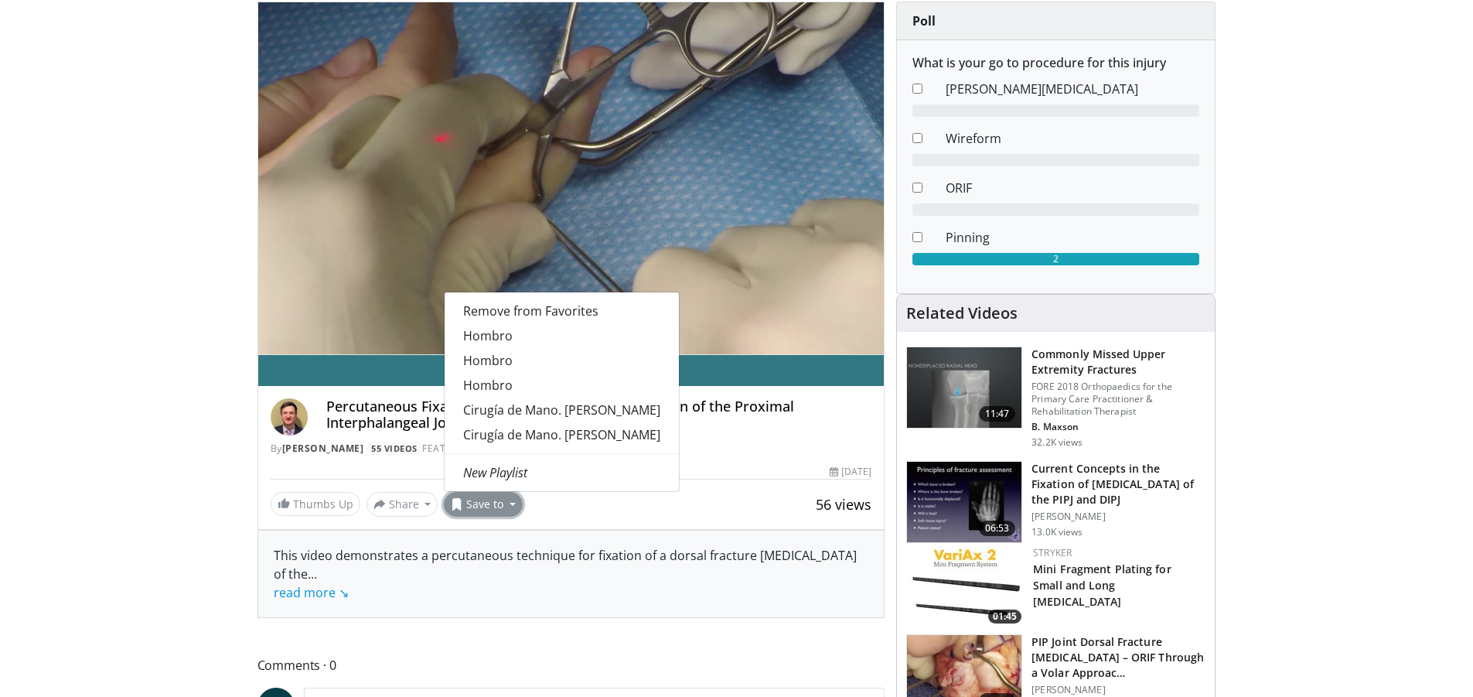
click at [782, 417] on h4 "Percutaneous Fixation of a Dorsal Fracture-Dislocation of the Proximal Interpha…" at bounding box center [599, 414] width 546 height 33
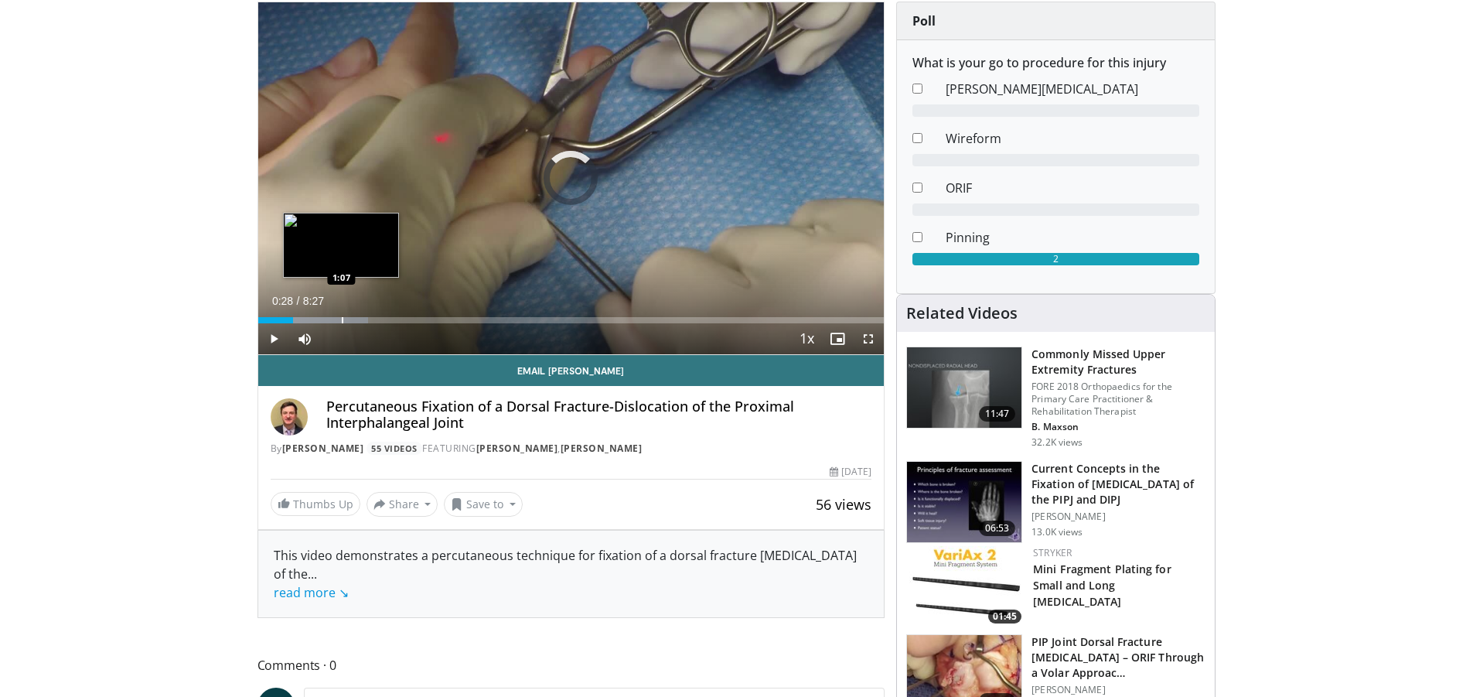
click at [342, 317] on div "Progress Bar" at bounding box center [343, 320] width 2 height 6
click at [362, 321] on div "Progress Bar" at bounding box center [363, 320] width 2 height 6
click at [348, 319] on div "Progress Bar" at bounding box center [349, 320] width 2 height 6
click at [329, 319] on div "Progress Bar" at bounding box center [330, 320] width 2 height 6
click at [307, 320] on div "Progress Bar" at bounding box center [308, 320] width 2 height 6
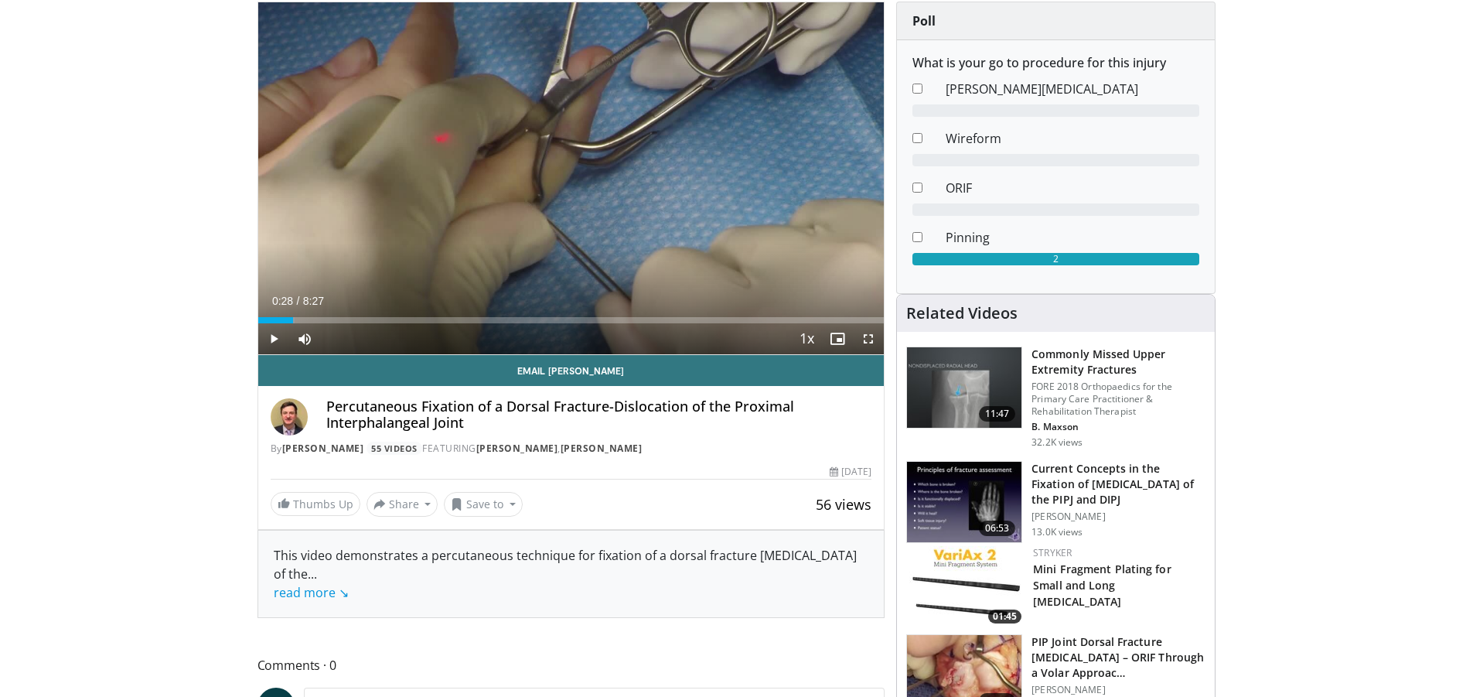
click at [294, 322] on div "Progress Bar" at bounding box center [295, 320] width 2 height 6
click at [336, 320] on div "Progress Bar" at bounding box center [337, 320] width 2 height 6
click at [360, 318] on div "Progress Bar" at bounding box center [361, 320] width 2 height 6
click at [380, 318] on div "Progress Bar" at bounding box center [381, 320] width 2 height 6
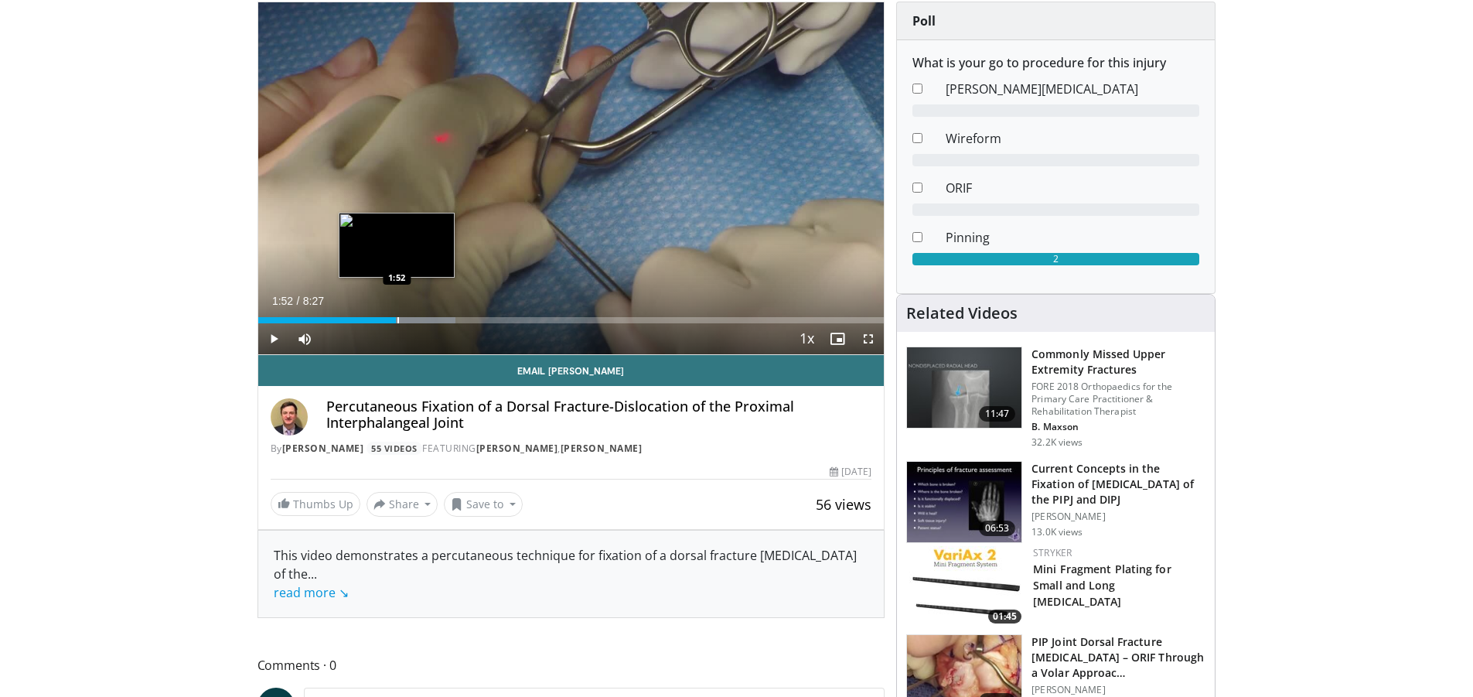
click at [398, 319] on div "Progress Bar" at bounding box center [399, 320] width 2 height 6
click at [418, 319] on div "Progress Bar" at bounding box center [419, 320] width 2 height 6
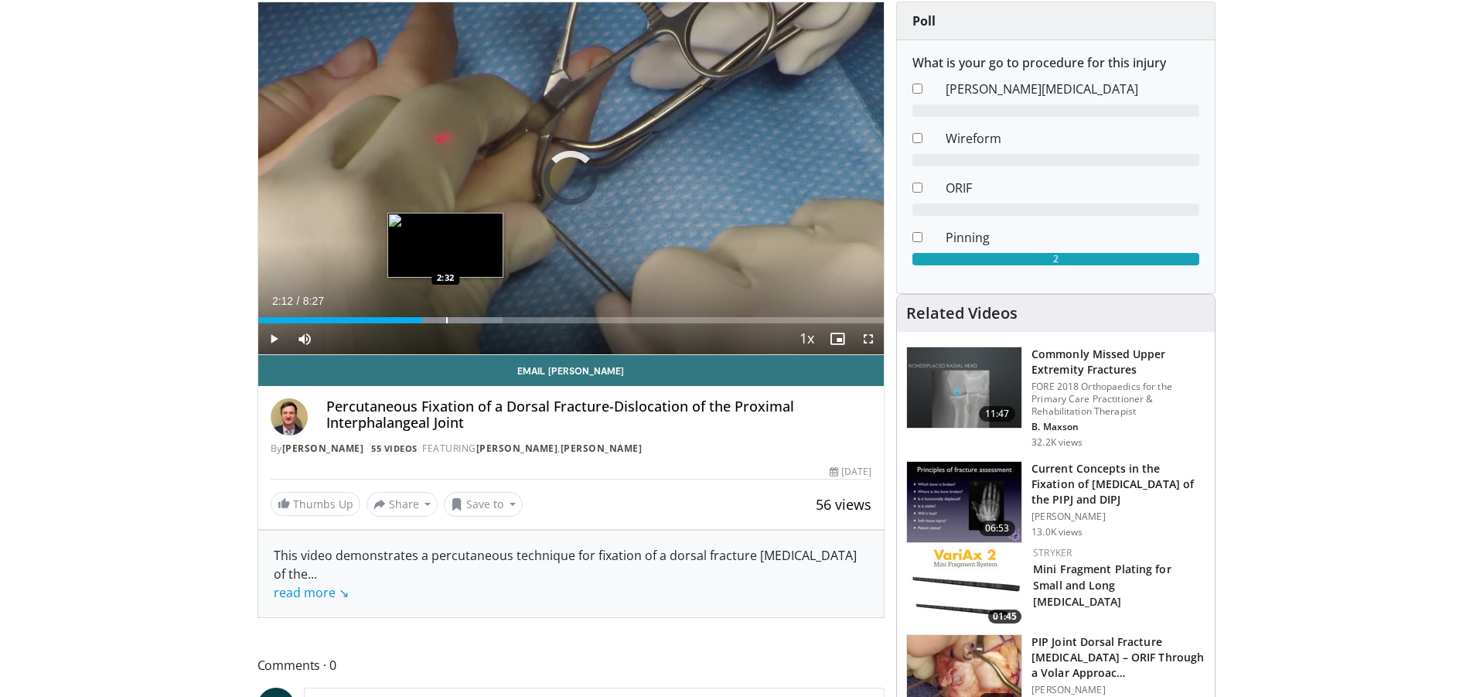
click at [446, 317] on div "Progress Bar" at bounding box center [447, 320] width 2 height 6
click at [472, 317] on div "Progress Bar" at bounding box center [473, 320] width 2 height 6
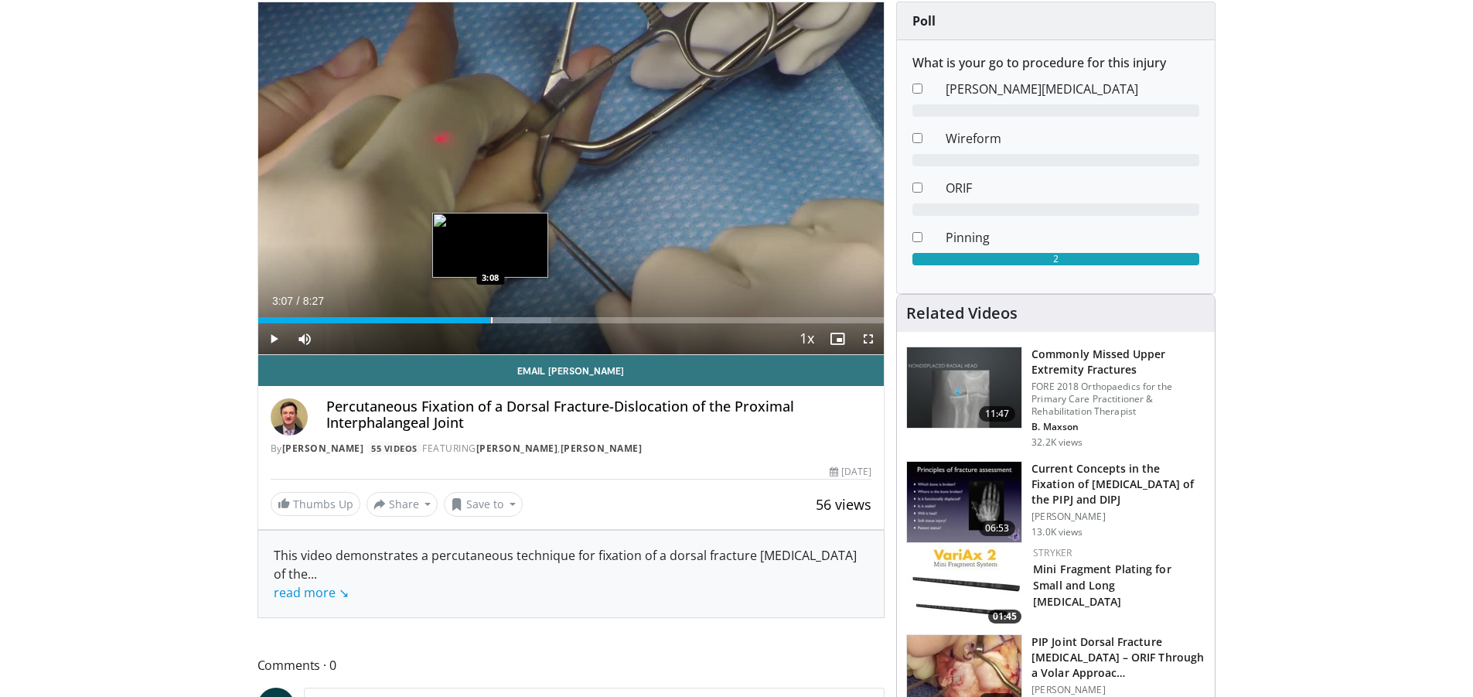
click at [491, 321] on div "Progress Bar" at bounding box center [492, 320] width 2 height 6
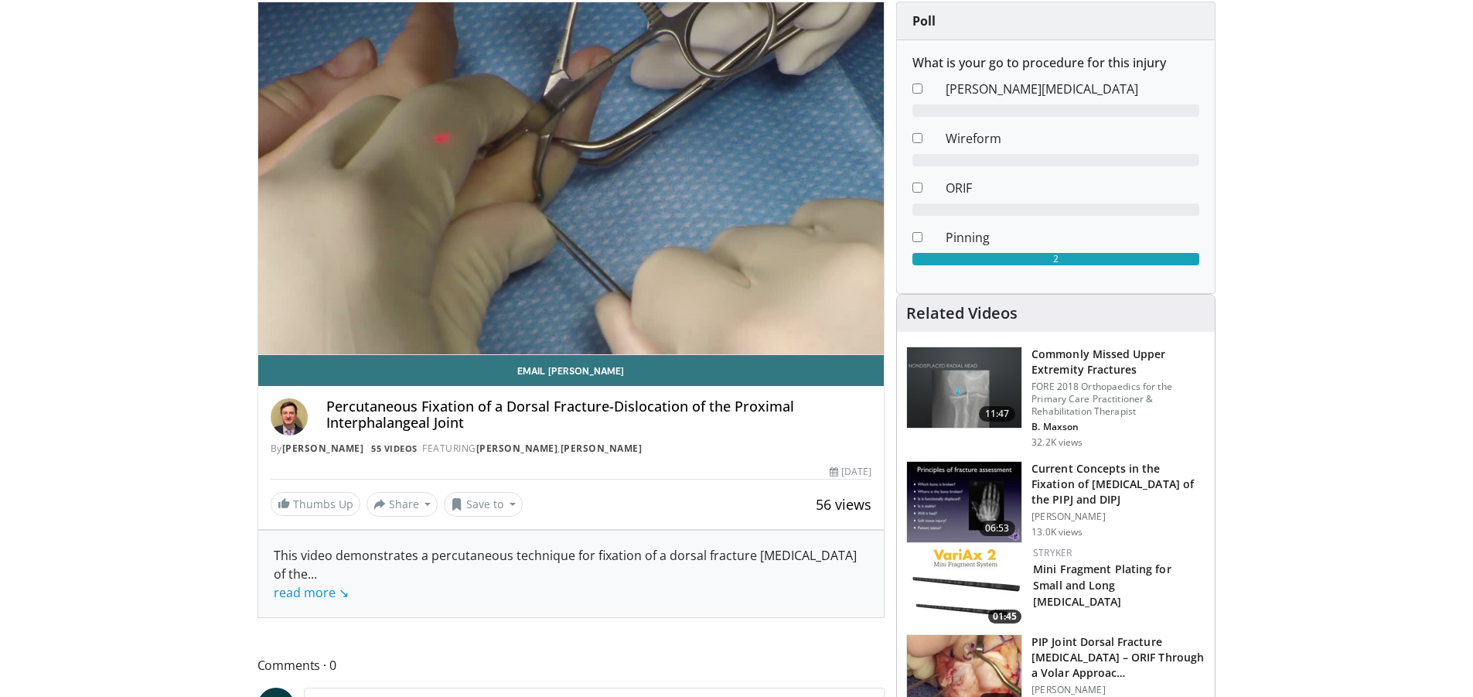
click at [514, 316] on video-js "**********" at bounding box center [571, 178] width 626 height 353
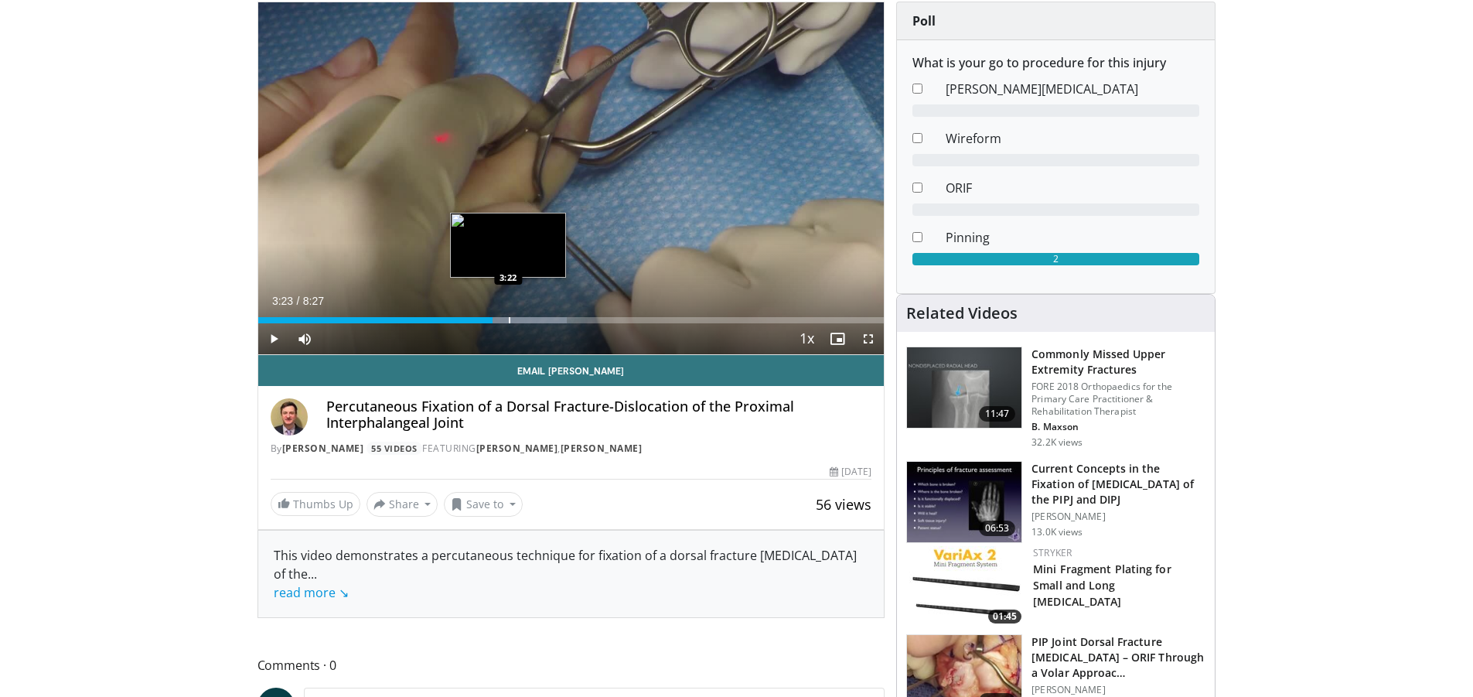
click at [509, 317] on div "Progress Bar" at bounding box center [510, 320] width 2 height 6
click at [548, 317] on div "Progress Bar" at bounding box center [549, 320] width 2 height 6
click at [563, 317] on div "Progress Bar" at bounding box center [564, 320] width 2 height 6
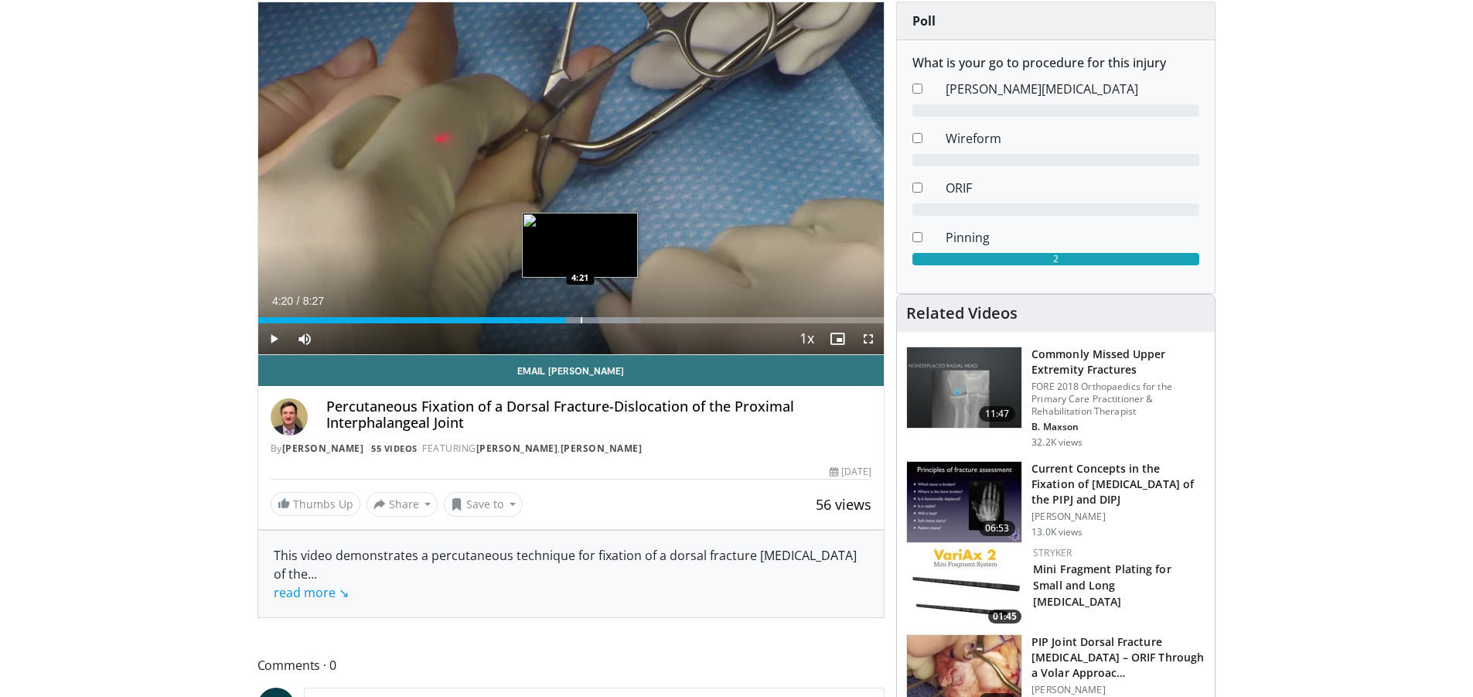
click at [581, 321] on div "Progress Bar" at bounding box center [582, 320] width 2 height 6
click at [597, 316] on div "Loaded : 64.51% 4:24 4:36" at bounding box center [571, 316] width 626 height 15
click at [626, 319] on div "Progress Bar" at bounding box center [627, 320] width 2 height 6
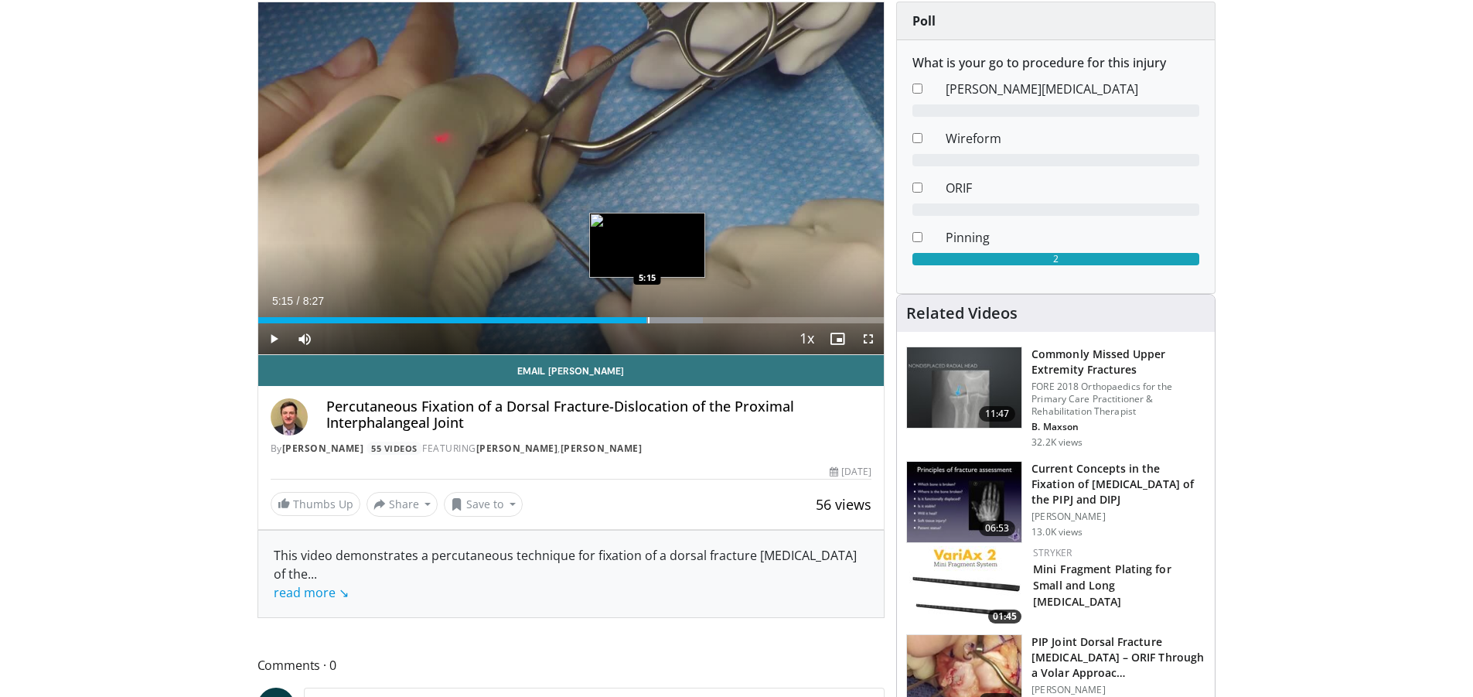
click at [648, 319] on div "Progress Bar" at bounding box center [649, 320] width 2 height 6
click at [678, 317] on div "Progress Bar" at bounding box center [670, 320] width 115 height 6
click at [705, 319] on div "Progress Bar" at bounding box center [706, 320] width 2 height 6
click at [728, 319] on div "Progress Bar" at bounding box center [729, 320] width 2 height 6
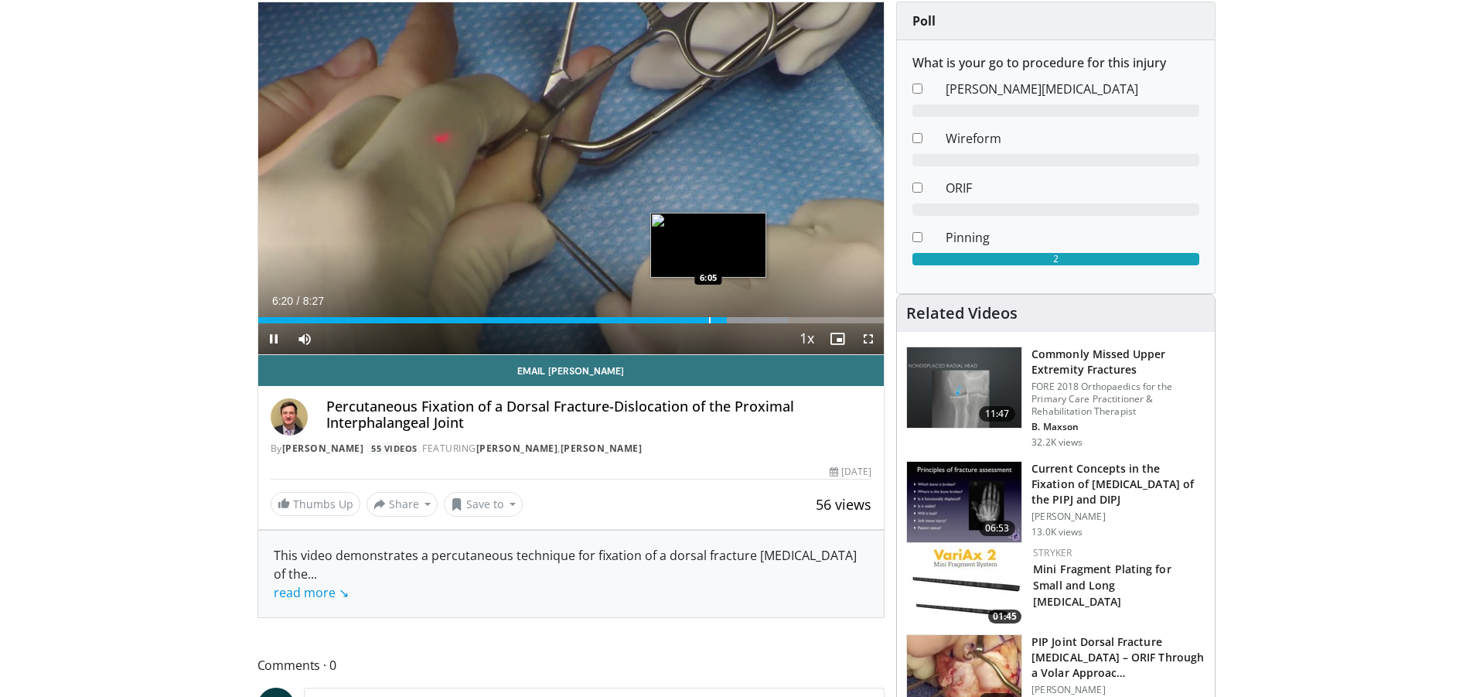
click at [709, 320] on div "Progress Bar" at bounding box center [710, 320] width 2 height 6
click at [753, 317] on div "Progress Bar" at bounding box center [754, 320] width 2 height 6
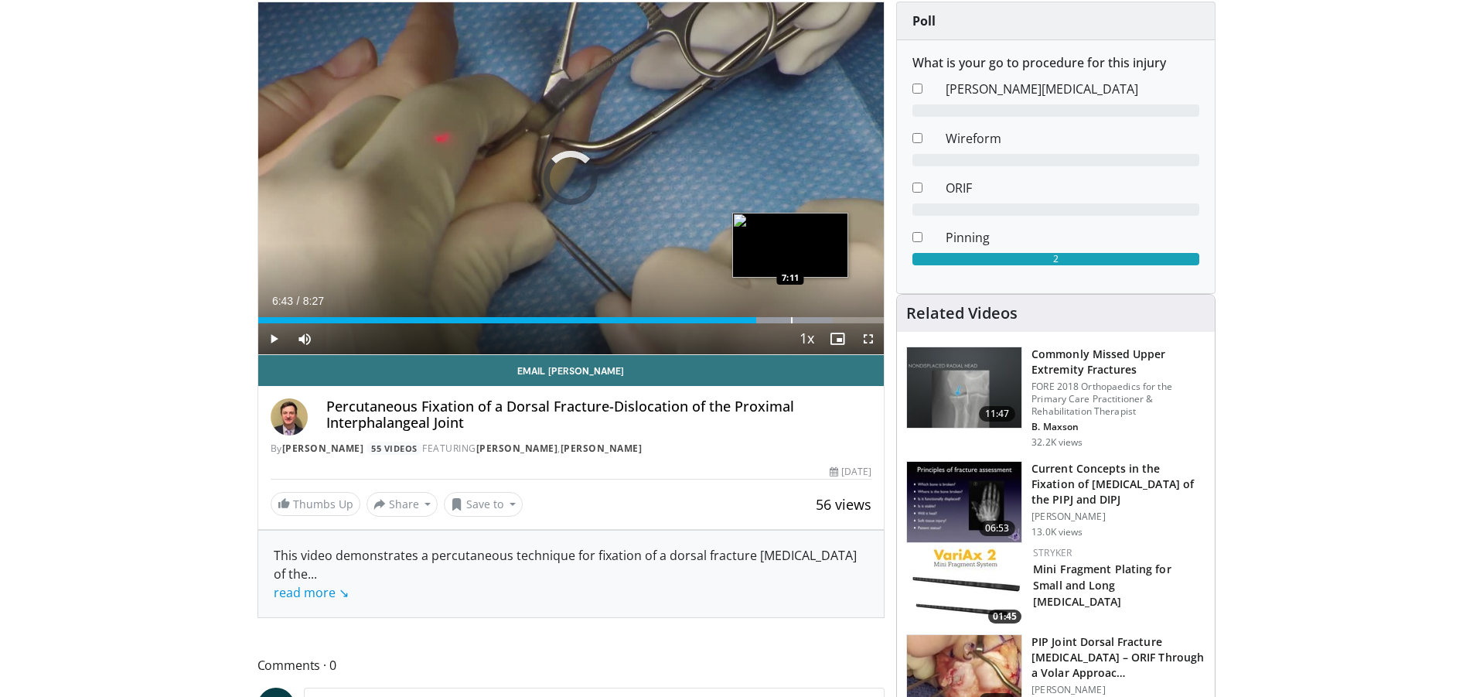
click at [791, 318] on div "Progress Bar" at bounding box center [792, 320] width 2 height 6
click at [812, 318] on div "Progress Bar" at bounding box center [813, 320] width 2 height 6
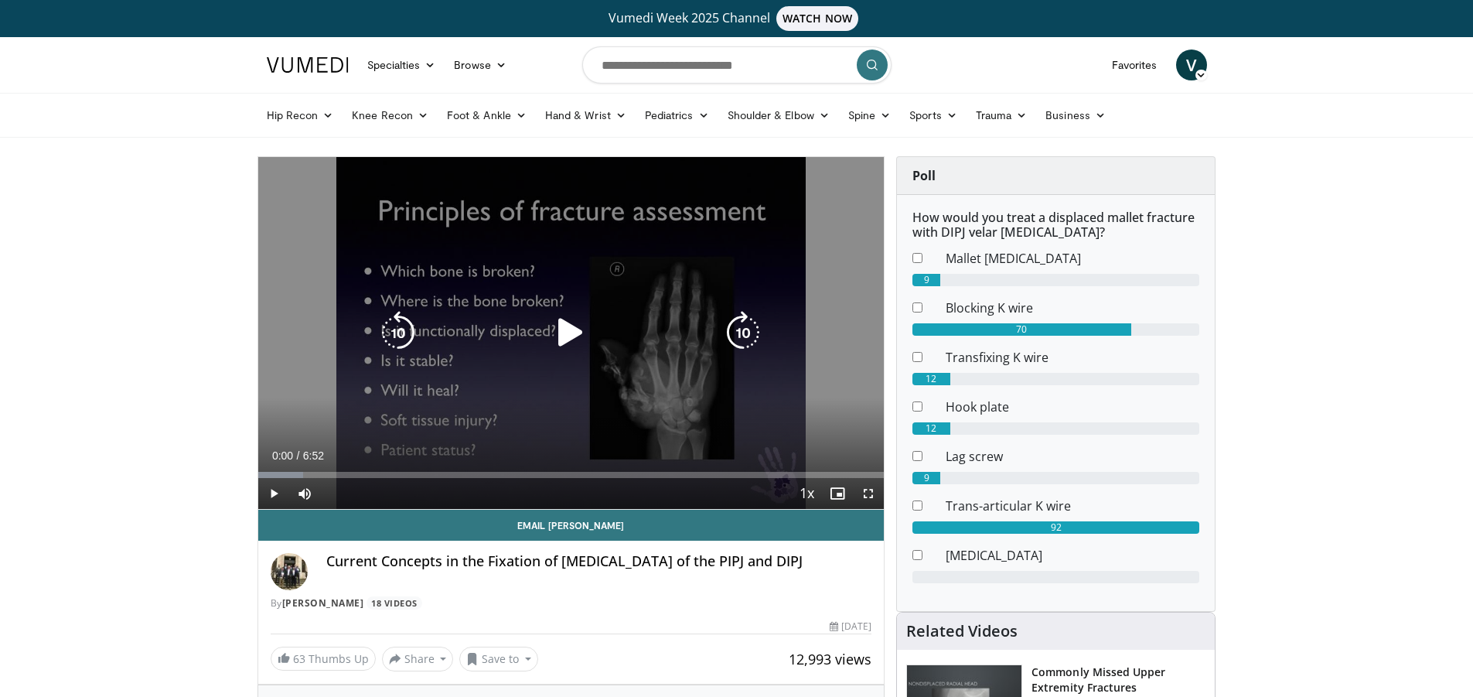
click at [582, 353] on icon "Video Player" at bounding box center [570, 332] width 43 height 43
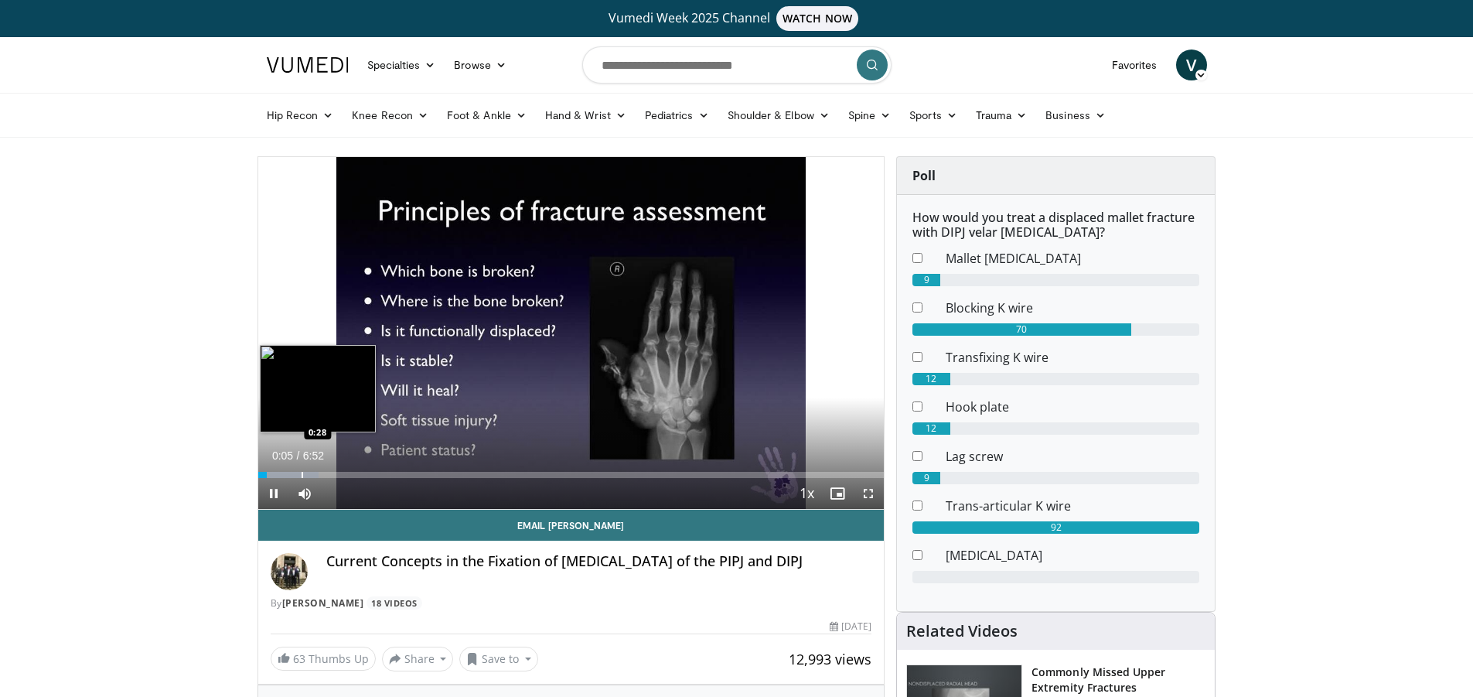
click at [302, 476] on div "Progress Bar" at bounding box center [303, 475] width 2 height 6
click at [341, 472] on div "Progress Bar" at bounding box center [341, 475] width 2 height 6
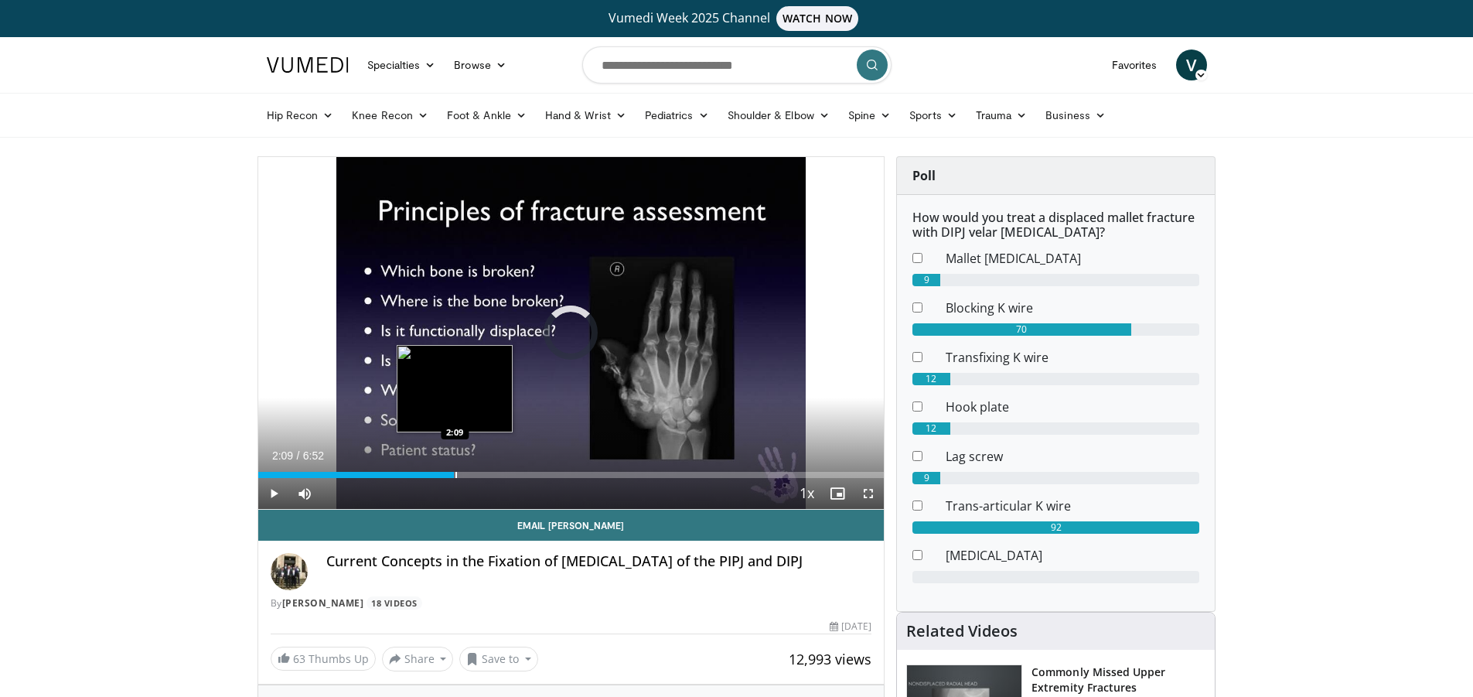
click at [456, 473] on div "Progress Bar" at bounding box center [457, 475] width 2 height 6
click at [411, 472] on div "Progress Bar" at bounding box center [412, 475] width 2 height 6
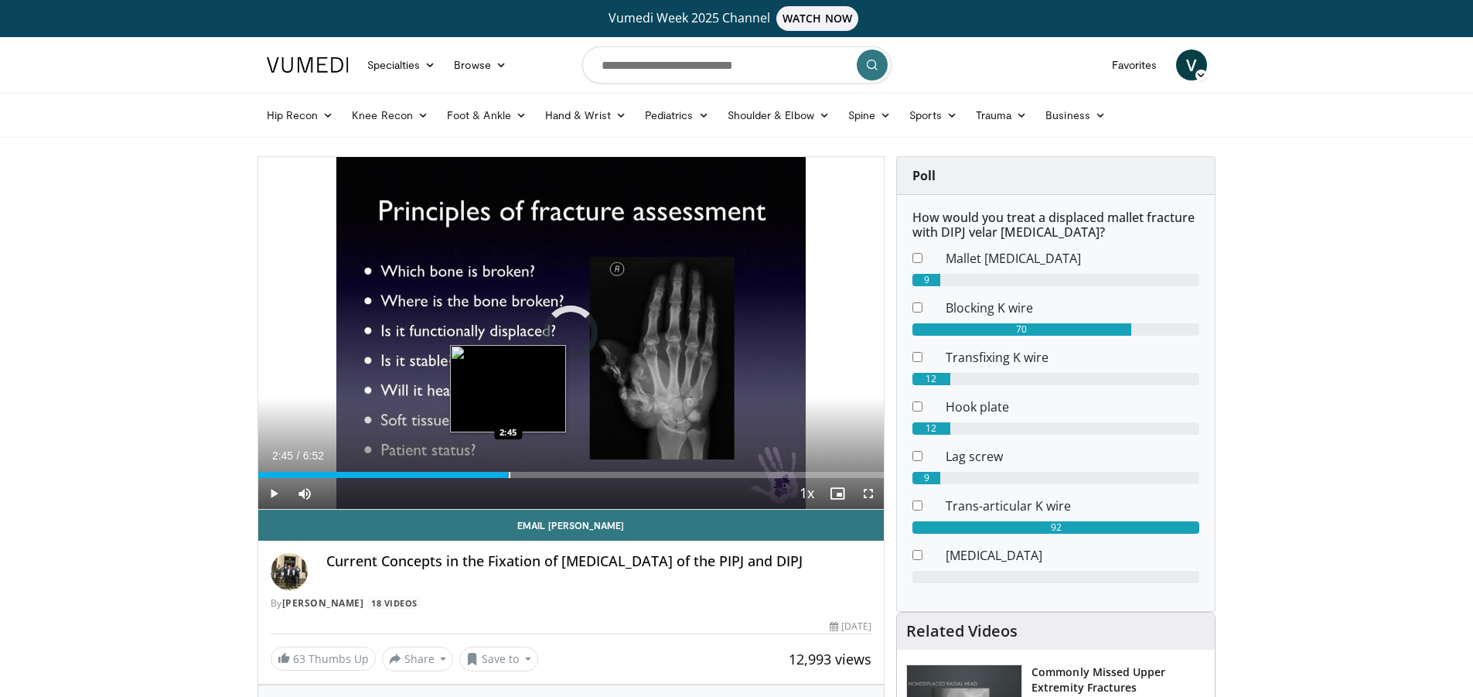
click at [508, 464] on div "Loaded : 29.08% 2:45 2:45" at bounding box center [571, 470] width 626 height 15
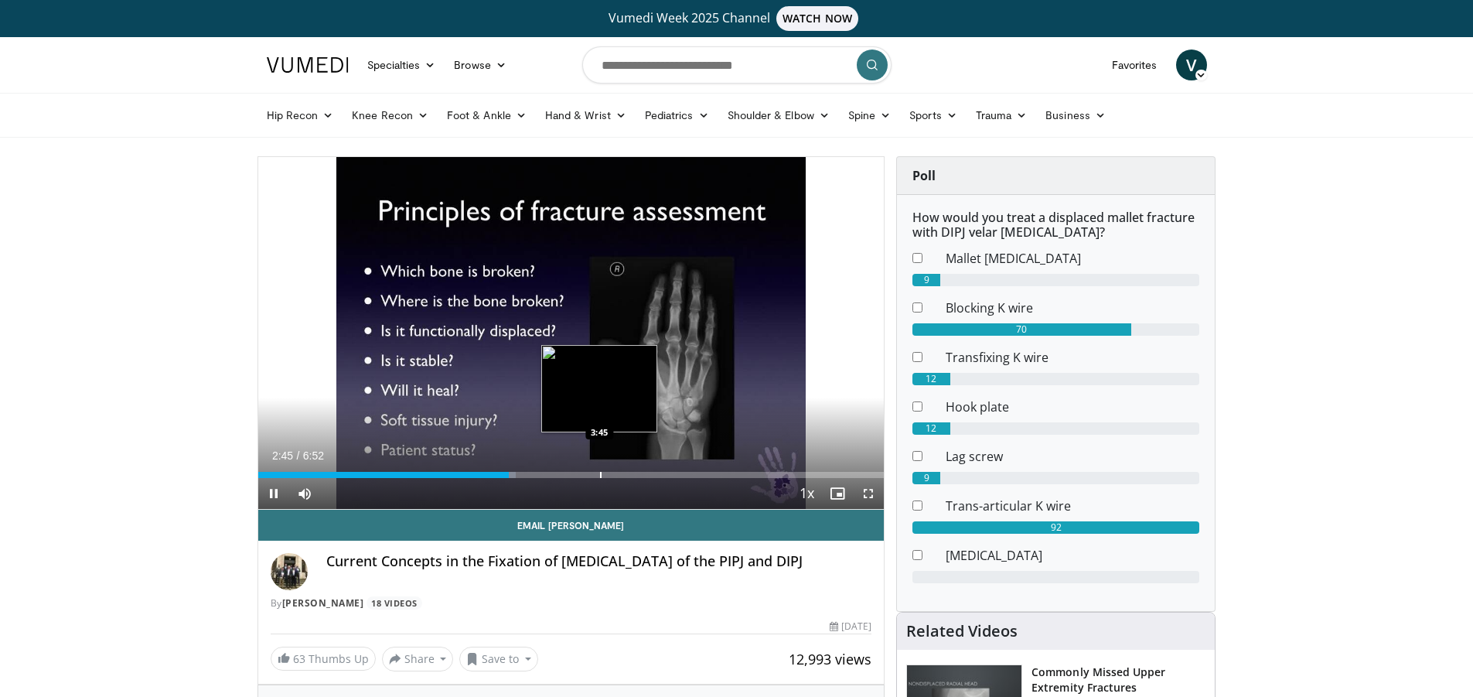
click at [602, 467] on div "Loaded : 41.20% 2:45 3:45" at bounding box center [571, 470] width 626 height 15
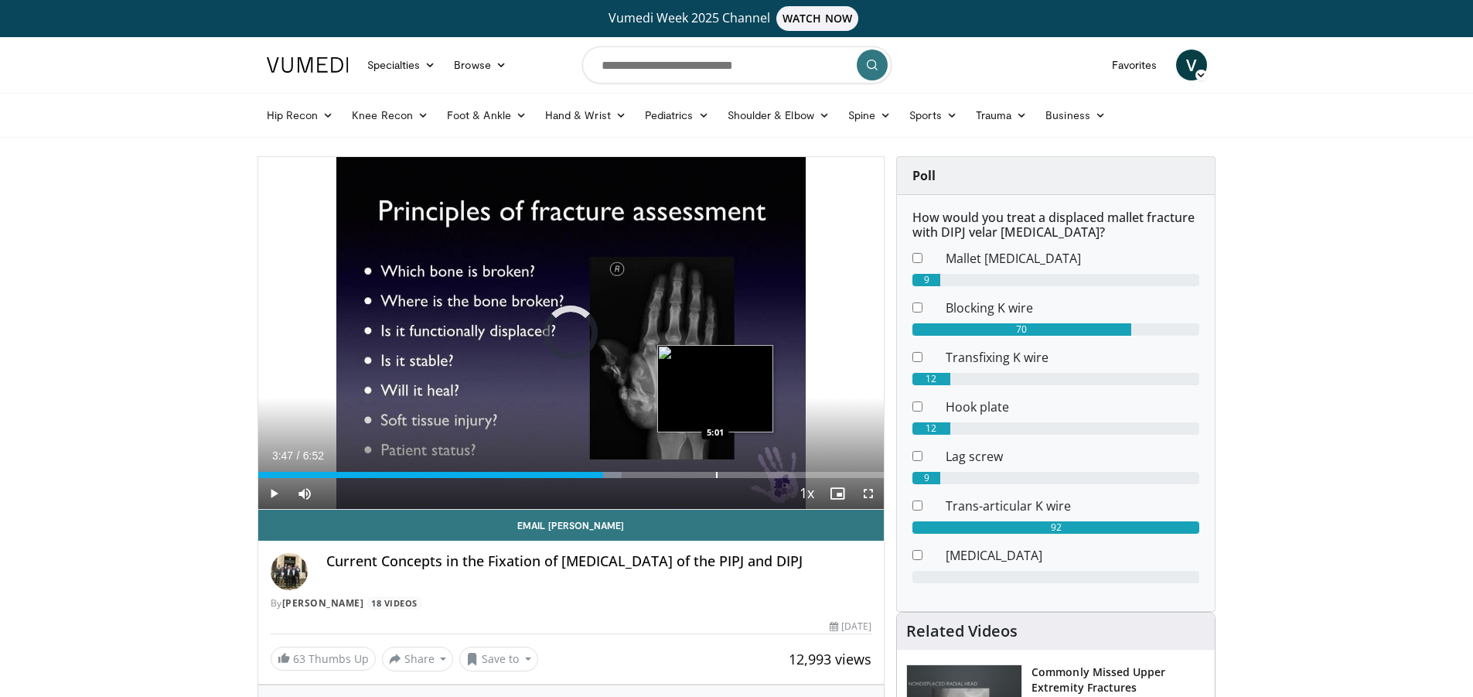
click at [715, 464] on div "Loaded : 58.16% 3:47 5:01" at bounding box center [571, 470] width 626 height 15
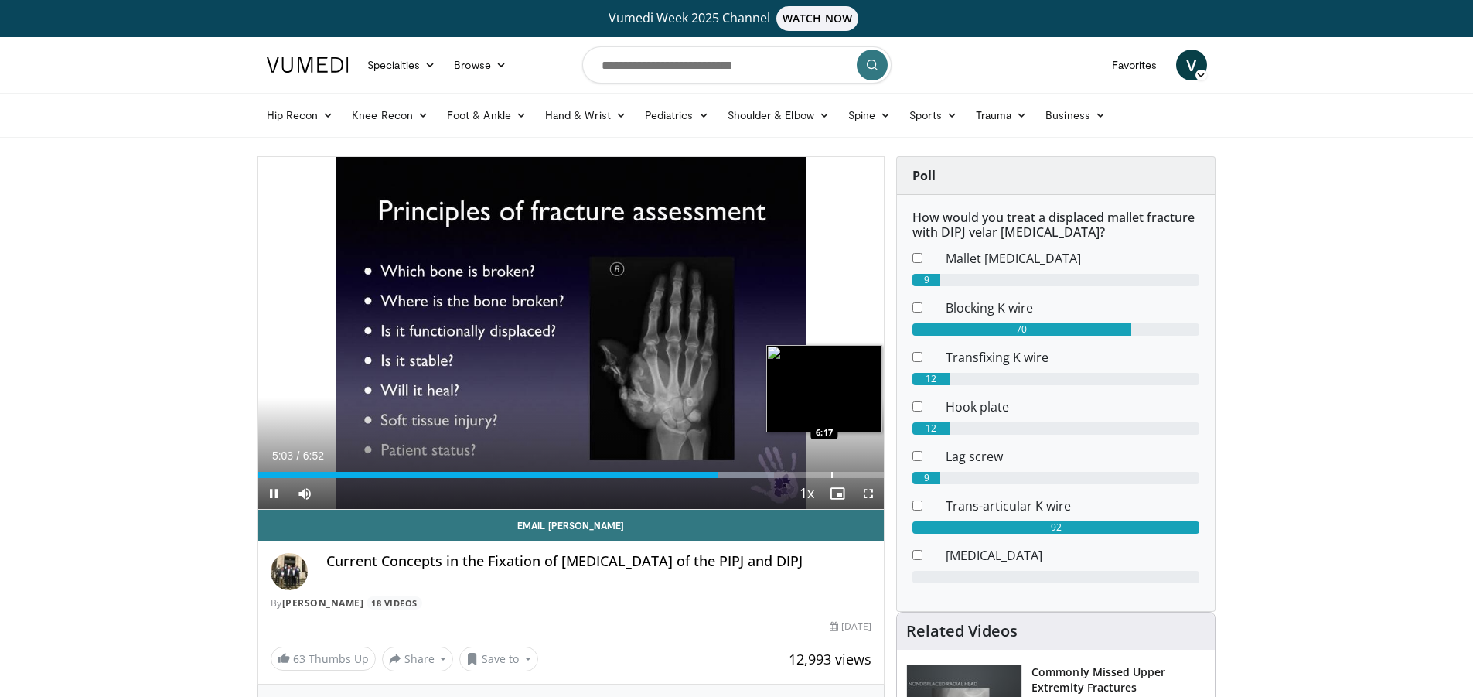
click at [829, 473] on div "Loaded : 82.39% 5:03 6:17" at bounding box center [571, 475] width 626 height 6
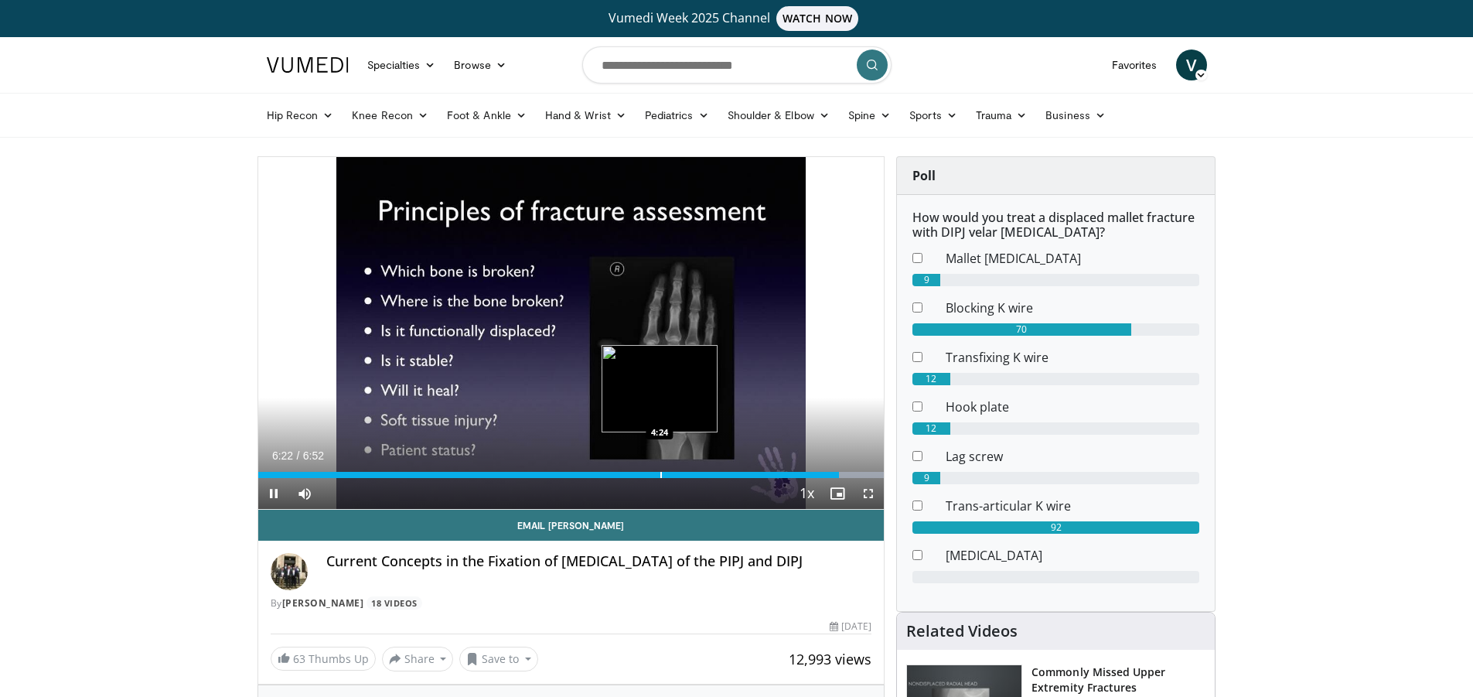
click at [660, 472] on div "Progress Bar" at bounding box center [661, 475] width 2 height 6
click at [690, 472] on div "Progress Bar" at bounding box center [691, 475] width 2 height 6
click at [709, 472] on div "Progress Bar" at bounding box center [709, 475] width 2 height 6
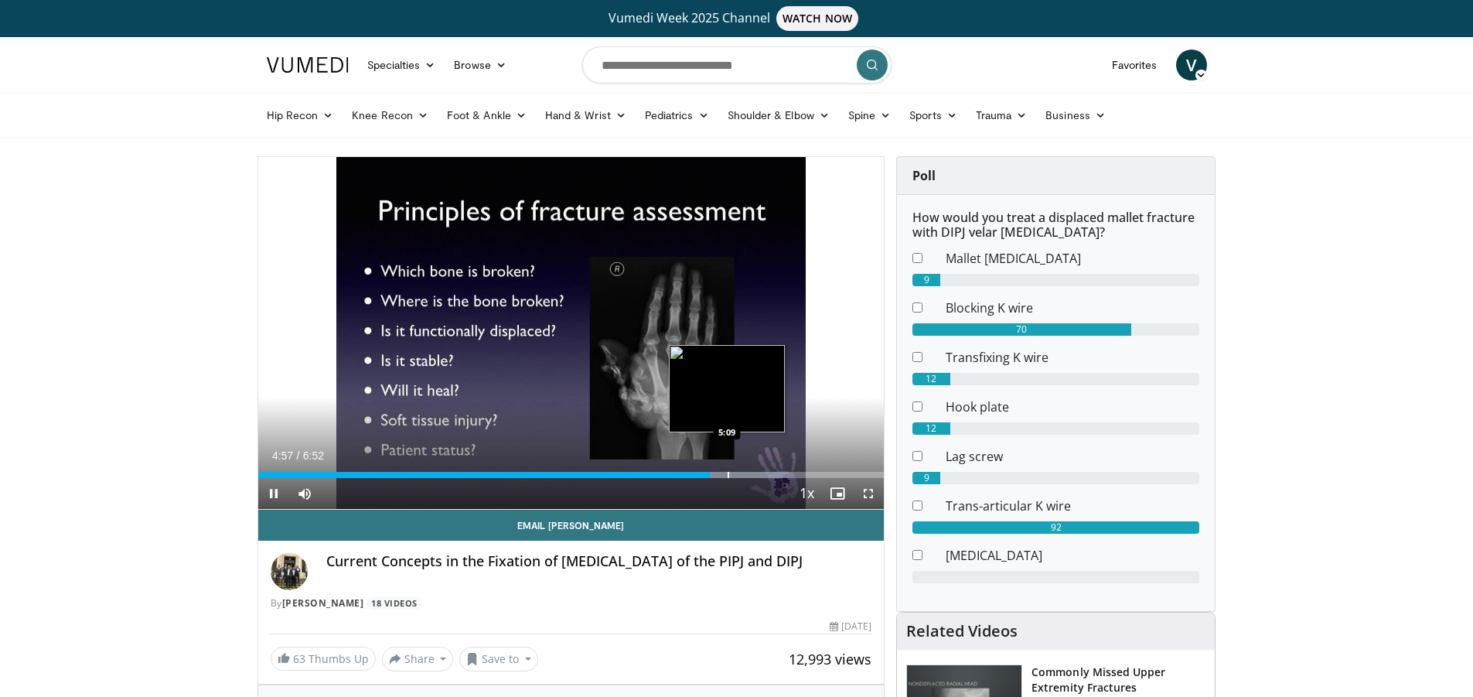
click at [728, 472] on div "Progress Bar" at bounding box center [729, 475] width 2 height 6
click at [758, 473] on div "Progress Bar" at bounding box center [757, 475] width 2 height 6
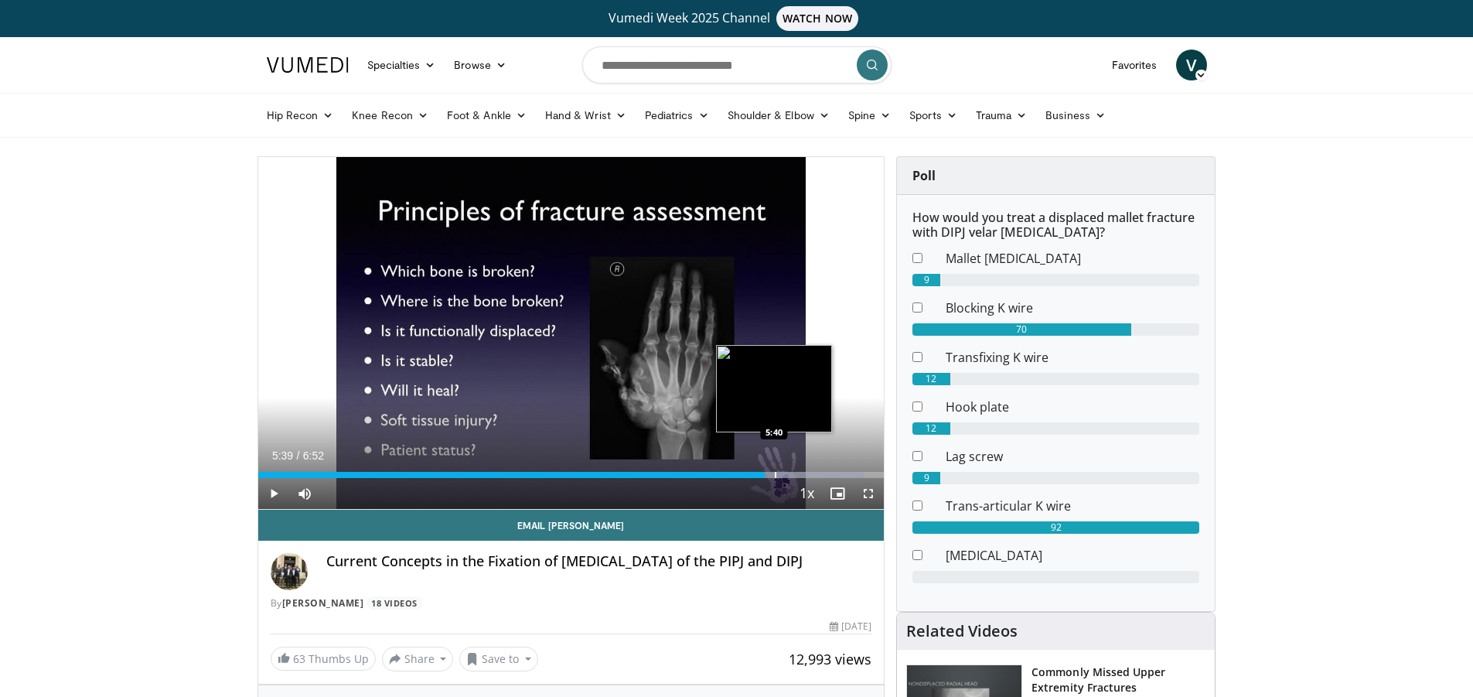
click at [775, 473] on div "Progress Bar" at bounding box center [776, 475] width 2 height 6
click at [794, 475] on div "Progress Bar" at bounding box center [795, 475] width 2 height 6
click at [804, 473] on div "Progress Bar" at bounding box center [805, 475] width 2 height 6
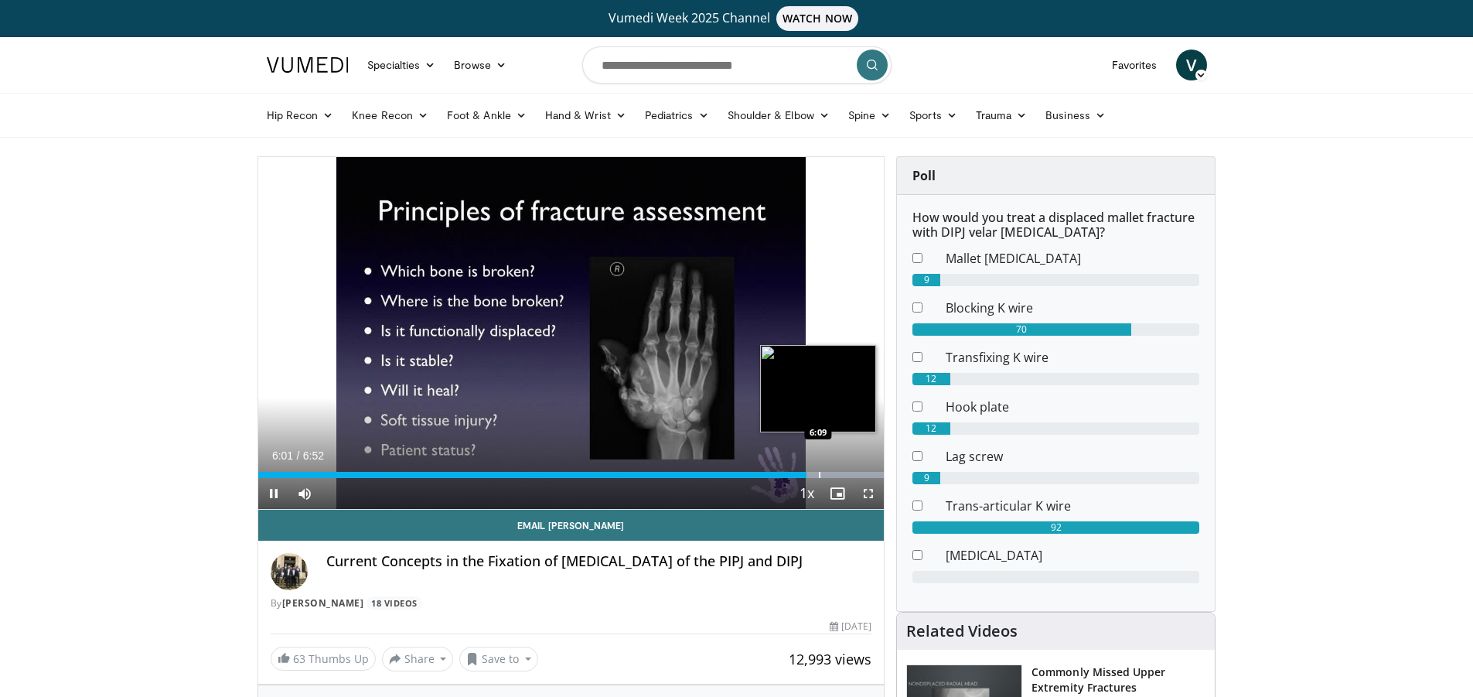
click at [819, 473] on div "Progress Bar" at bounding box center [820, 475] width 2 height 6
click at [836, 474] on div "Progress Bar" at bounding box center [837, 475] width 2 height 6
click at [845, 474] on div "Progress Bar" at bounding box center [846, 475] width 2 height 6
click at [858, 476] on div "Progress Bar" at bounding box center [859, 475] width 2 height 6
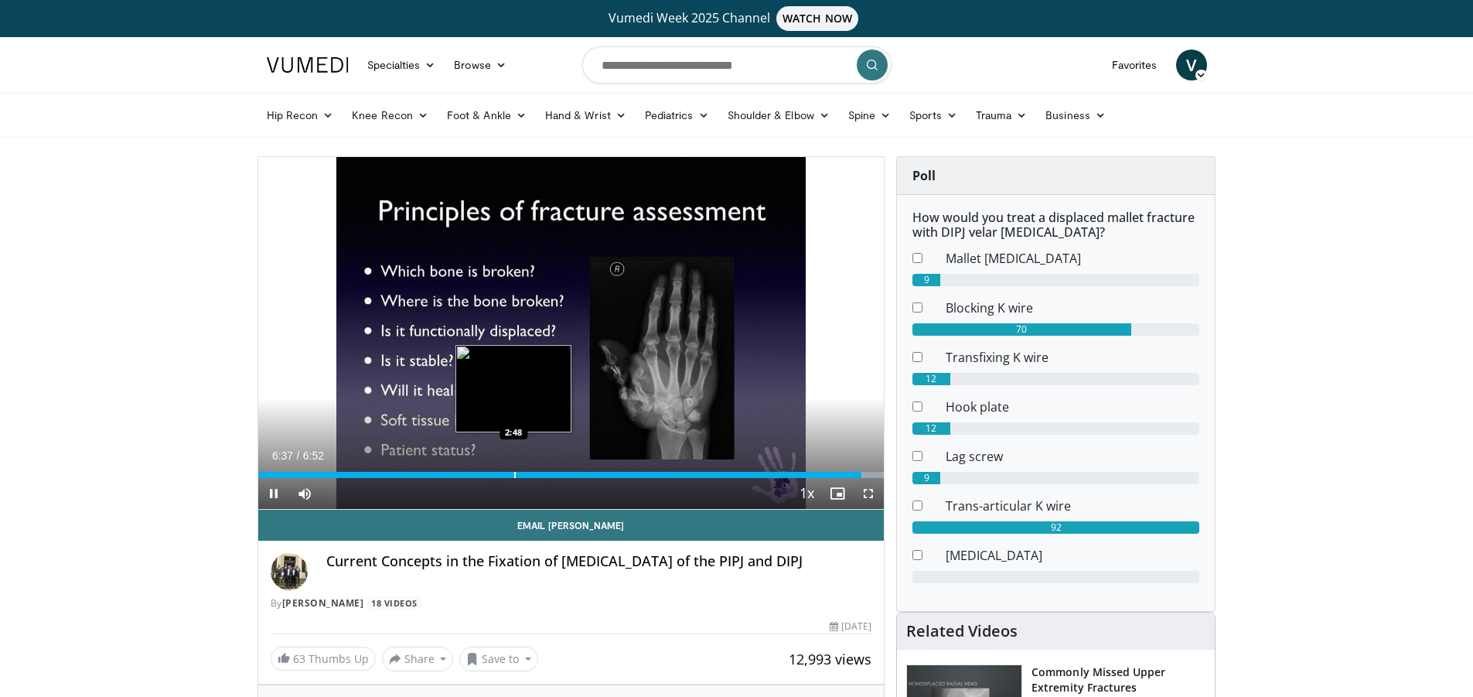
click at [513, 472] on div "6:37" at bounding box center [560, 475] width 604 height 6
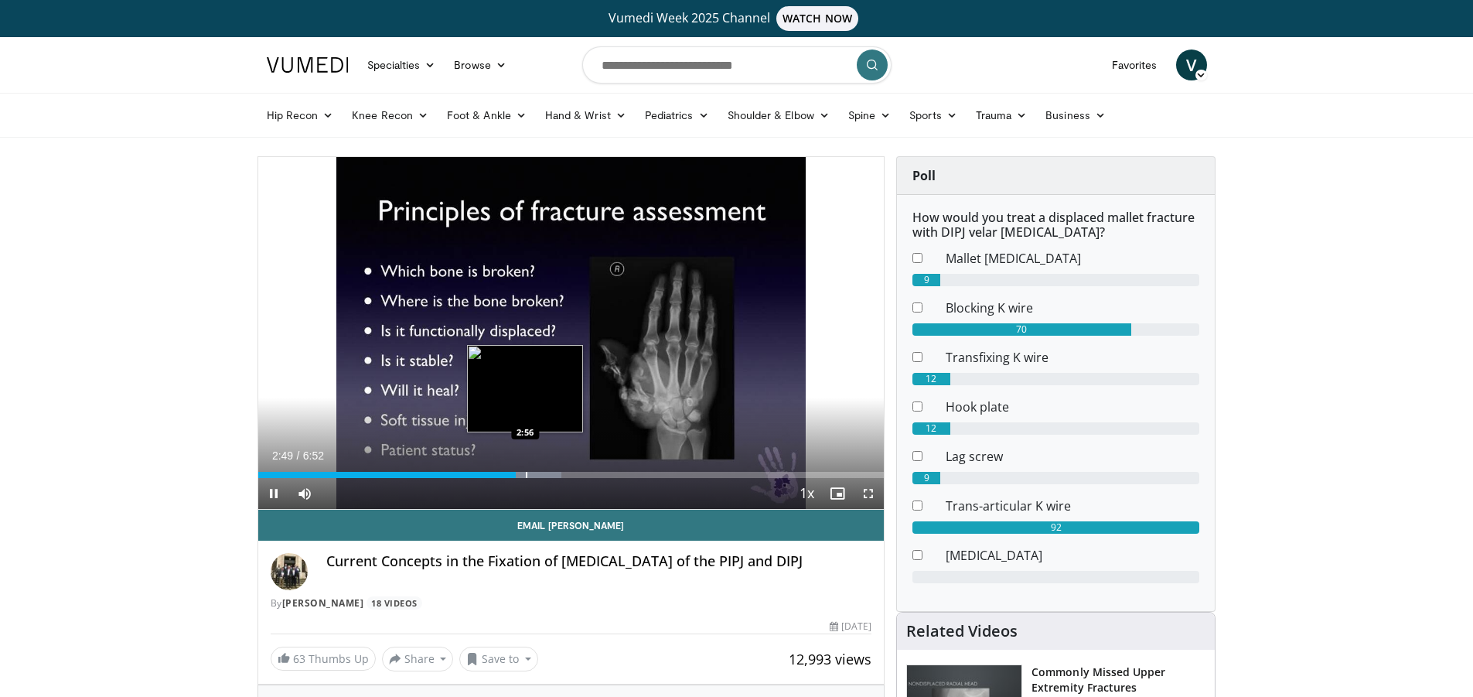
click at [524, 473] on div "Loaded : 48.47% 2:50 2:56" at bounding box center [571, 475] width 626 height 6
click at [544, 473] on div "Progress Bar" at bounding box center [545, 475] width 2 height 6
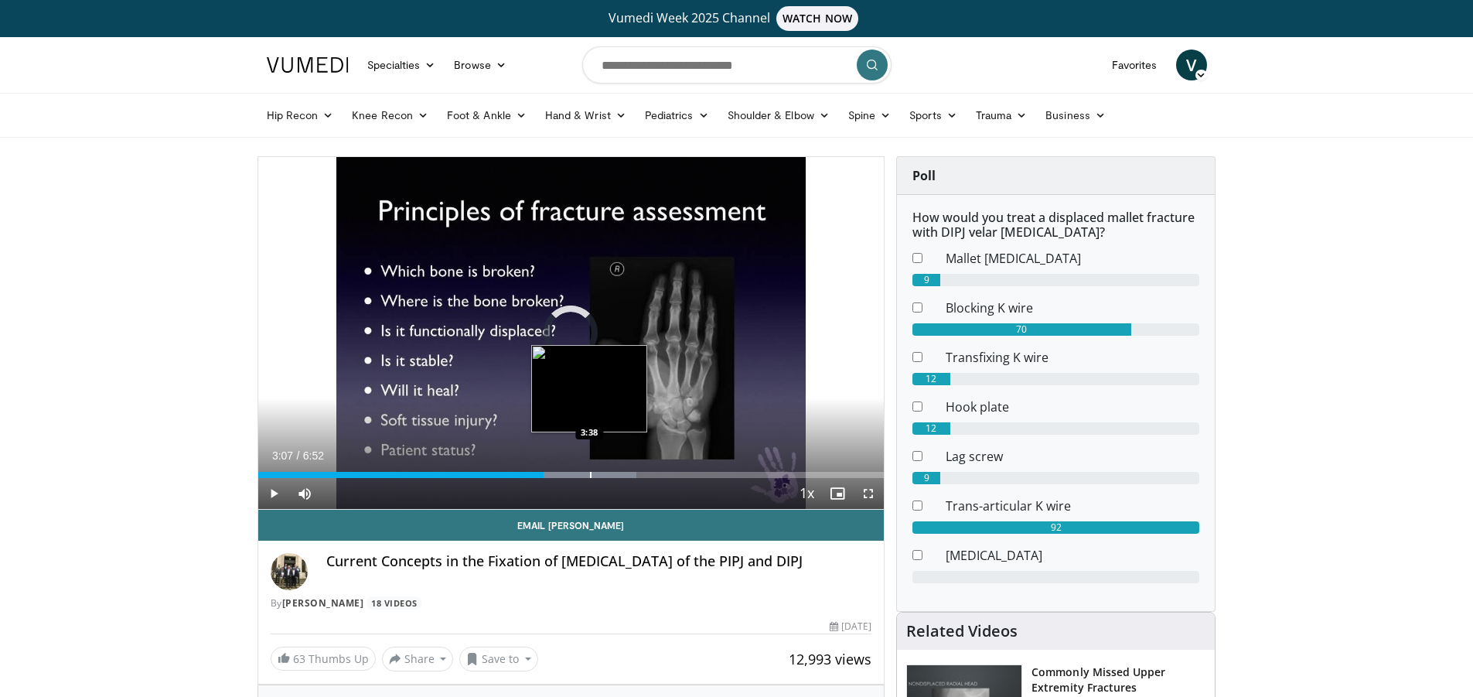
click at [590, 472] on div "Progress Bar" at bounding box center [591, 475] width 2 height 6
click at [617, 469] on div "Loaded : 67.73% 3:38 3:55" at bounding box center [571, 470] width 626 height 15
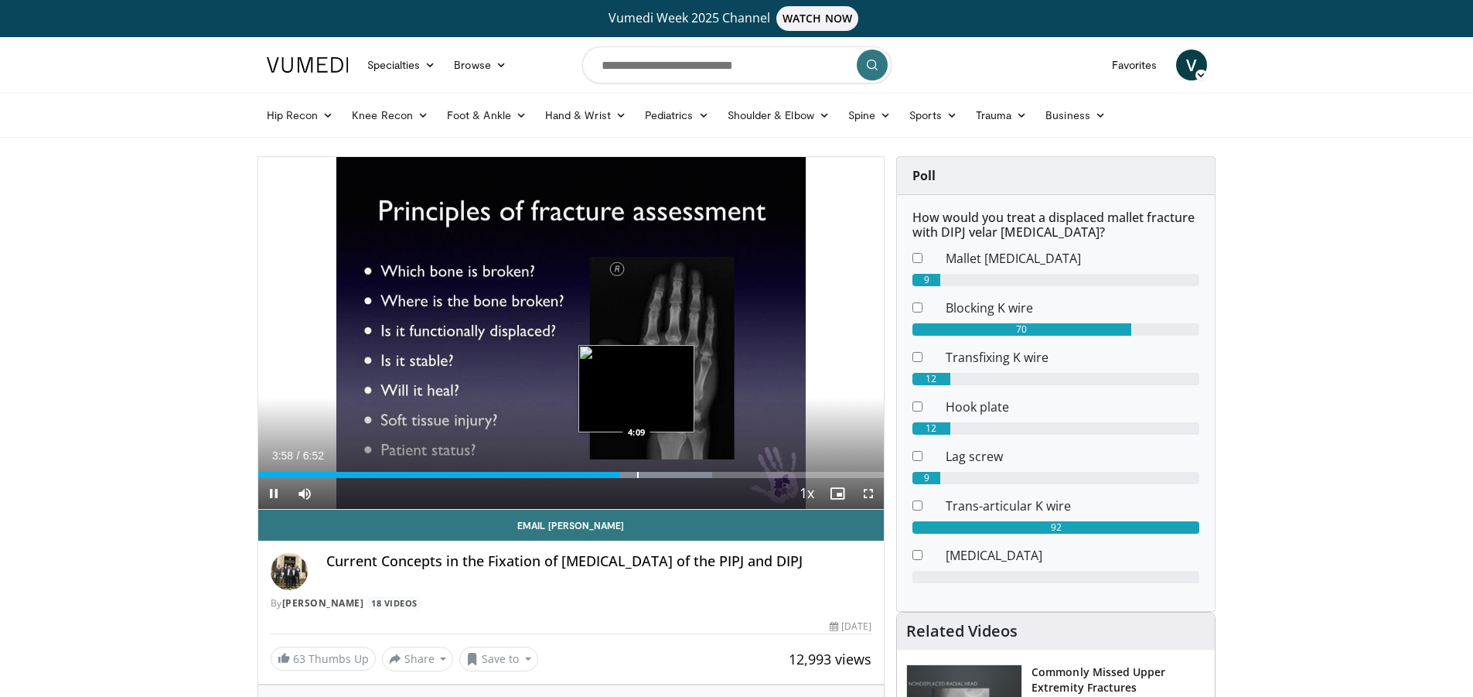
click at [637, 473] on div "Progress Bar" at bounding box center [638, 475] width 2 height 6
click at [659, 472] on div "Progress Bar" at bounding box center [659, 475] width 2 height 6
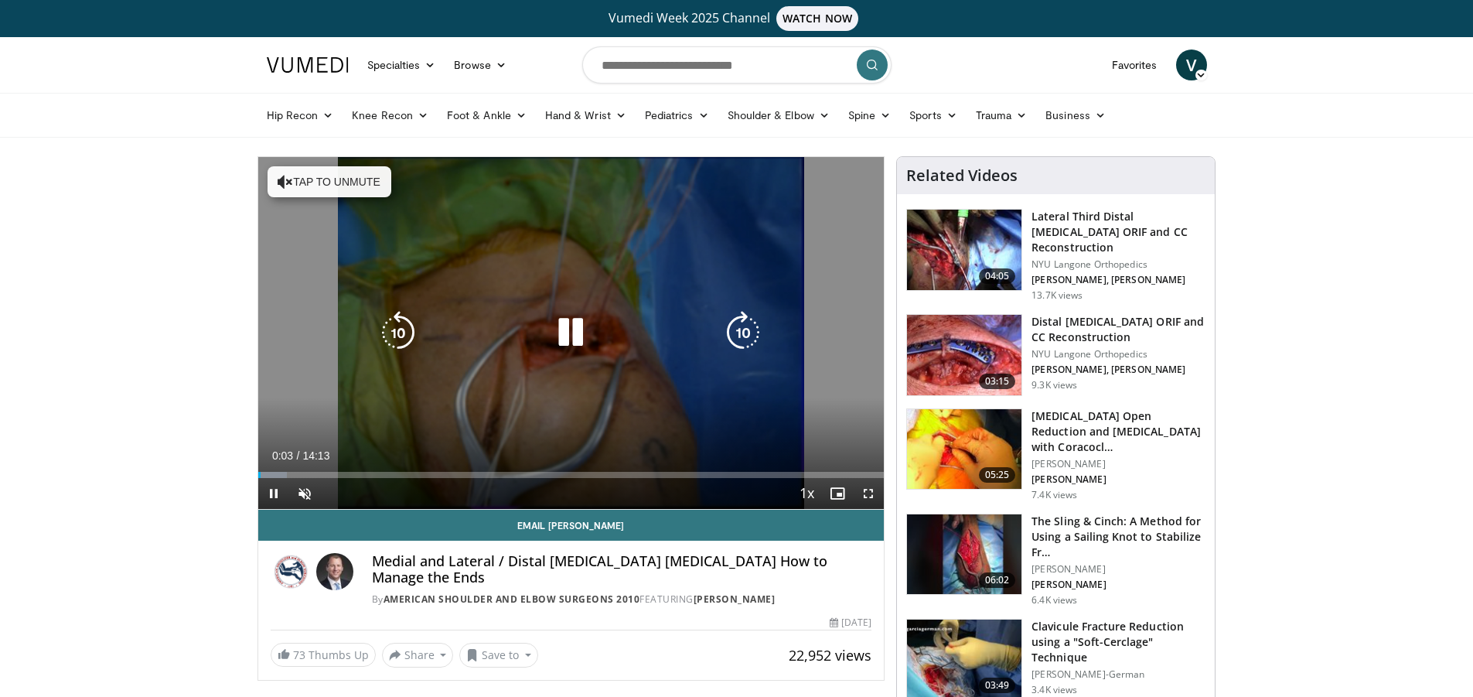
click at [568, 330] on icon "Video Player" at bounding box center [570, 332] width 43 height 43
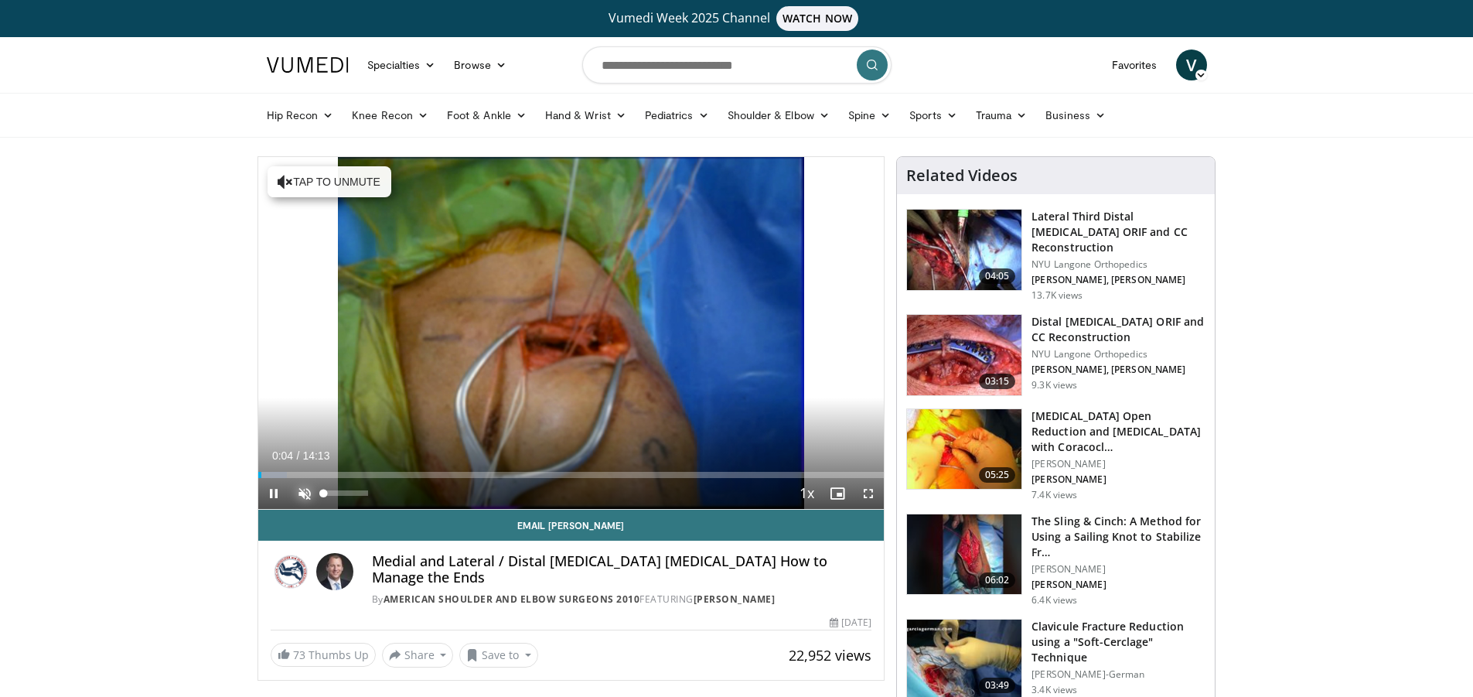
click at [304, 489] on span "Video Player" at bounding box center [304, 493] width 31 height 31
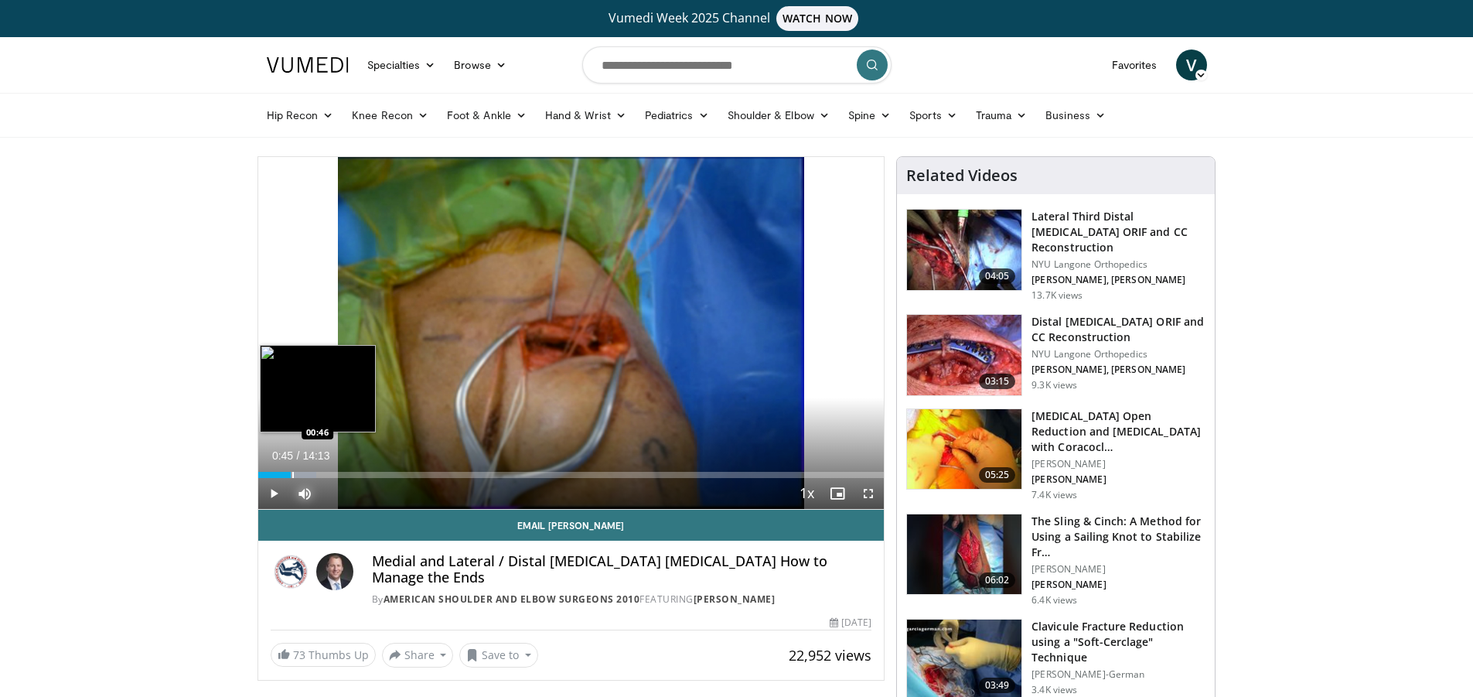
click at [292, 472] on div "Progress Bar" at bounding box center [293, 475] width 2 height 6
click at [311, 473] on div "Progress Bar" at bounding box center [310, 475] width 2 height 6
click at [333, 472] on div "Progress Bar" at bounding box center [332, 475] width 2 height 6
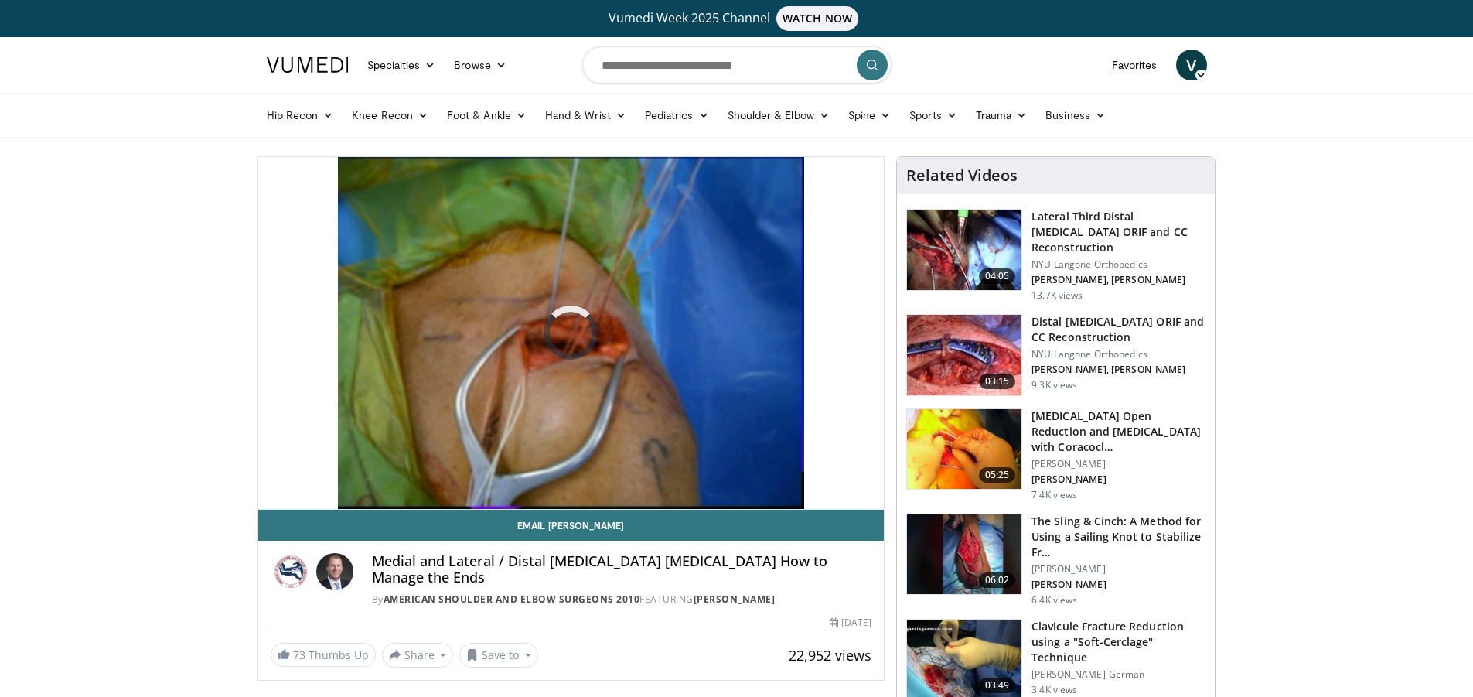
click at [415, 472] on div "Progress Bar" at bounding box center [415, 475] width 2 height 6
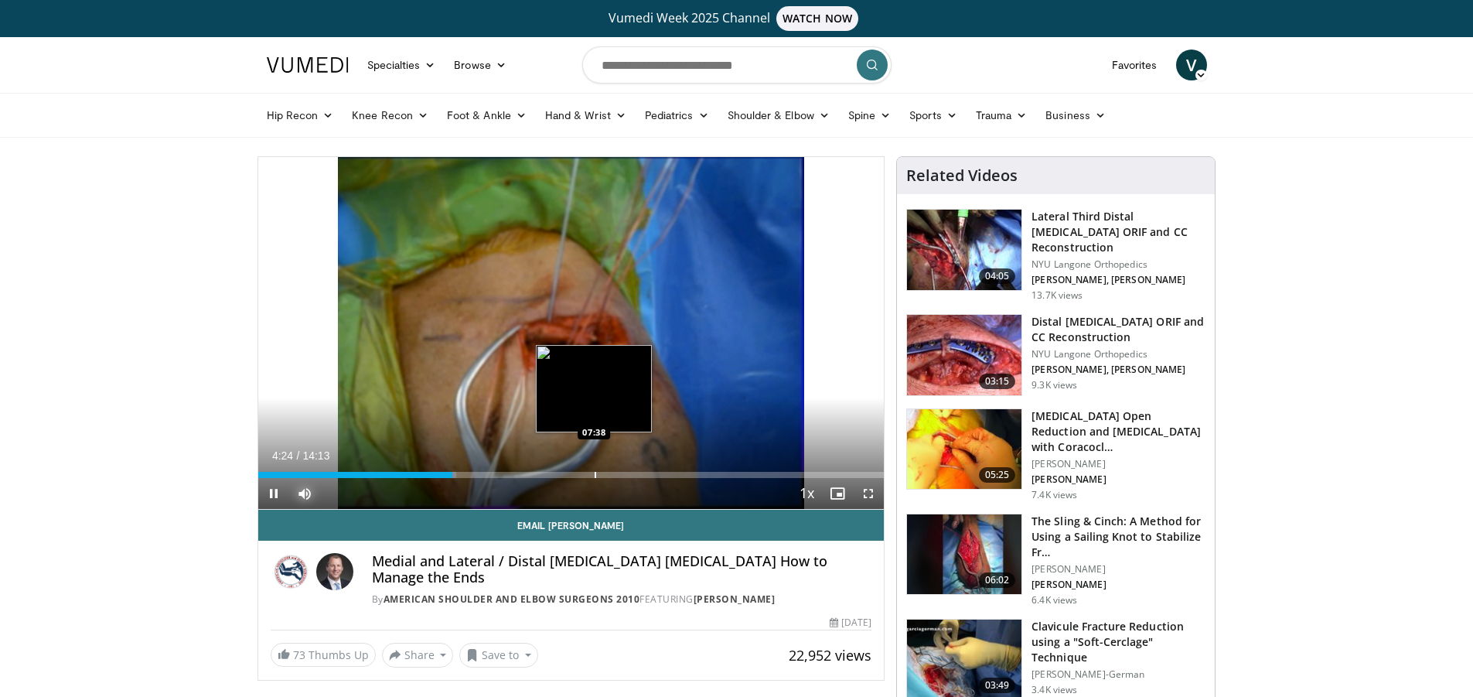
click at [597, 472] on div "Loaded : 31.63% 04:24 07:38" at bounding box center [571, 475] width 626 height 6
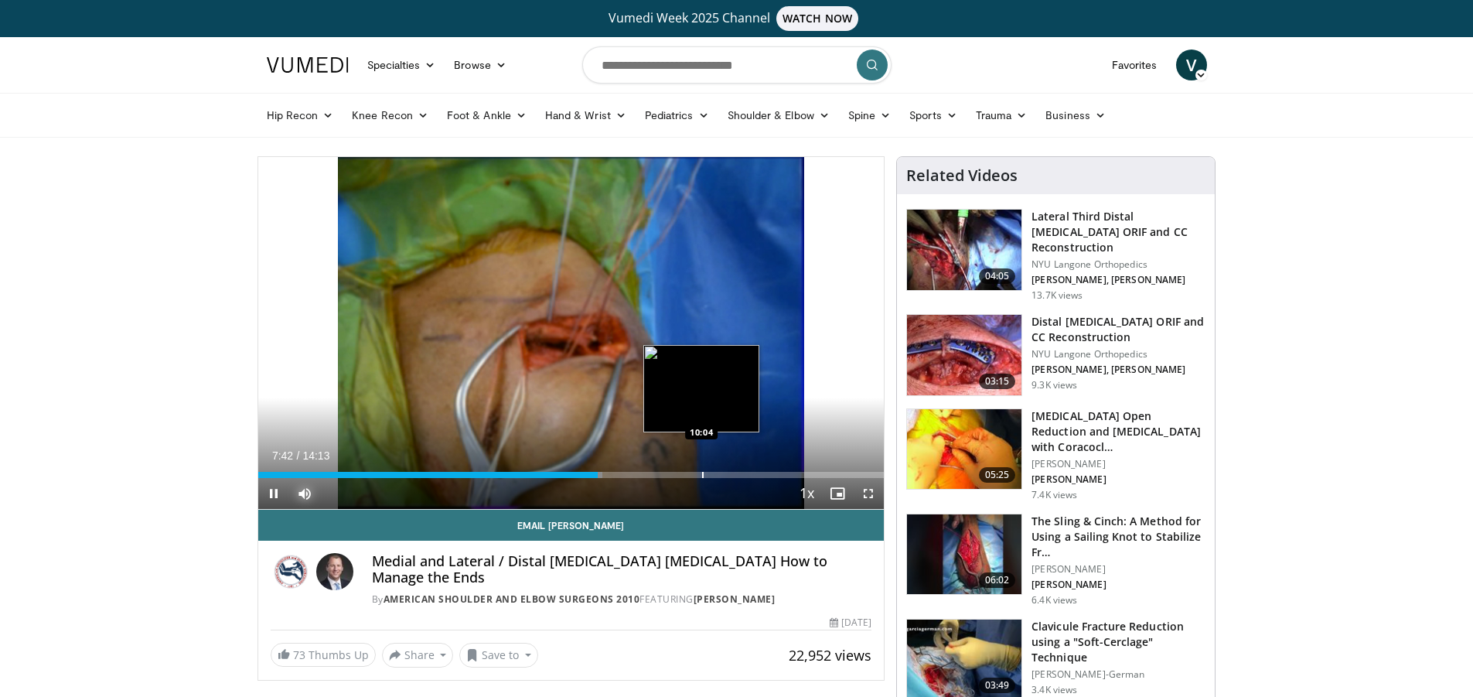
click at [703, 469] on div "Loaded : 55.06% 07:42 10:04" at bounding box center [571, 470] width 626 height 15
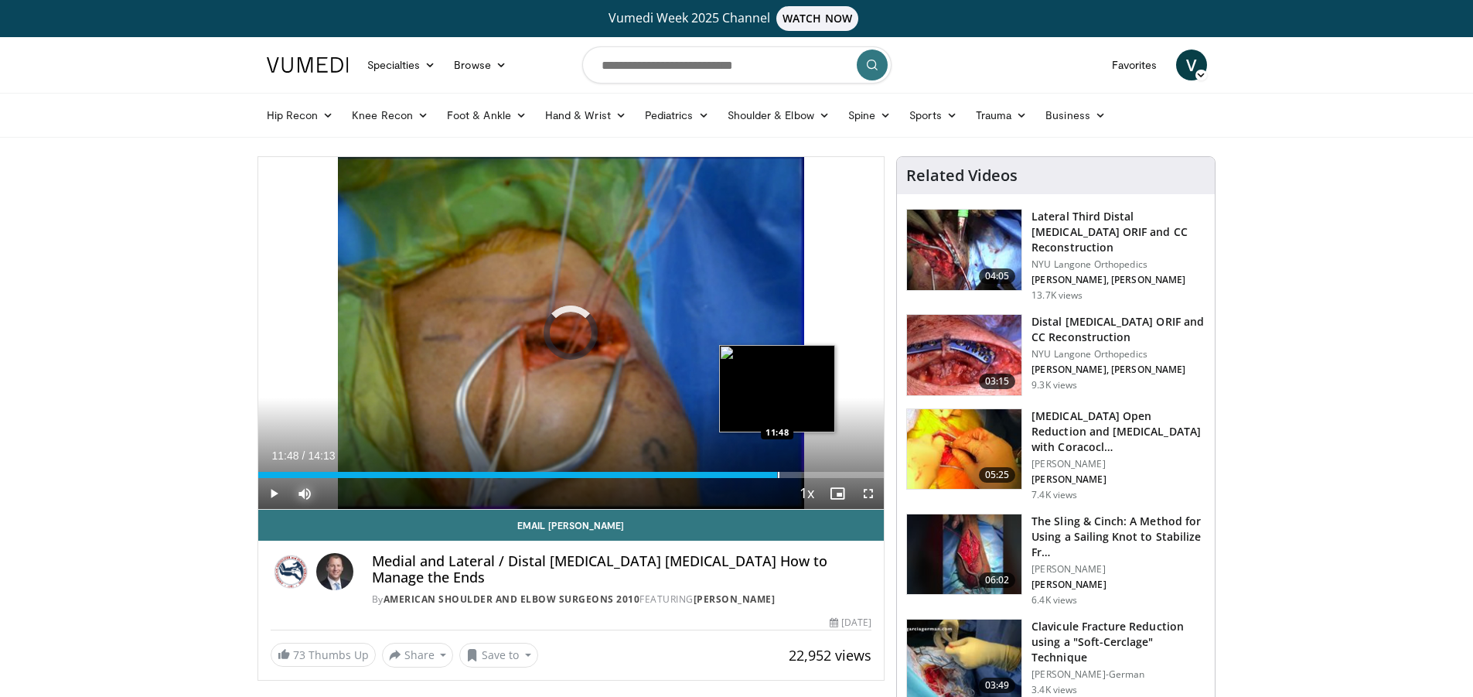
click at [777, 469] on div "Loaded : 71.46% 11:48 11:48" at bounding box center [571, 470] width 626 height 15
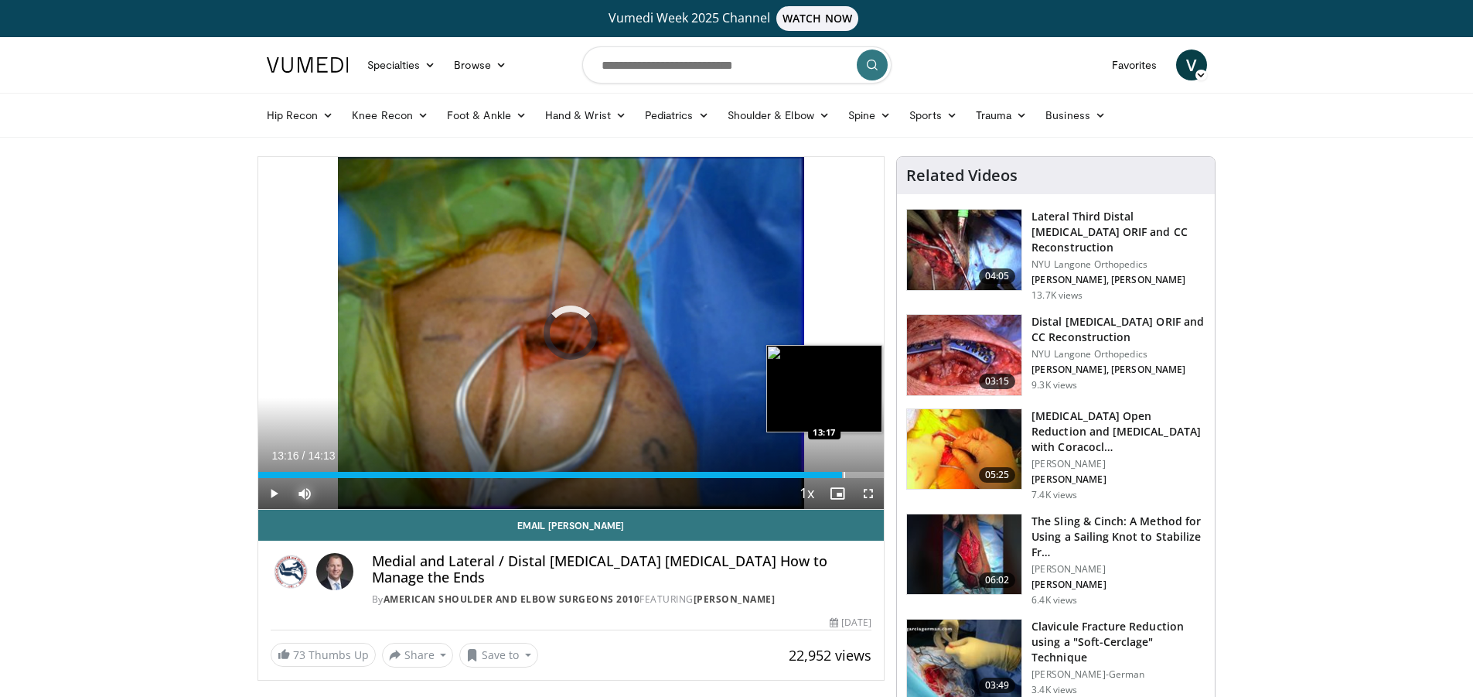
click at [844, 476] on div "Progress Bar" at bounding box center [845, 475] width 2 height 6
click at [856, 477] on div "Progress Bar" at bounding box center [856, 475] width 2 height 6
click at [867, 474] on div "Progress Bar" at bounding box center [868, 475] width 2 height 6
click at [878, 472] on div "Progress Bar" at bounding box center [879, 475] width 2 height 6
click at [811, 476] on div "Loaded : 99.58% 14:03 12:36" at bounding box center [571, 475] width 626 height 6
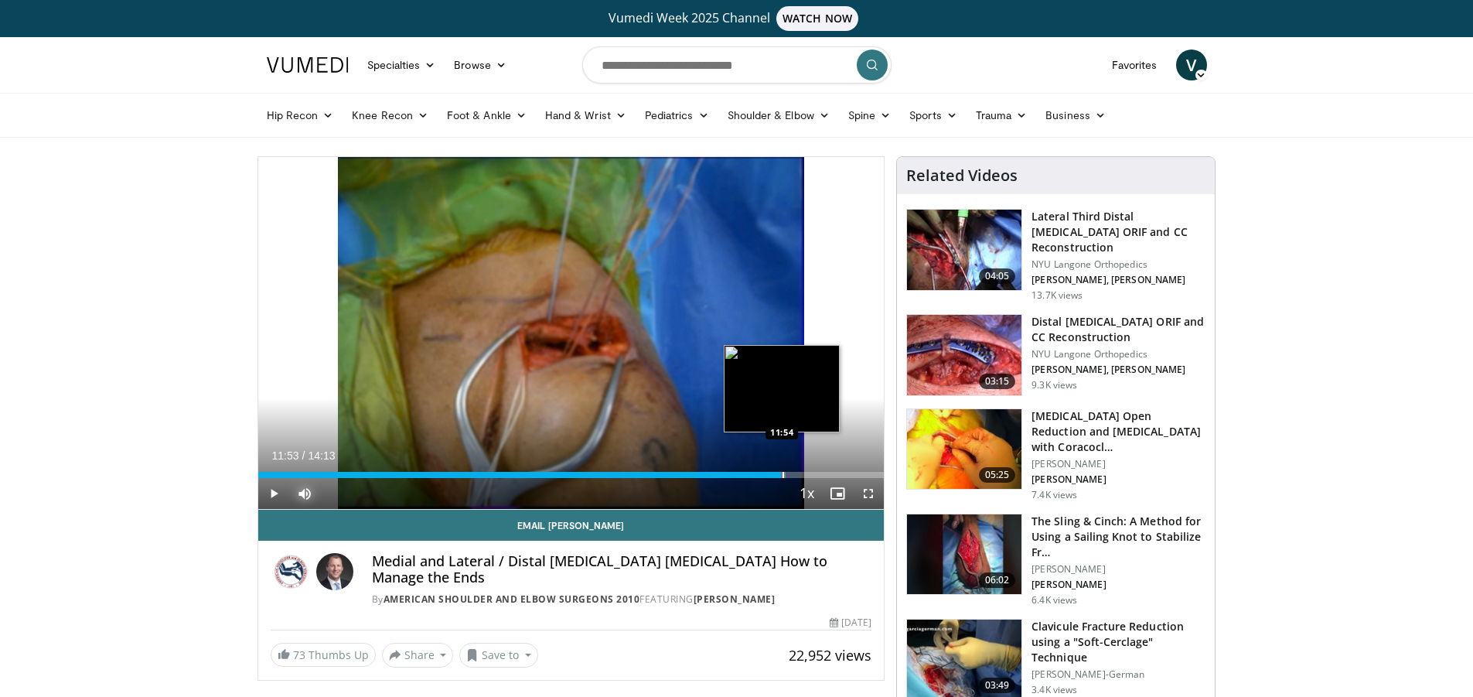
click at [783, 476] on div "Progress Bar" at bounding box center [784, 475] width 2 height 6
